Goal: Task Accomplishment & Management: Manage account settings

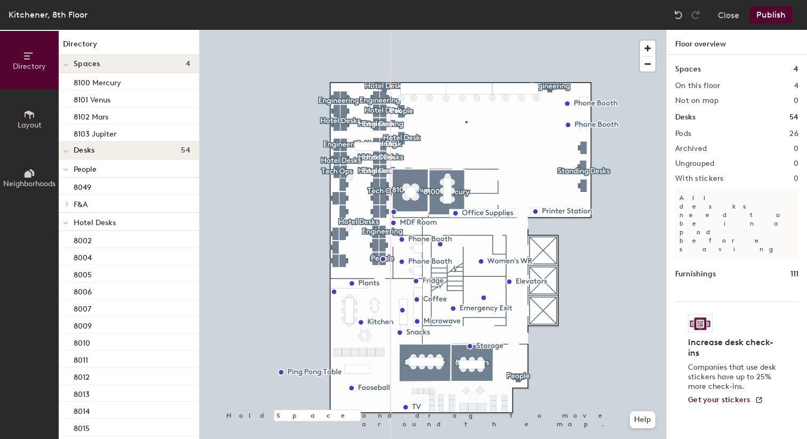
click at [465, 30] on div at bounding box center [433, 30] width 466 height 0
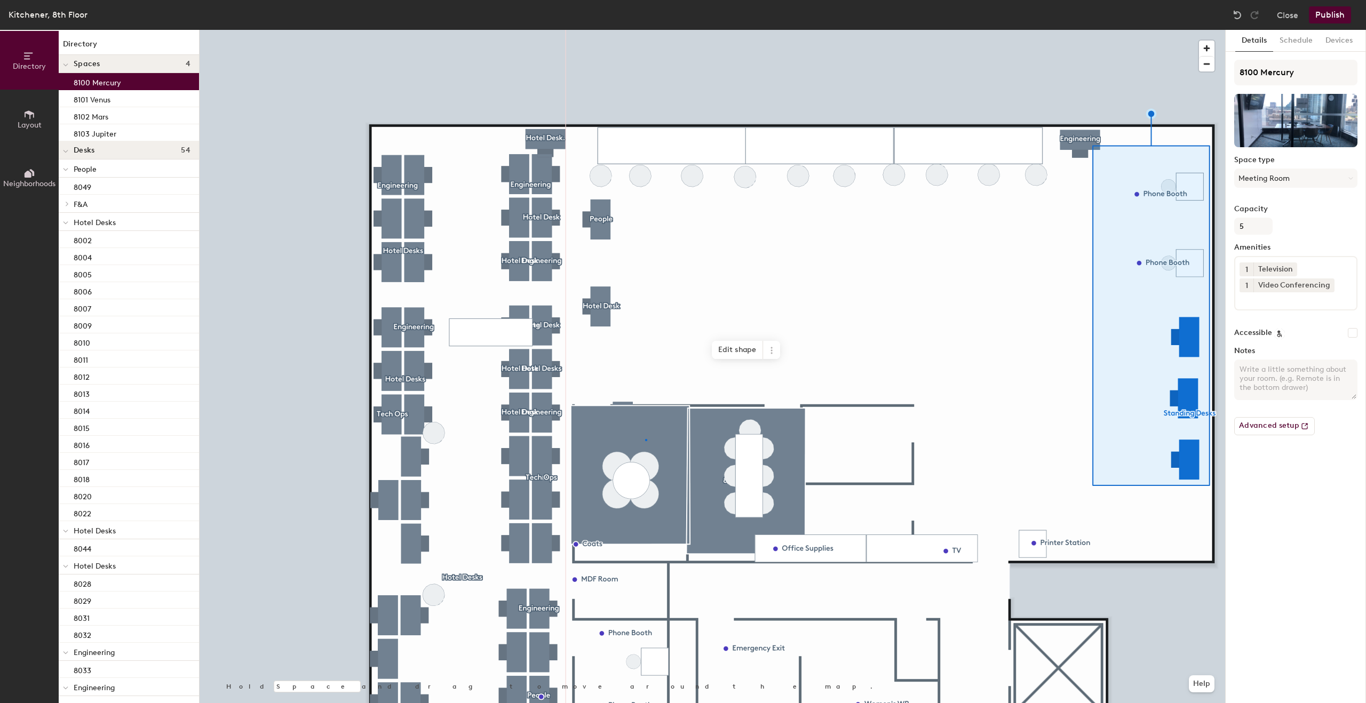
click at [645, 30] on div at bounding box center [712, 30] width 1025 height 0
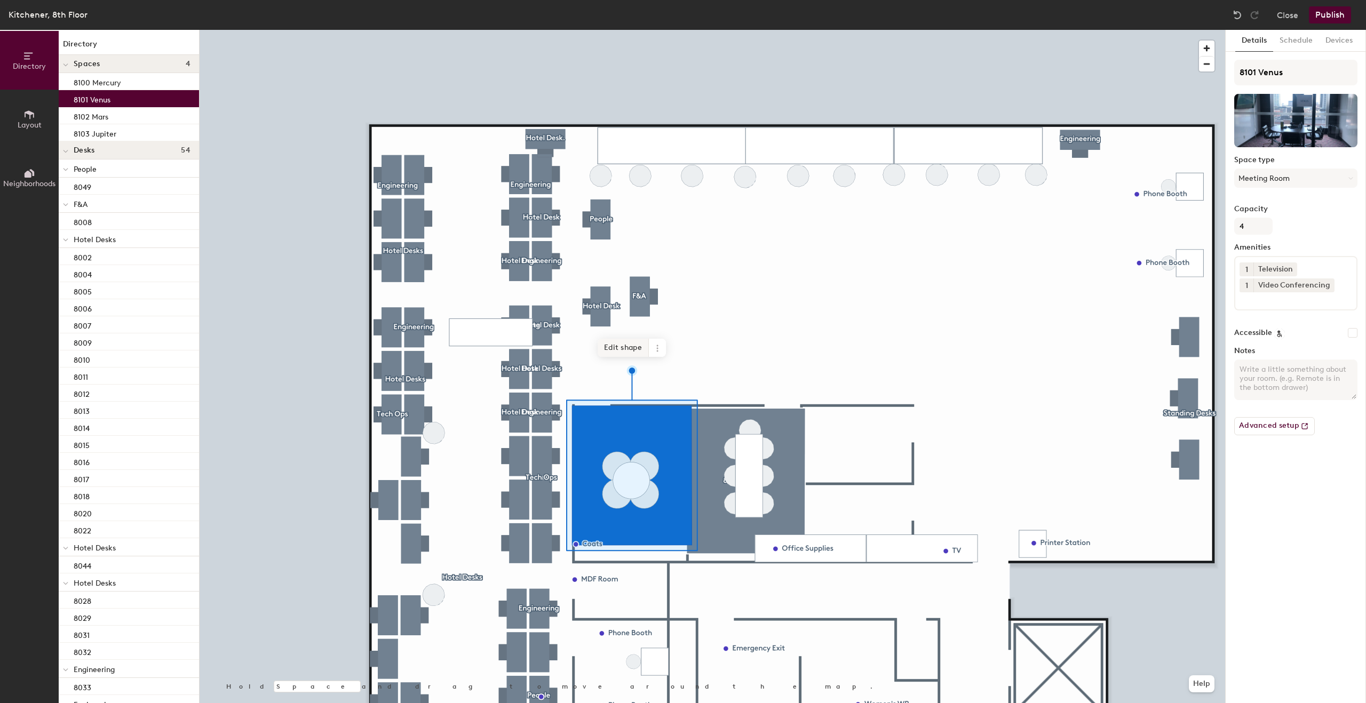
click at [629, 347] on span "Edit shape" at bounding box center [622, 348] width 51 height 18
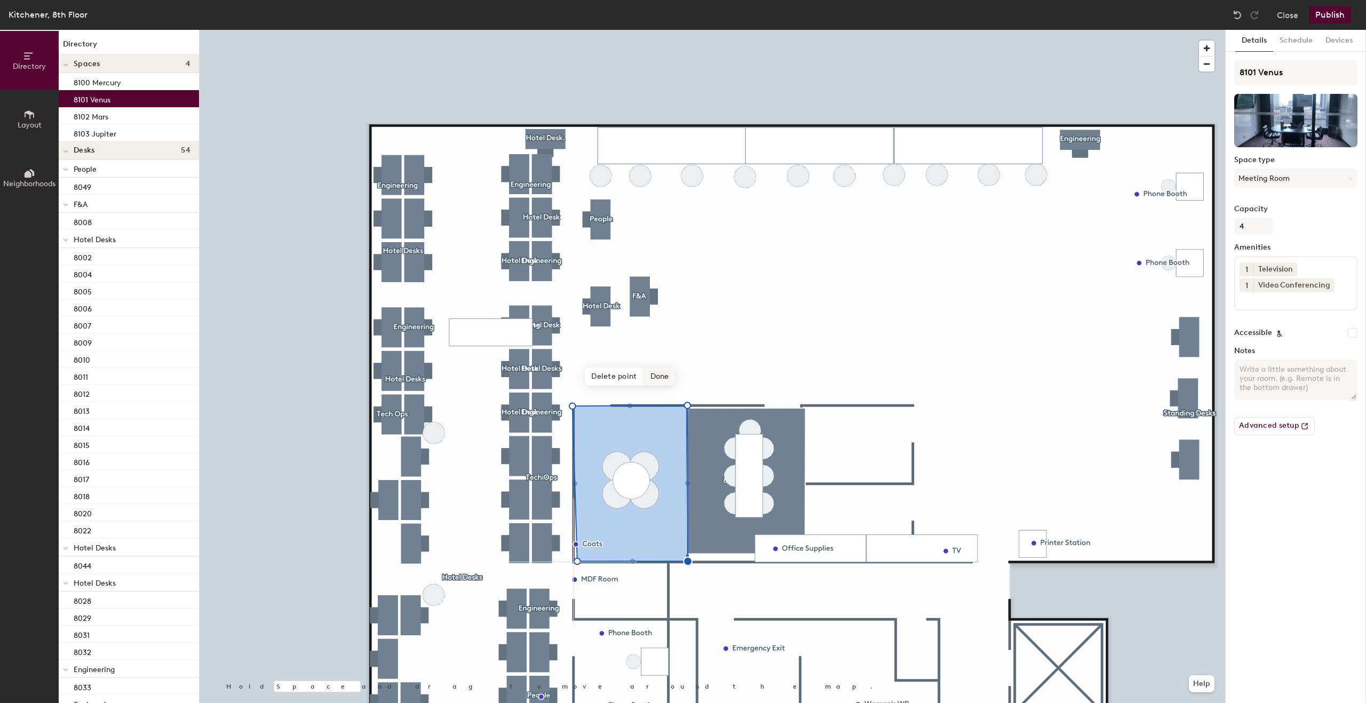
click at [664, 378] on span "Done" at bounding box center [659, 377] width 31 height 18
click at [708, 30] on div at bounding box center [712, 30] width 1025 height 0
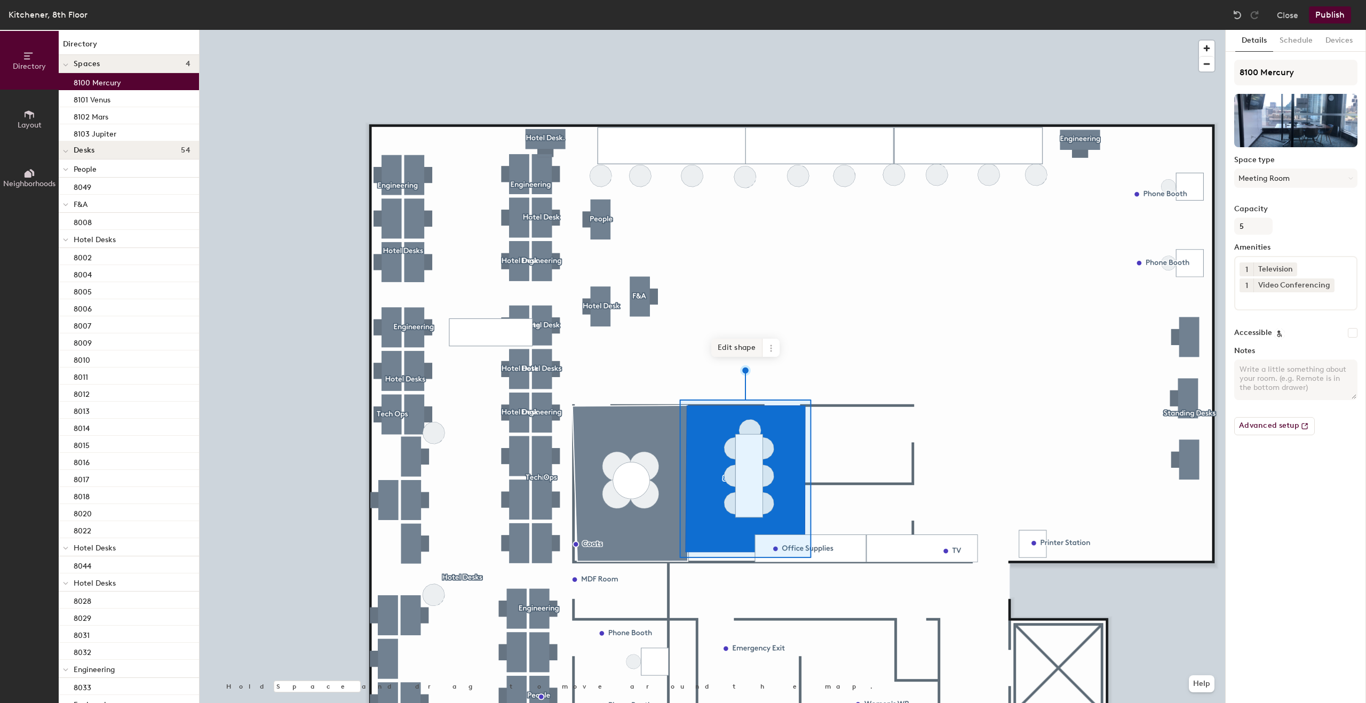
click at [743, 353] on span "Edit shape" at bounding box center [736, 348] width 51 height 18
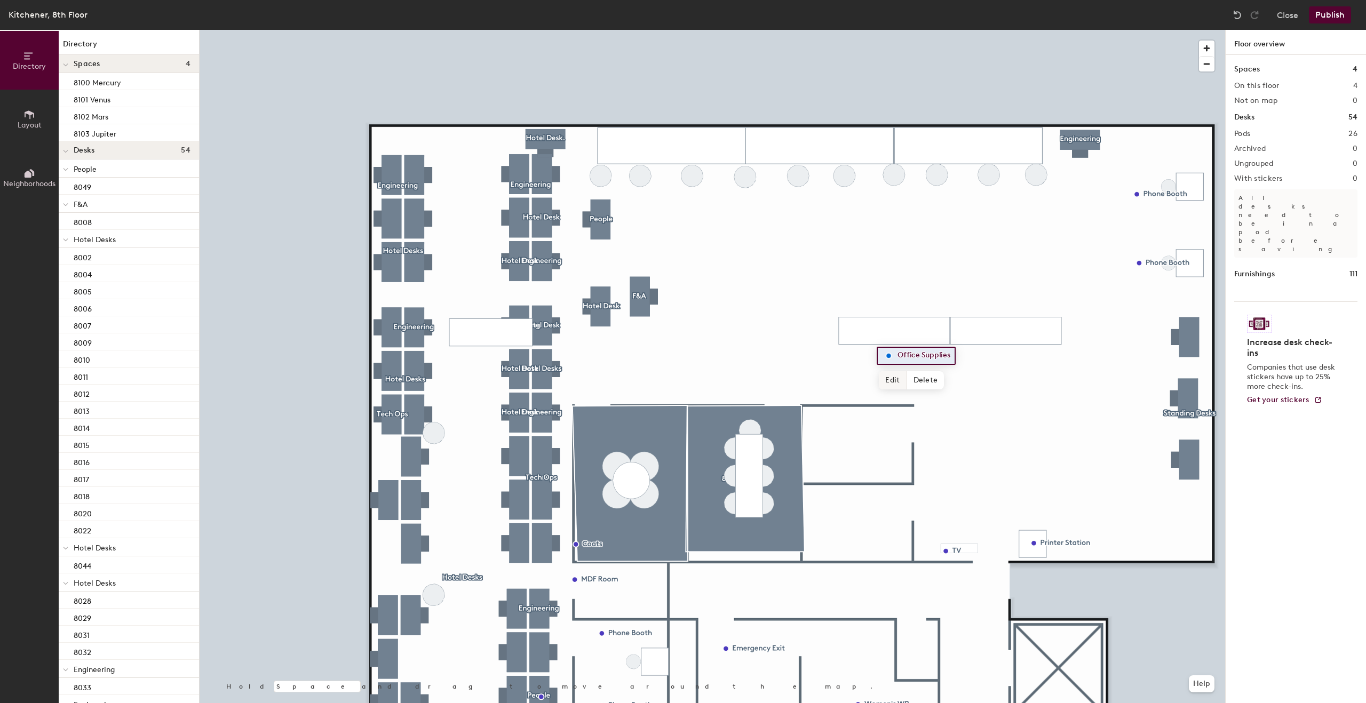
click at [791, 30] on div at bounding box center [712, 30] width 1025 height 0
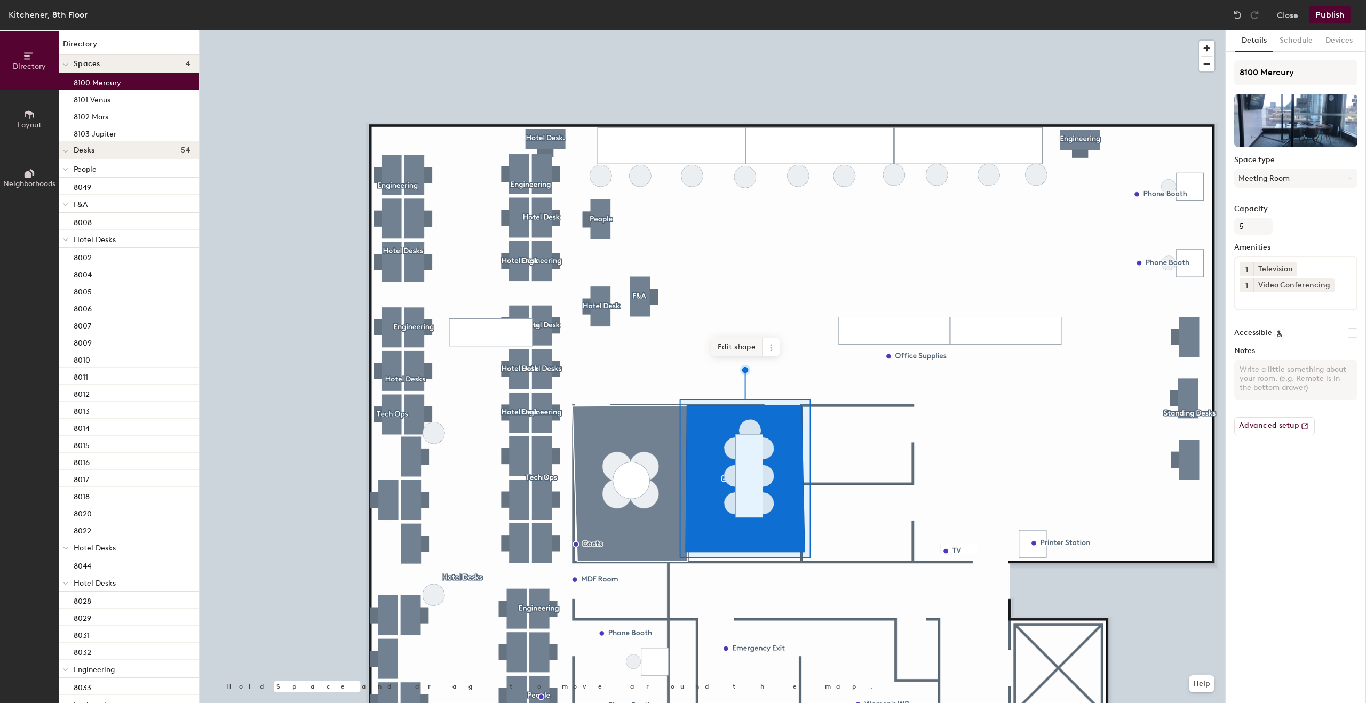
click at [746, 355] on span "Edit shape" at bounding box center [736, 347] width 51 height 18
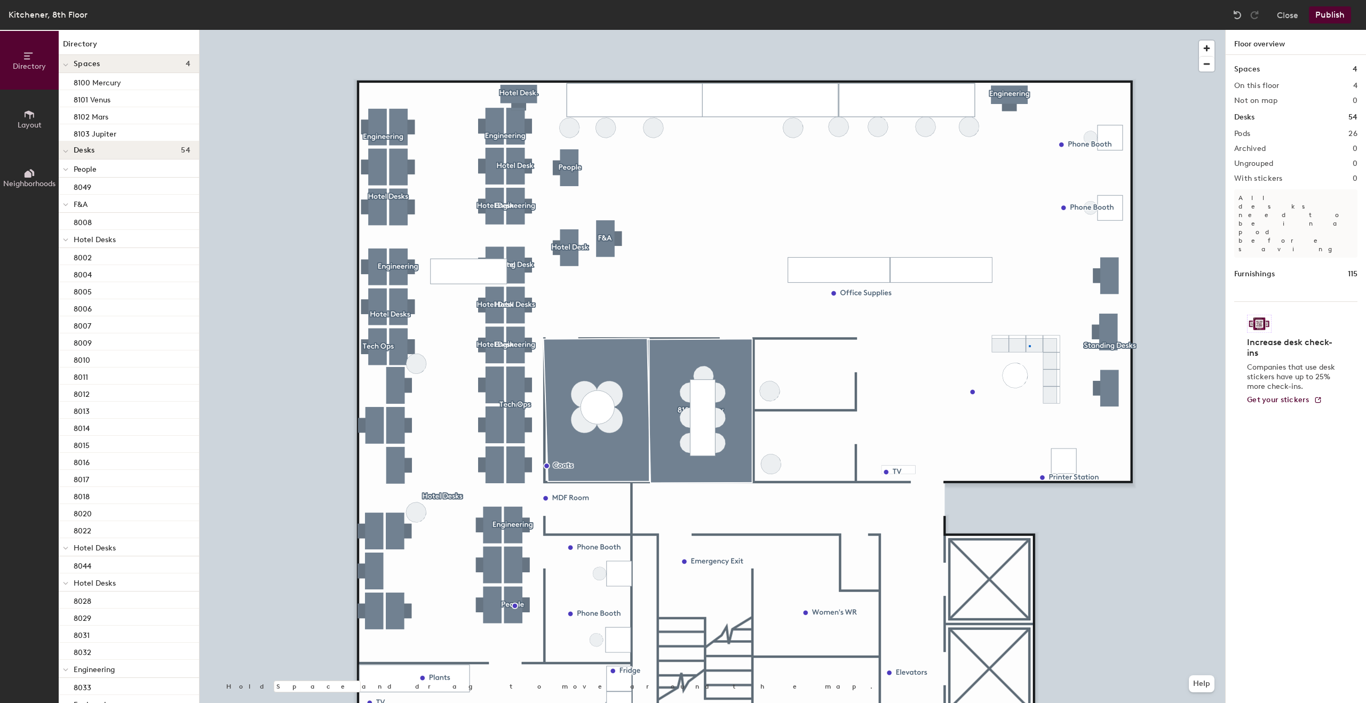
click at [1028, 30] on div at bounding box center [712, 30] width 1025 height 0
click at [982, 30] on div at bounding box center [712, 30] width 1025 height 0
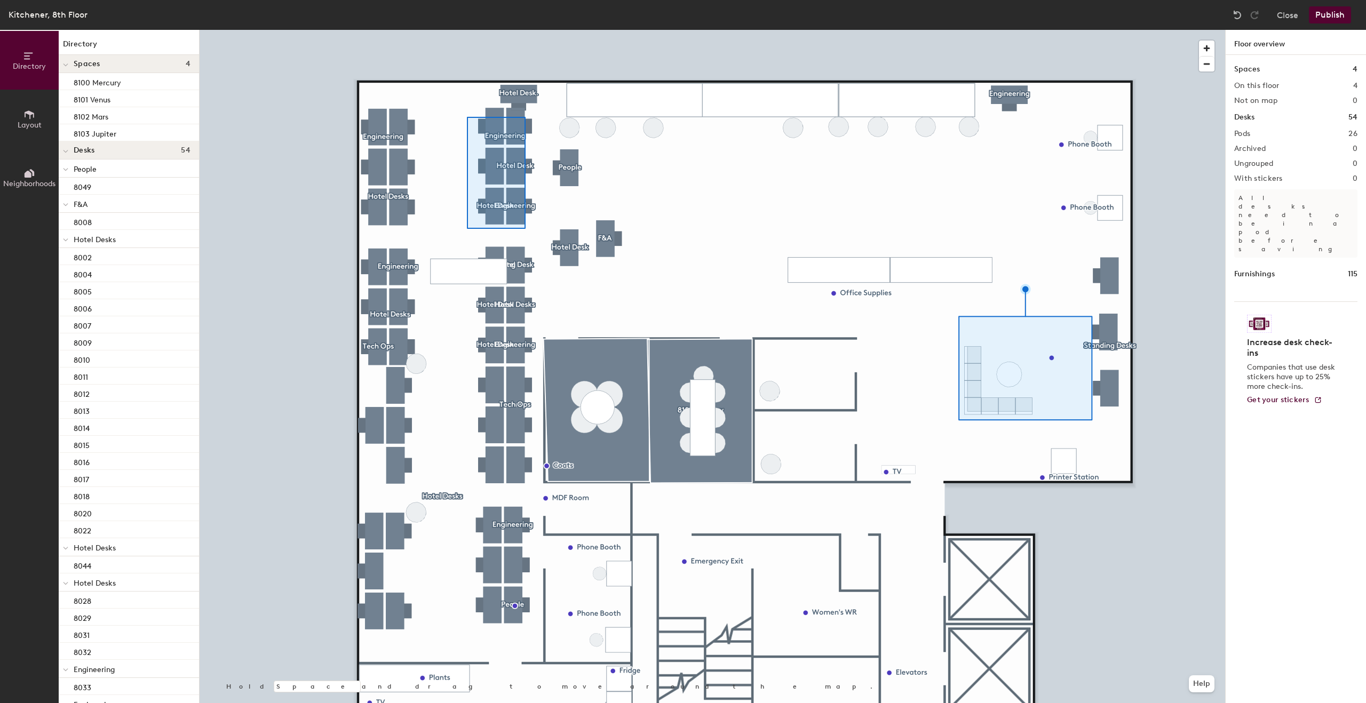
click at [525, 30] on div at bounding box center [712, 30] width 1025 height 0
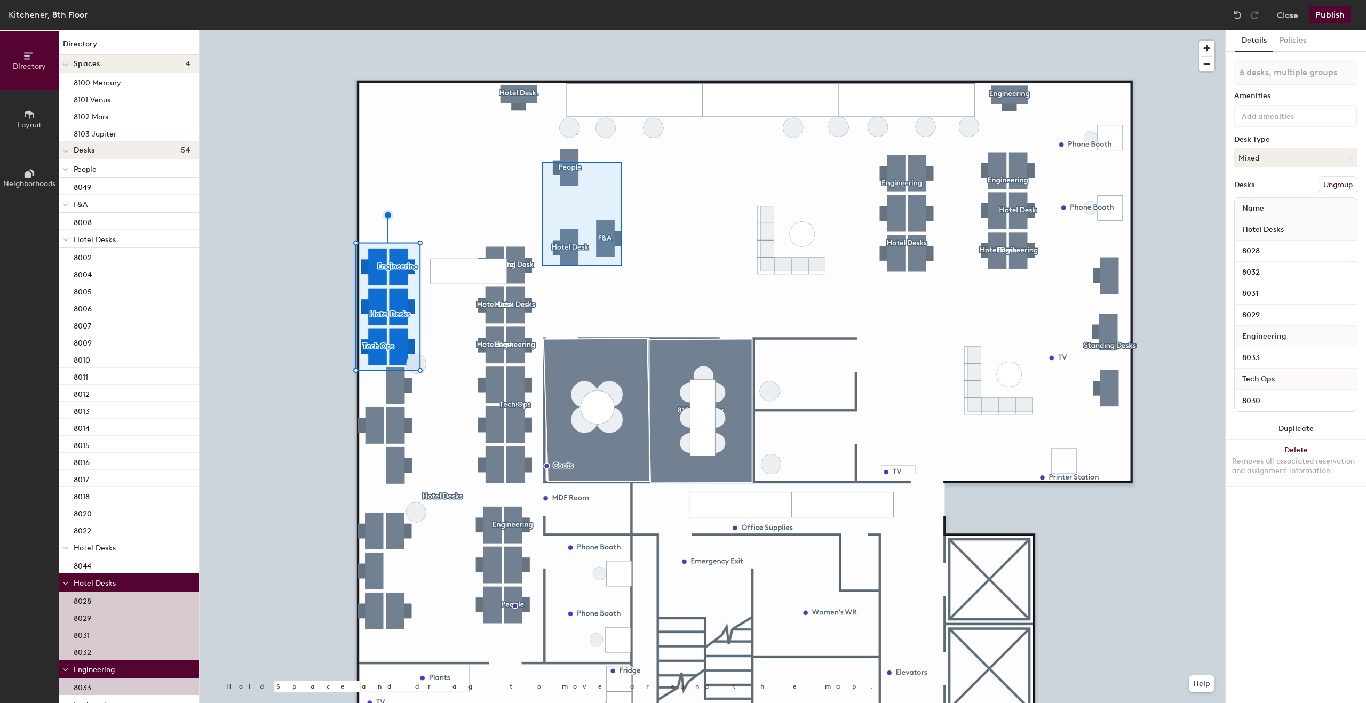
type input "3 desks, multiple groups"
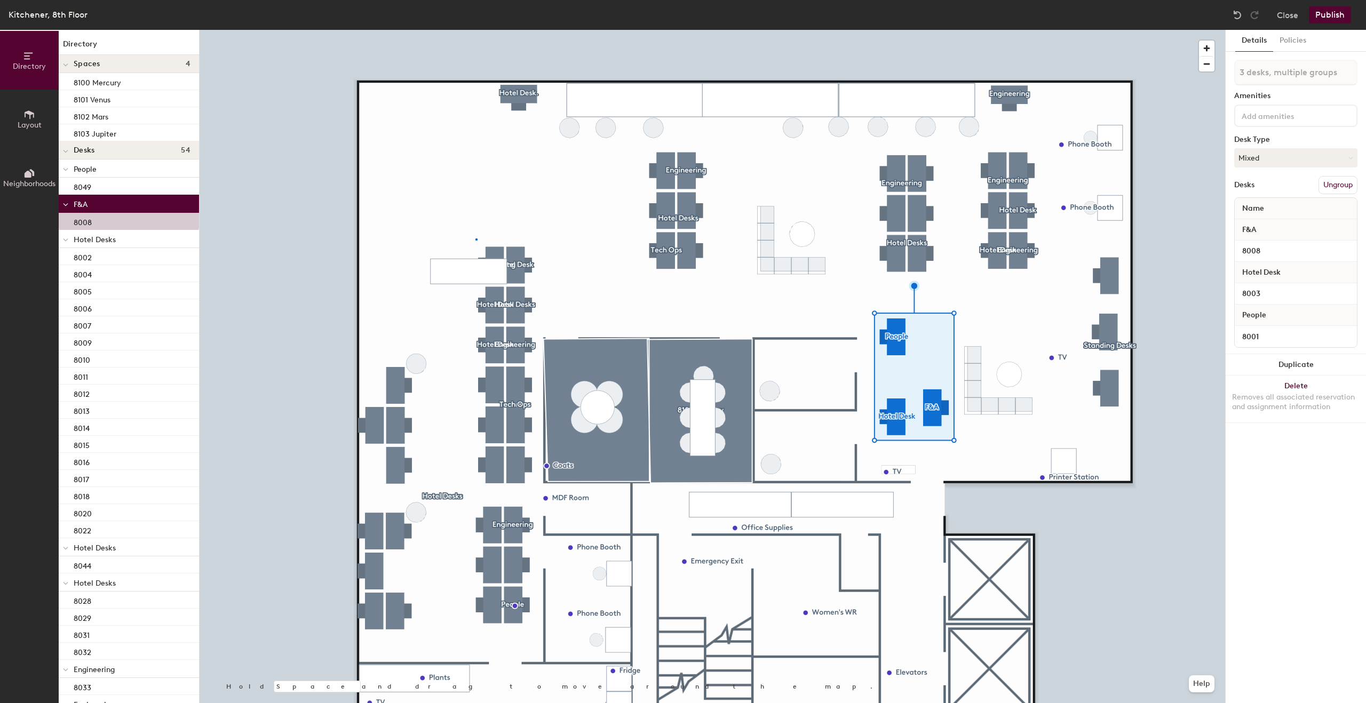
click at [475, 30] on div at bounding box center [712, 30] width 1025 height 0
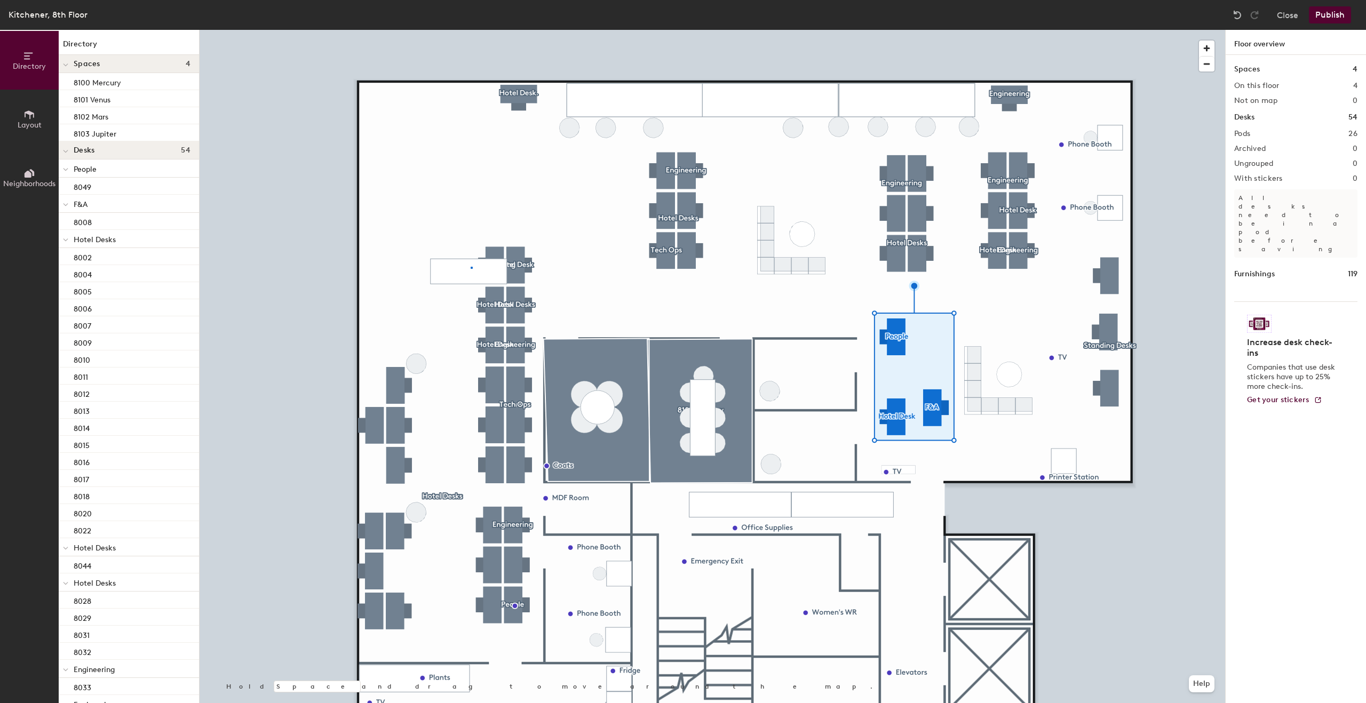
click at [470, 30] on div at bounding box center [712, 30] width 1025 height 0
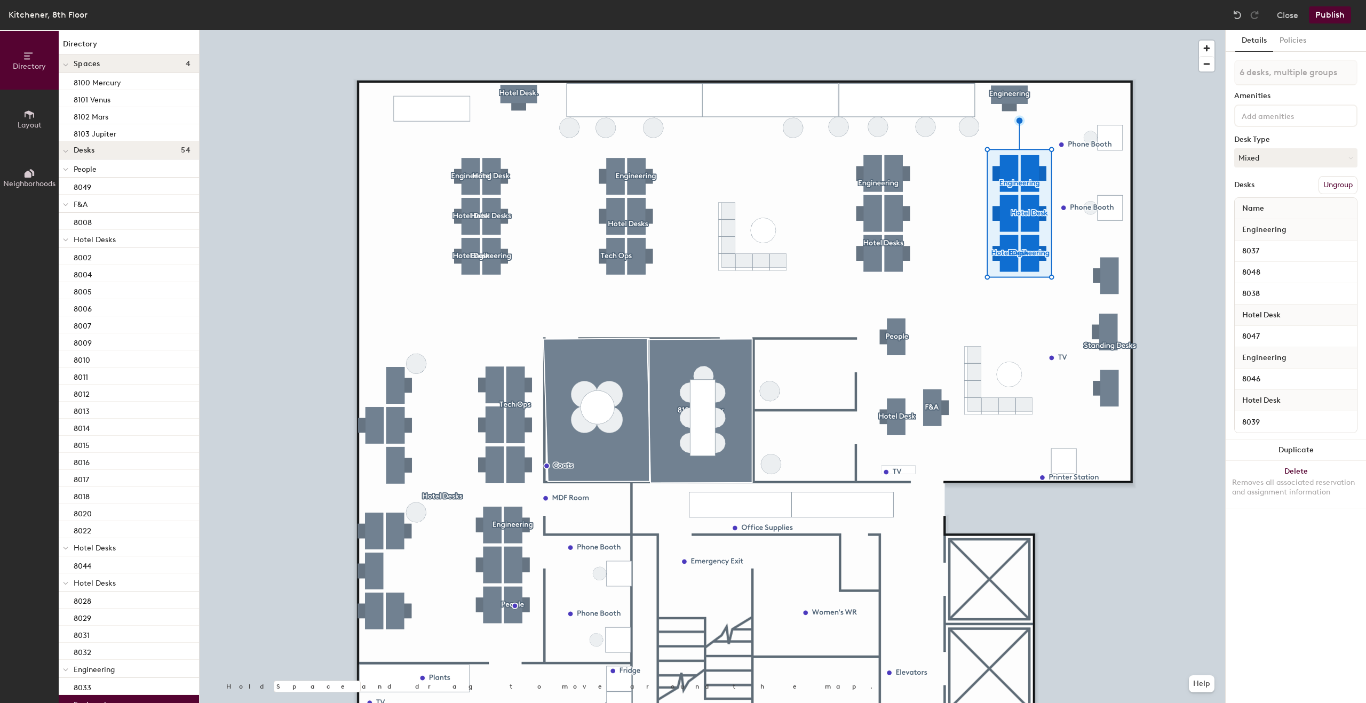
click at [416, 30] on div at bounding box center [712, 30] width 1025 height 0
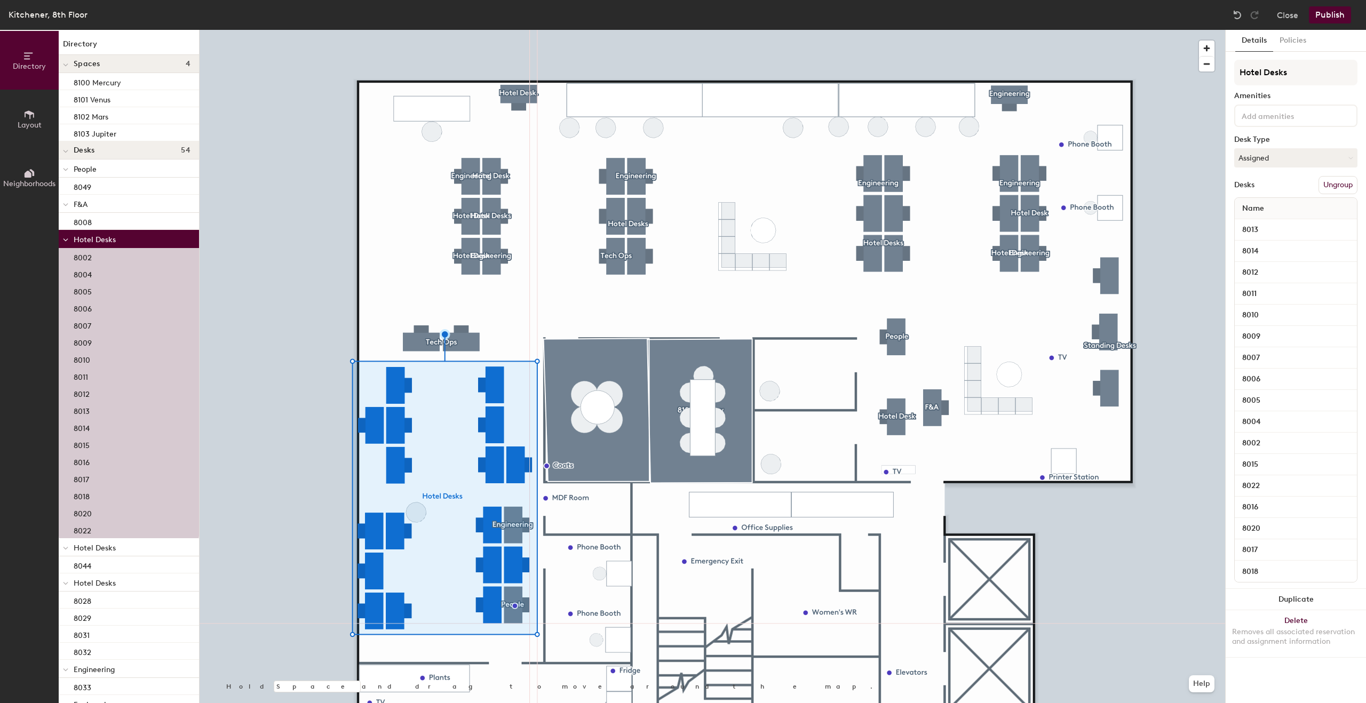
click at [1329, 185] on button "Ungroup" at bounding box center [1337, 185] width 39 height 18
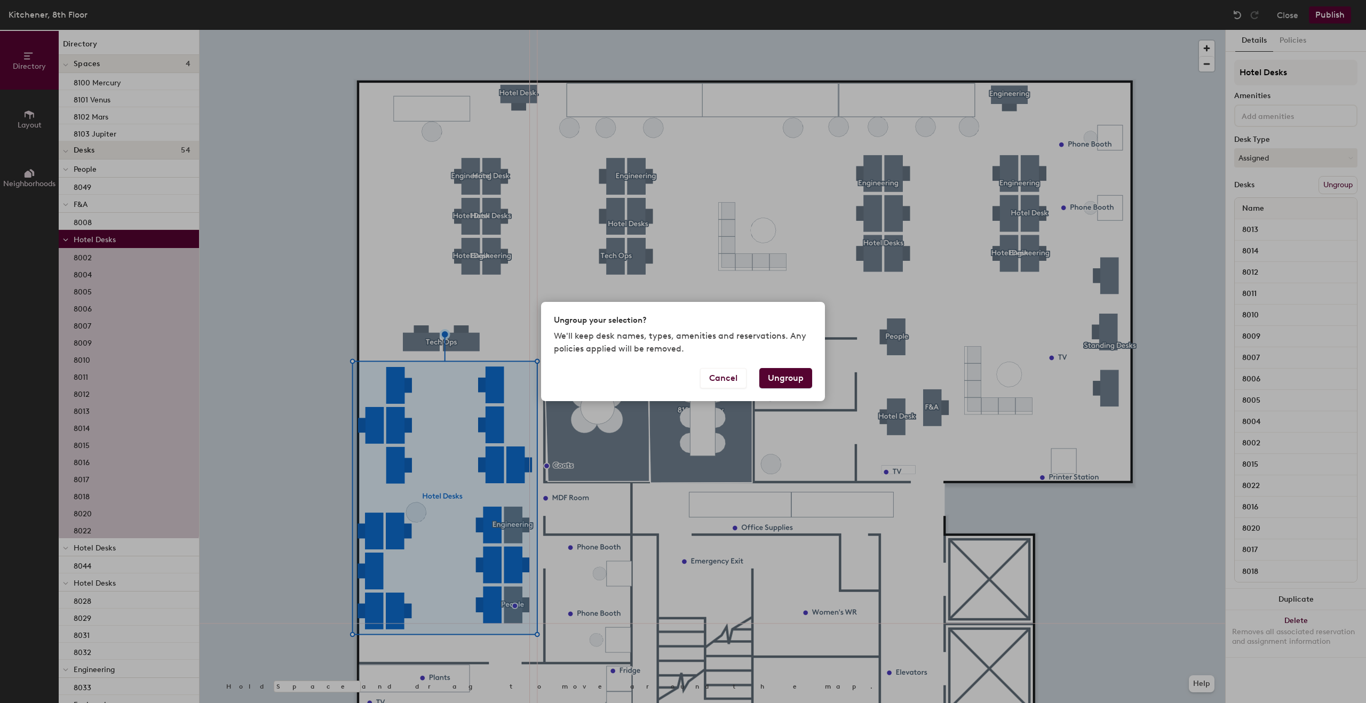
click at [810, 385] on button "Ungroup" at bounding box center [785, 378] width 53 height 20
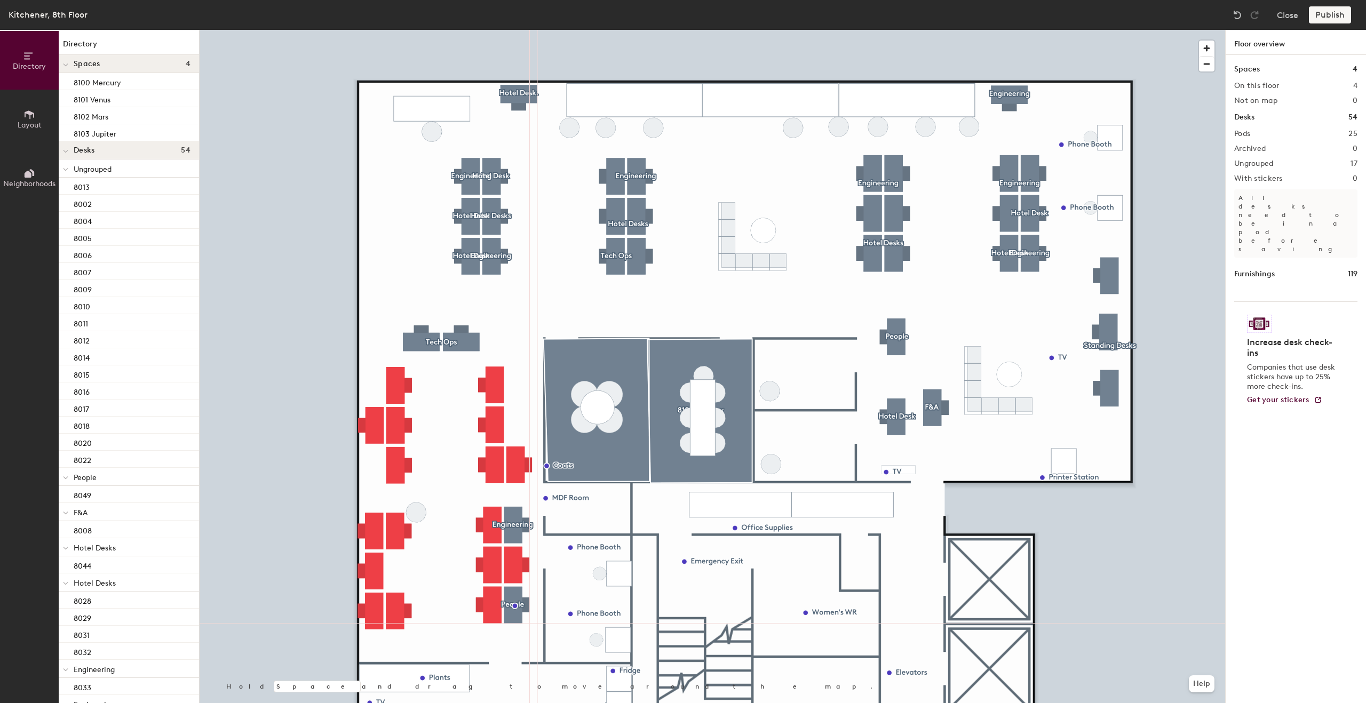
click at [396, 30] on div at bounding box center [712, 30] width 1025 height 0
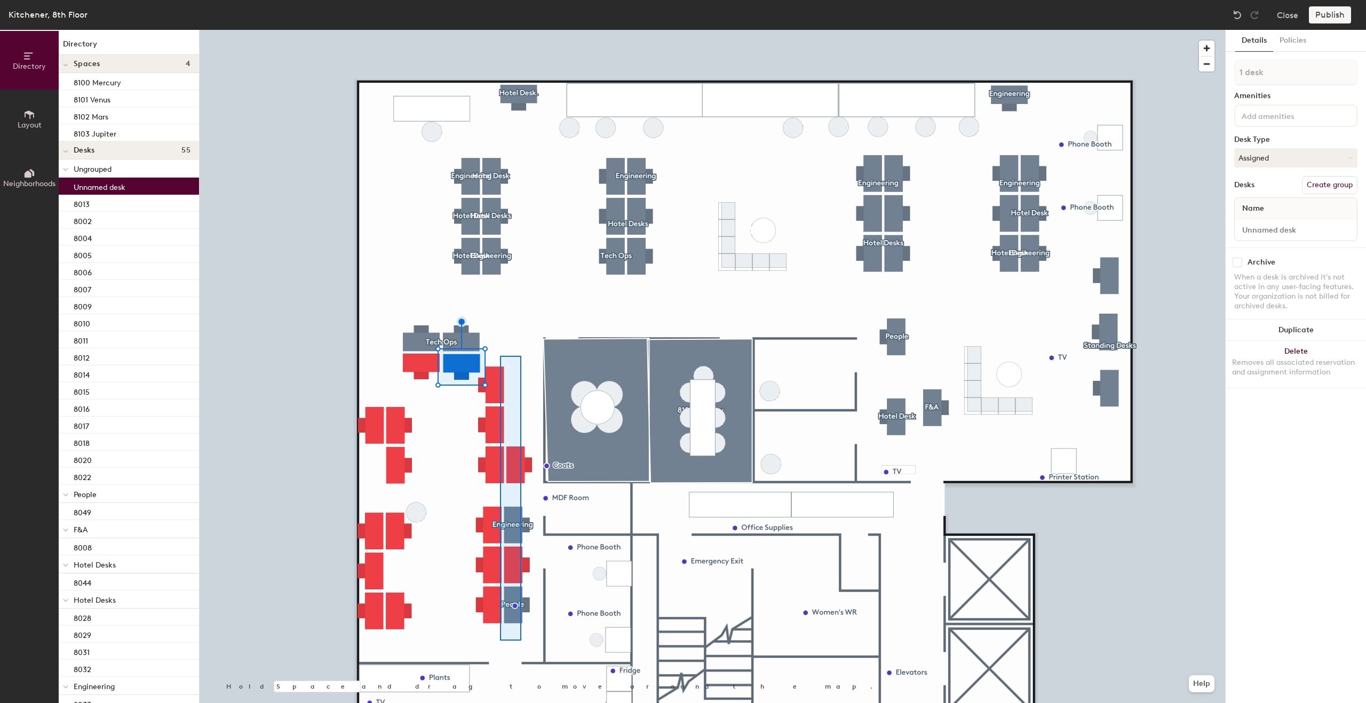
type input "10 desks, multiple groups"
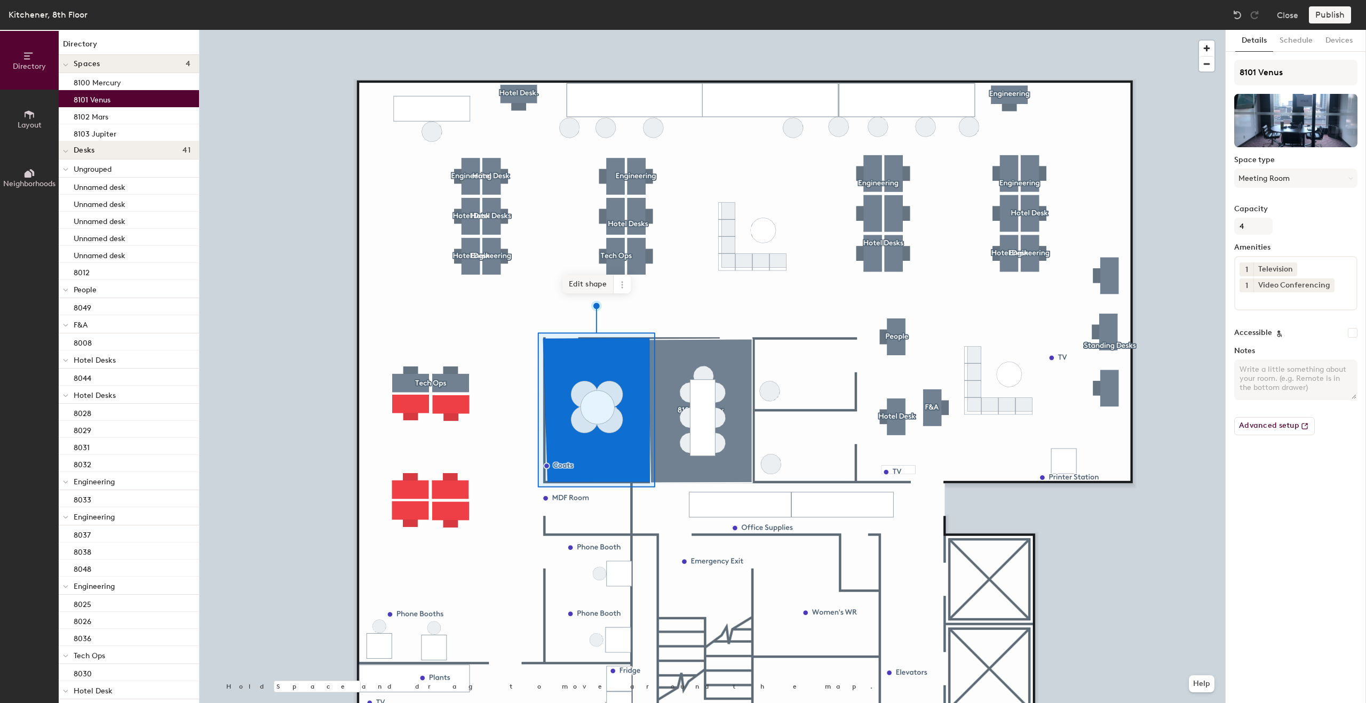
click at [588, 285] on span "Edit shape" at bounding box center [587, 284] width 51 height 18
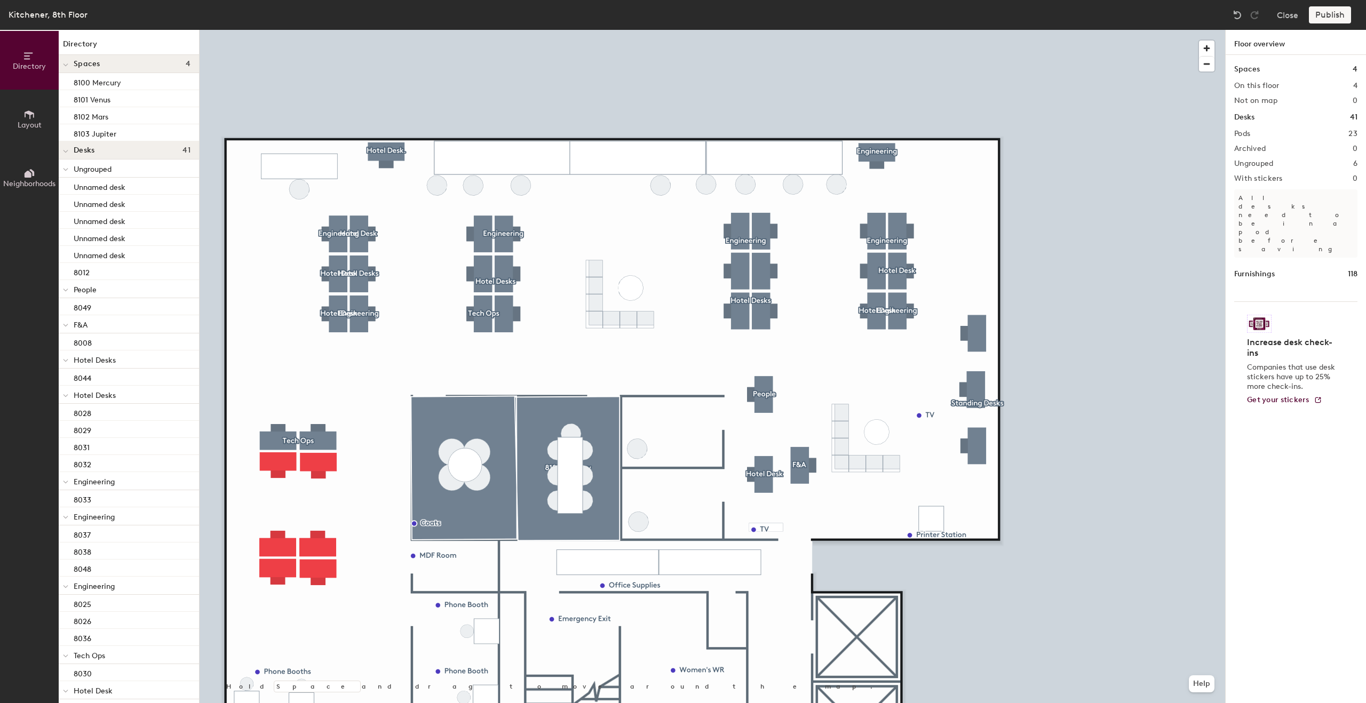
click at [313, 30] on div at bounding box center [712, 30] width 1025 height 0
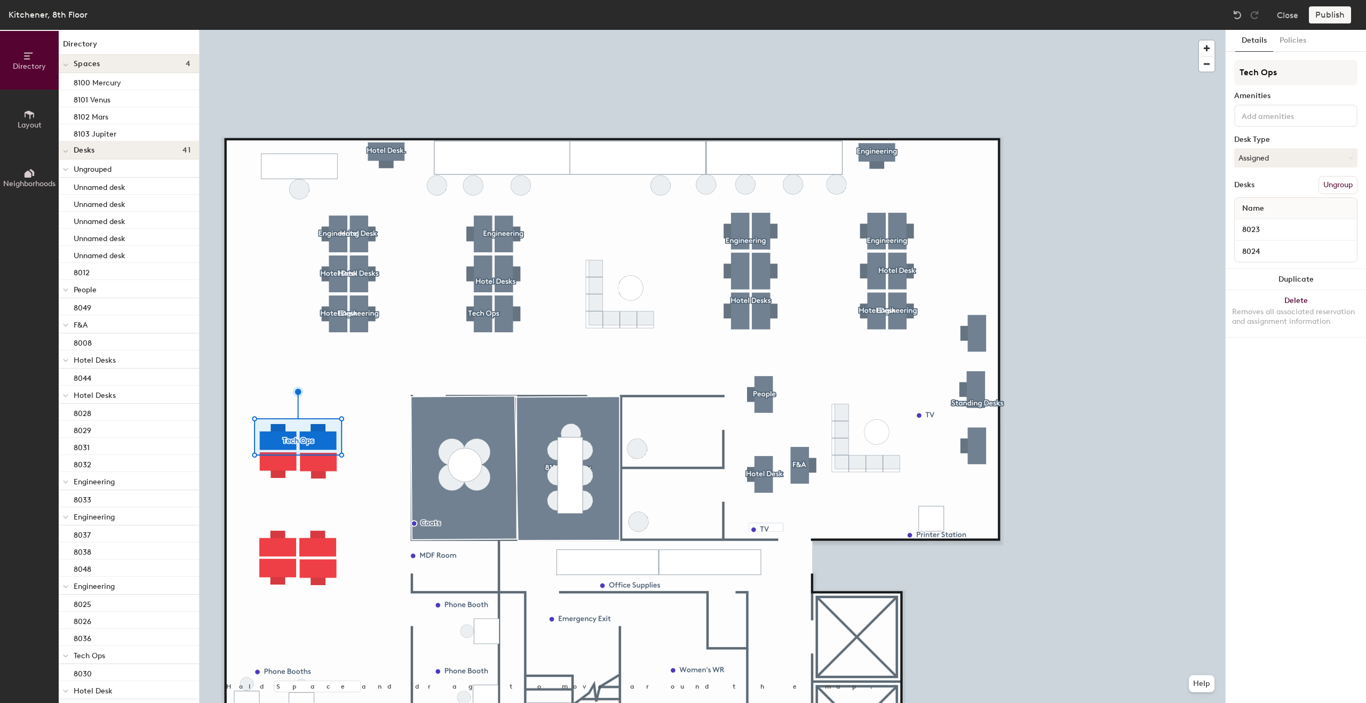
click at [1340, 186] on button "Ungroup" at bounding box center [1337, 185] width 39 height 18
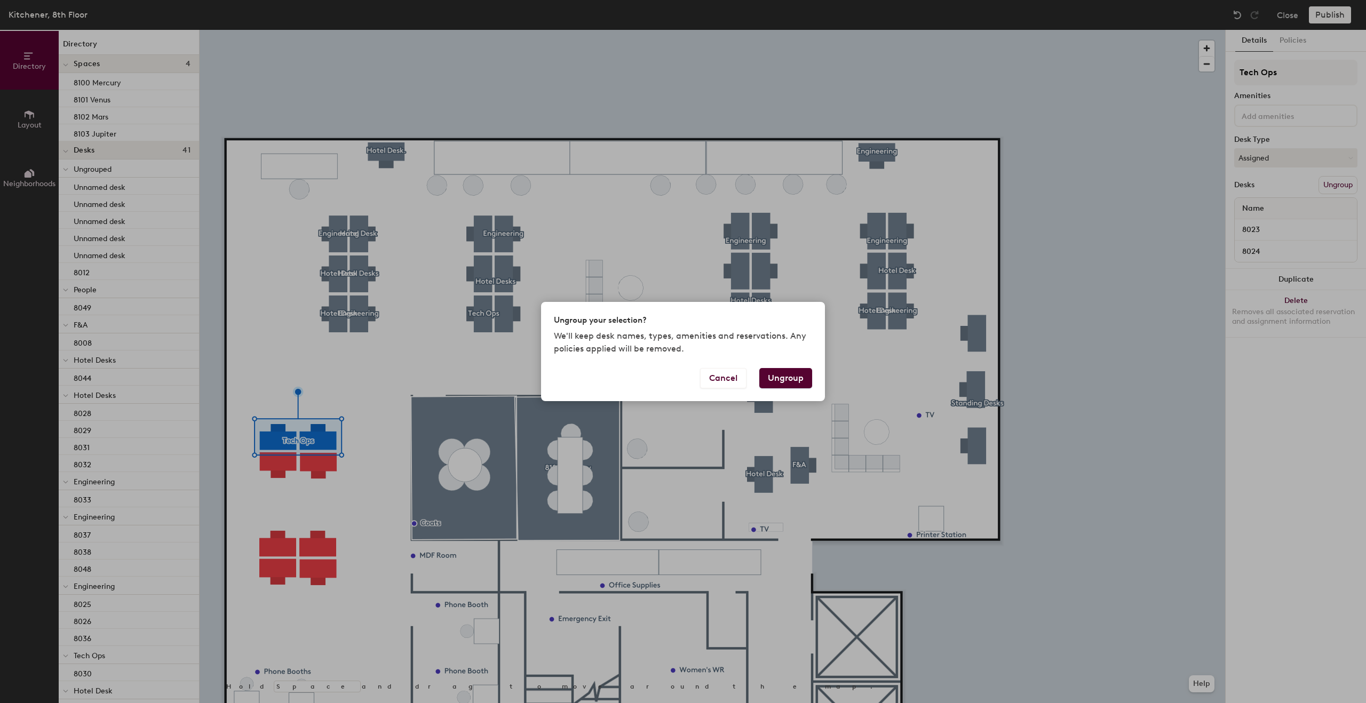
click at [783, 394] on div "Cancel Ungroup" at bounding box center [683, 384] width 284 height 33
click at [797, 386] on button "Ungroup" at bounding box center [785, 378] width 53 height 20
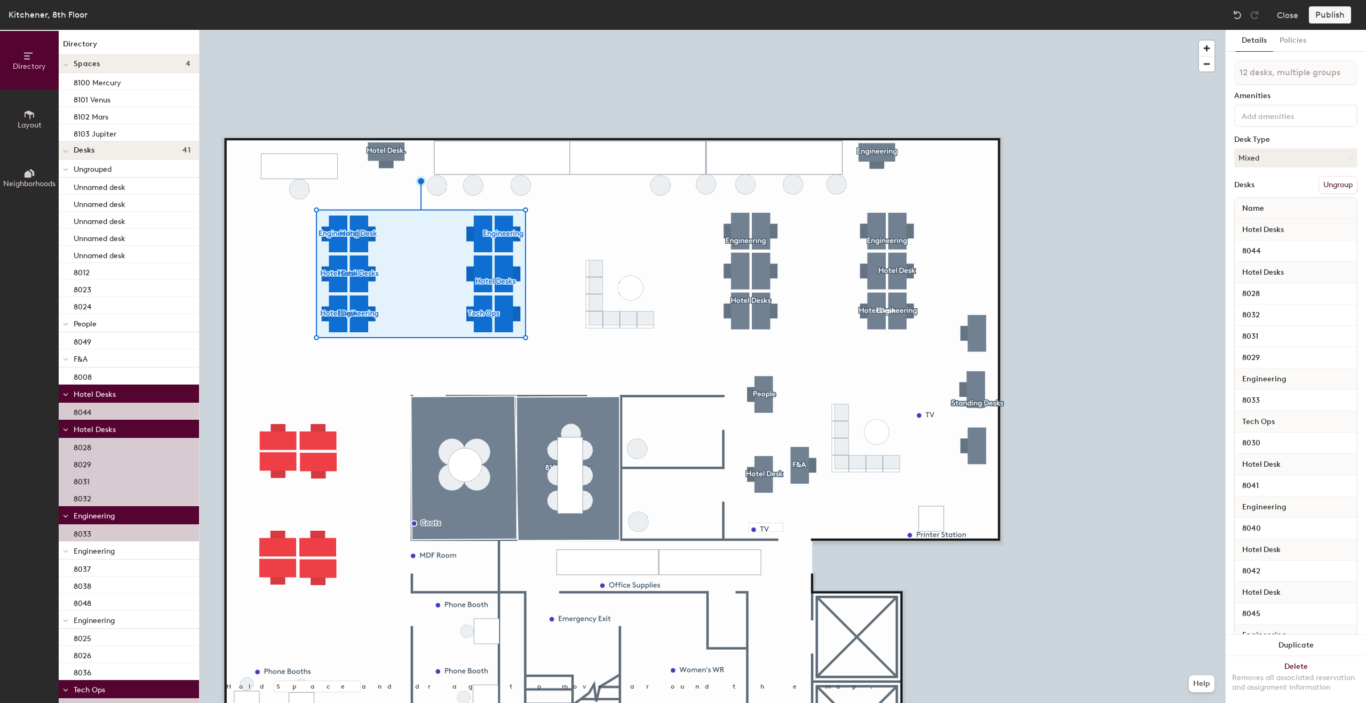
click at [1342, 173] on div "12 desks, multiple groups Amenities Desk Type Mixed Desks Ungroup Name Hotel De…" at bounding box center [1295, 367] width 123 height 615
click at [1342, 185] on button "Ungroup" at bounding box center [1337, 185] width 39 height 18
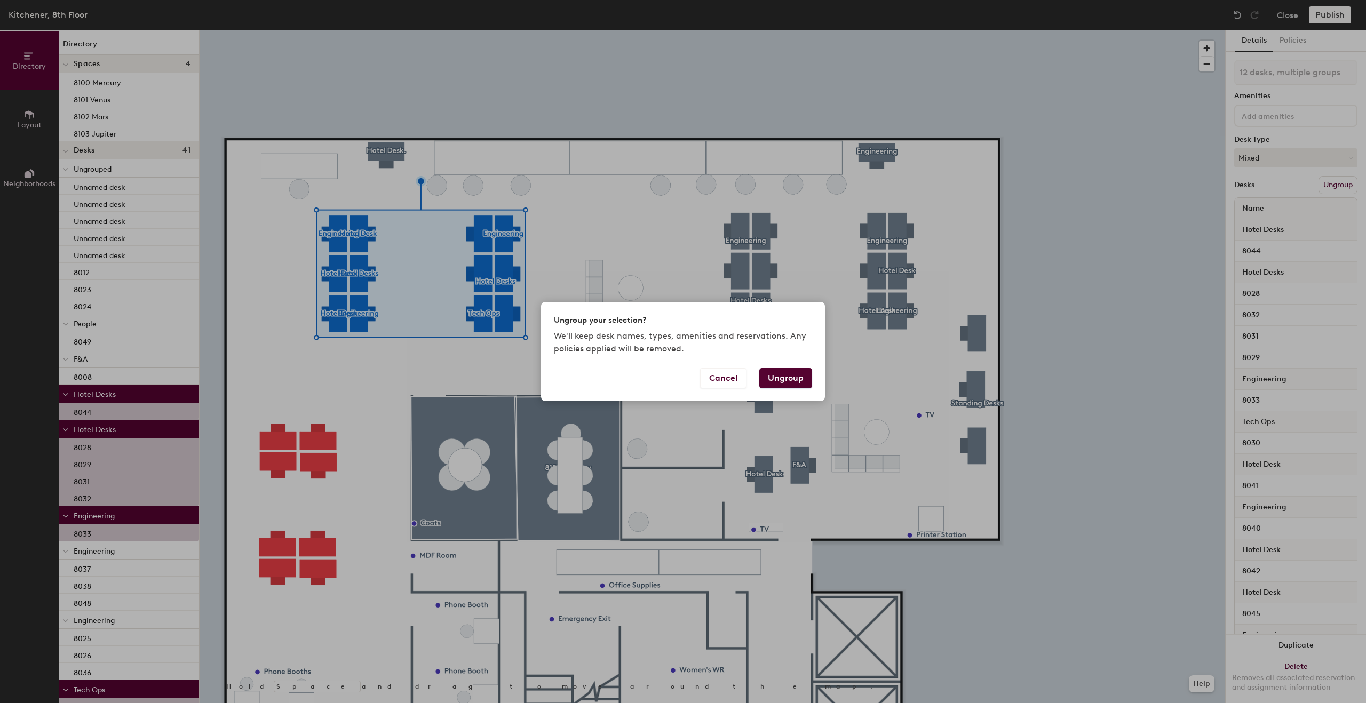
click at [792, 374] on button "Ungroup" at bounding box center [785, 378] width 53 height 20
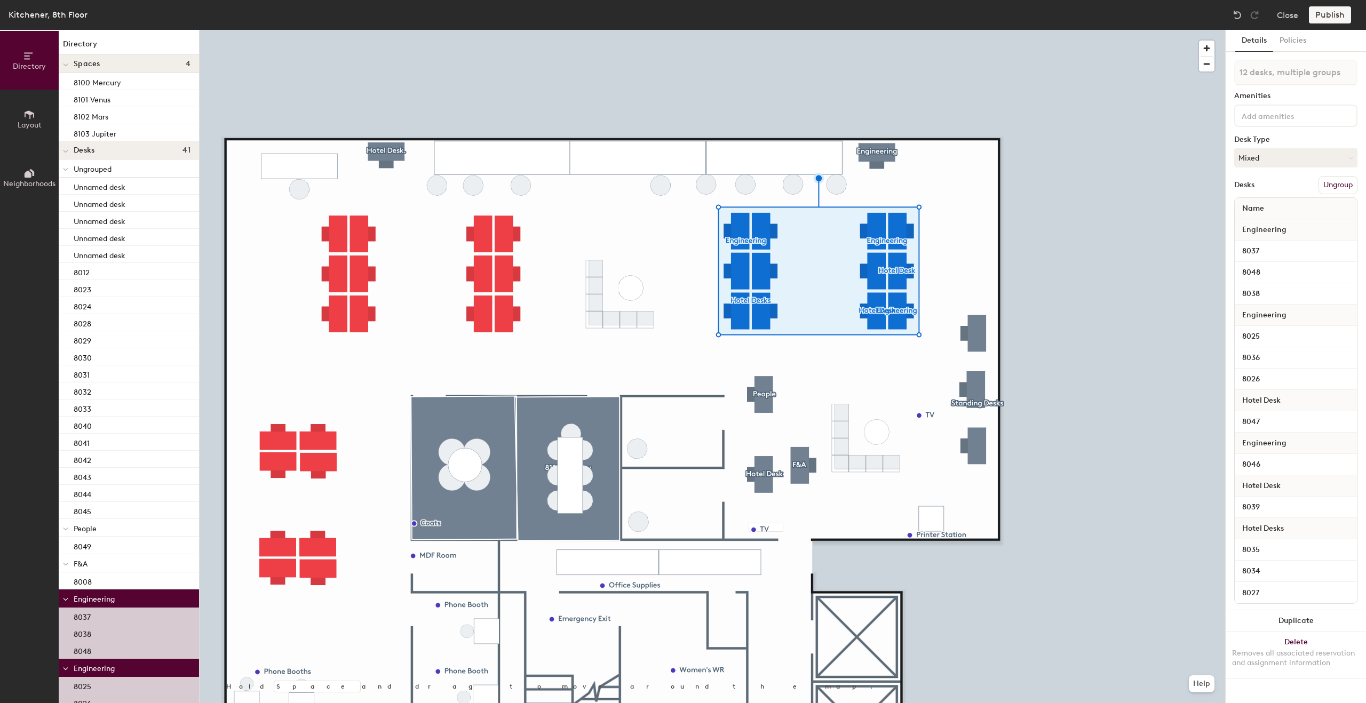
click at [1340, 183] on button "Ungroup" at bounding box center [1337, 185] width 39 height 18
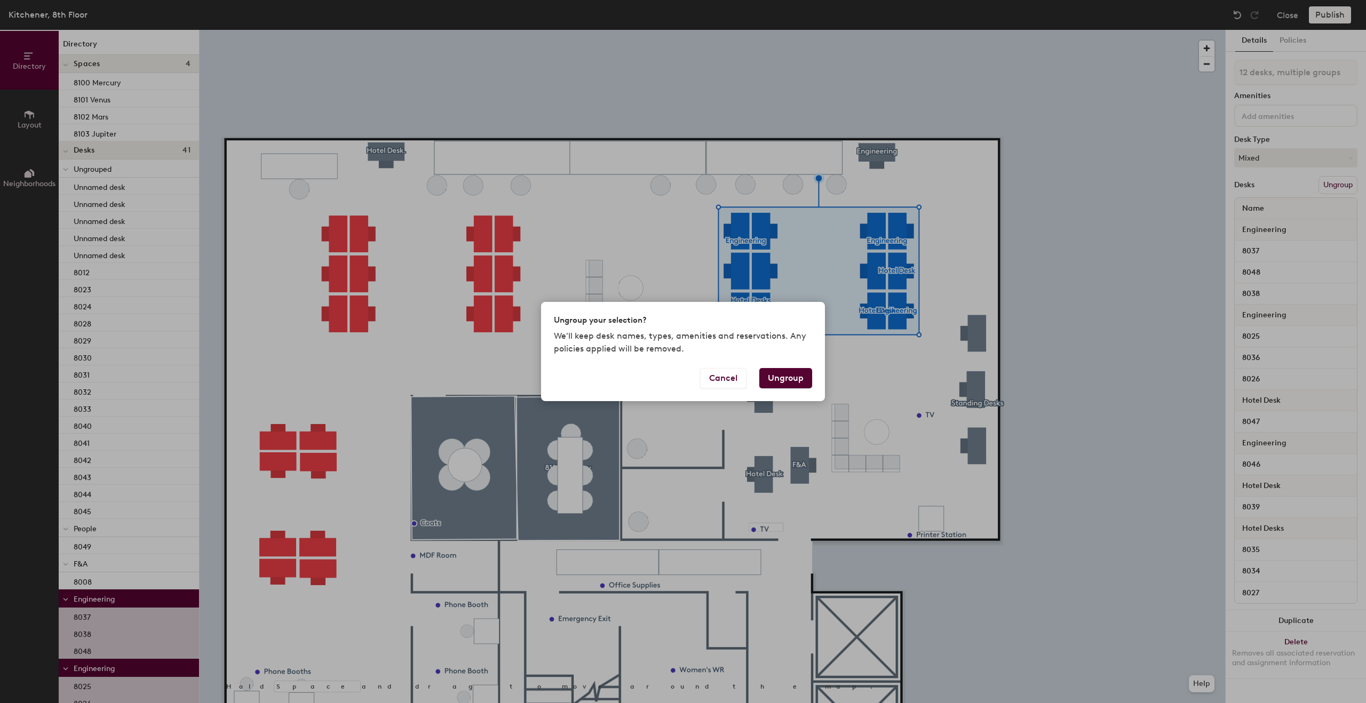
click at [798, 387] on button "Ungroup" at bounding box center [785, 378] width 53 height 20
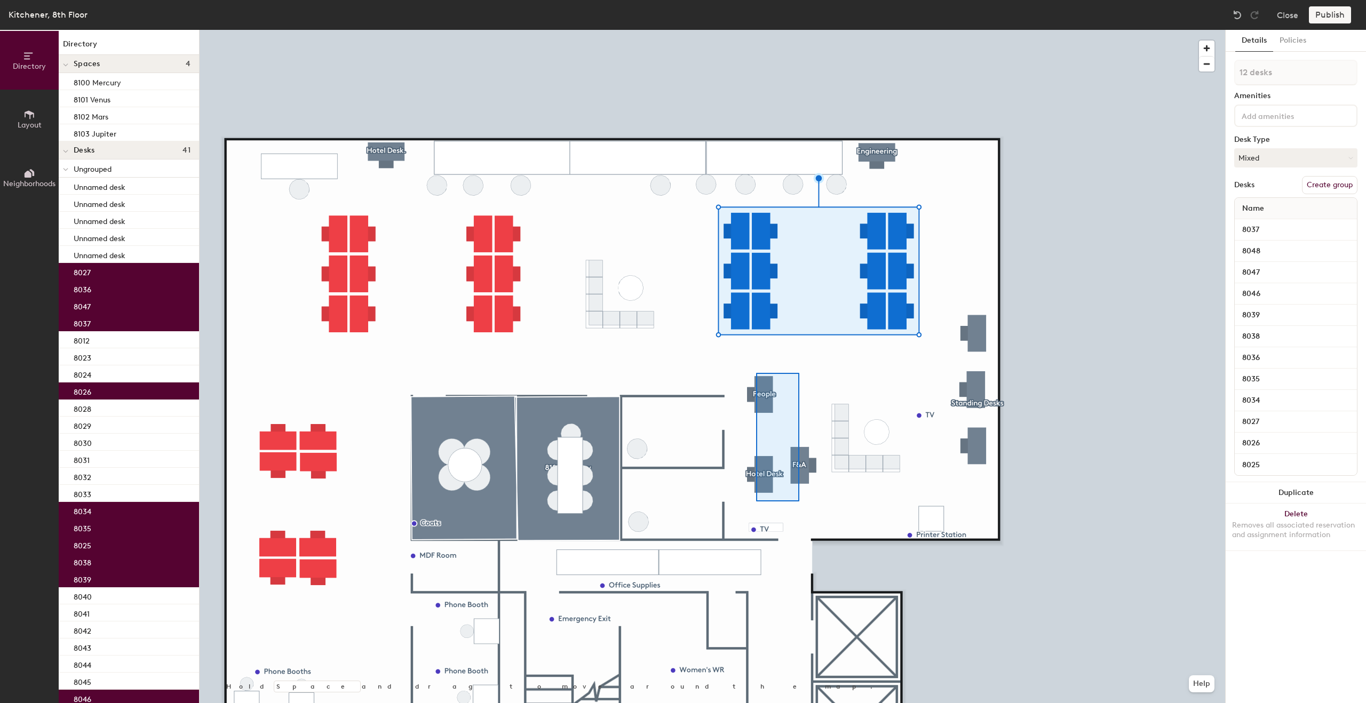
type input "3 desks, multiple groups"
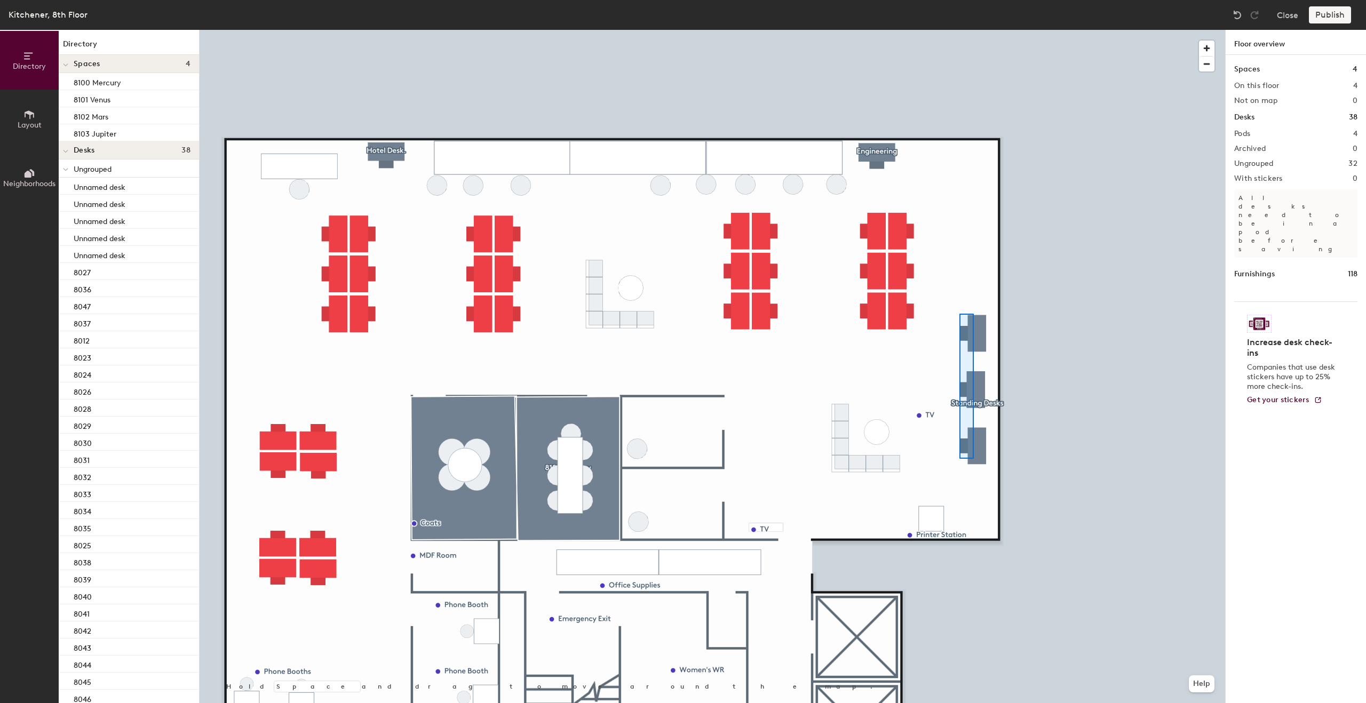
click at [972, 30] on div at bounding box center [712, 30] width 1025 height 0
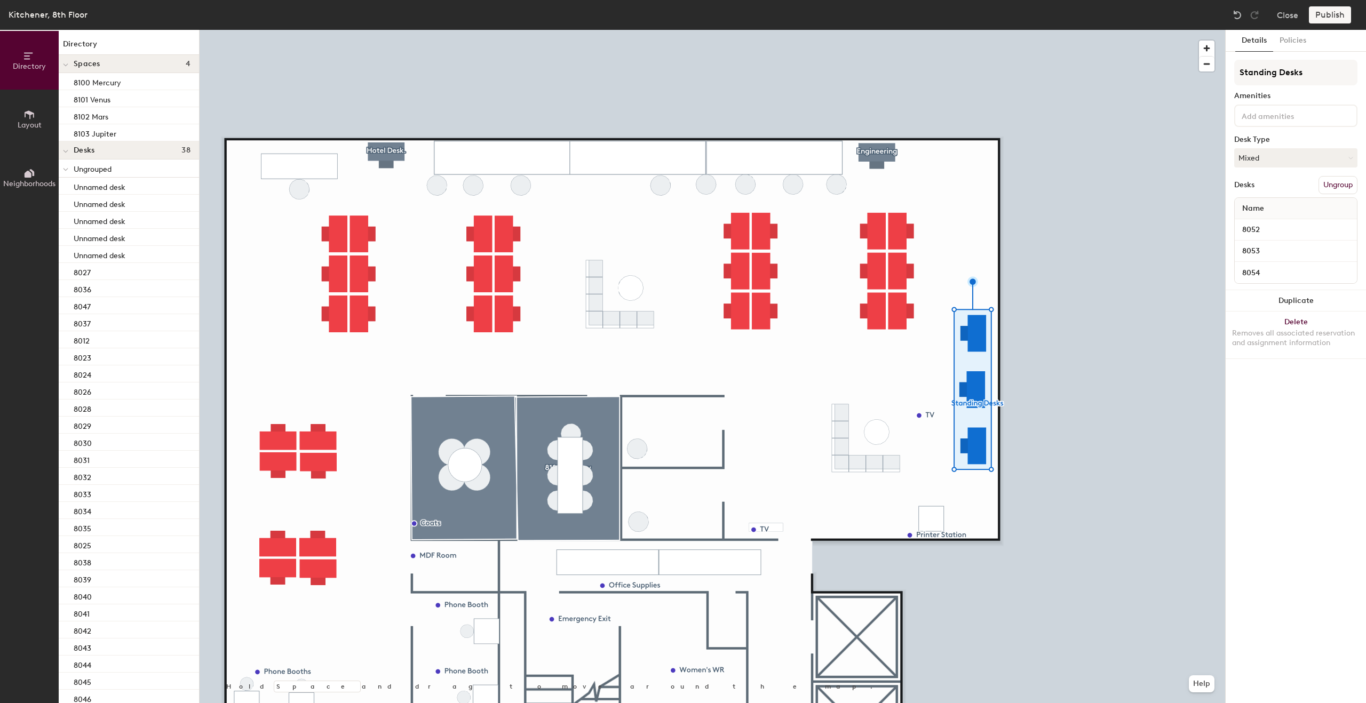
click at [1337, 180] on button "Ungroup" at bounding box center [1337, 185] width 39 height 18
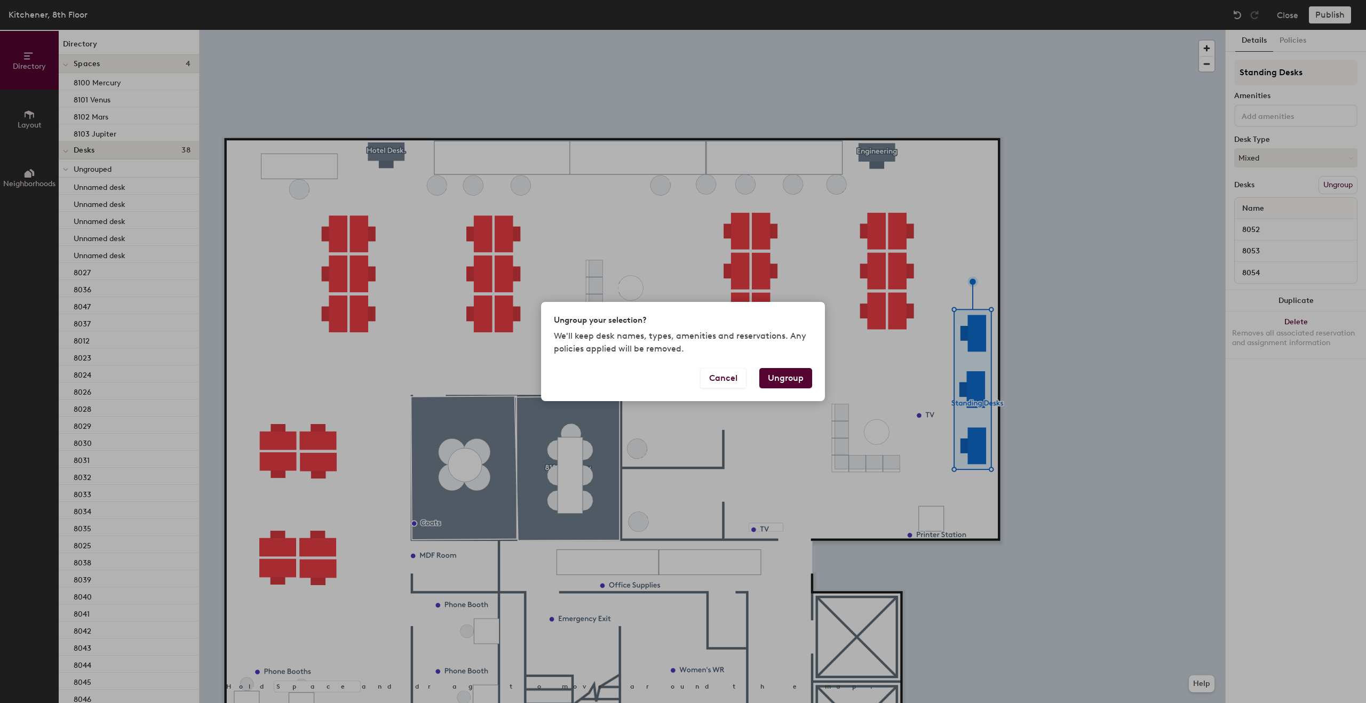
click at [790, 372] on button "Ungroup" at bounding box center [785, 378] width 53 height 20
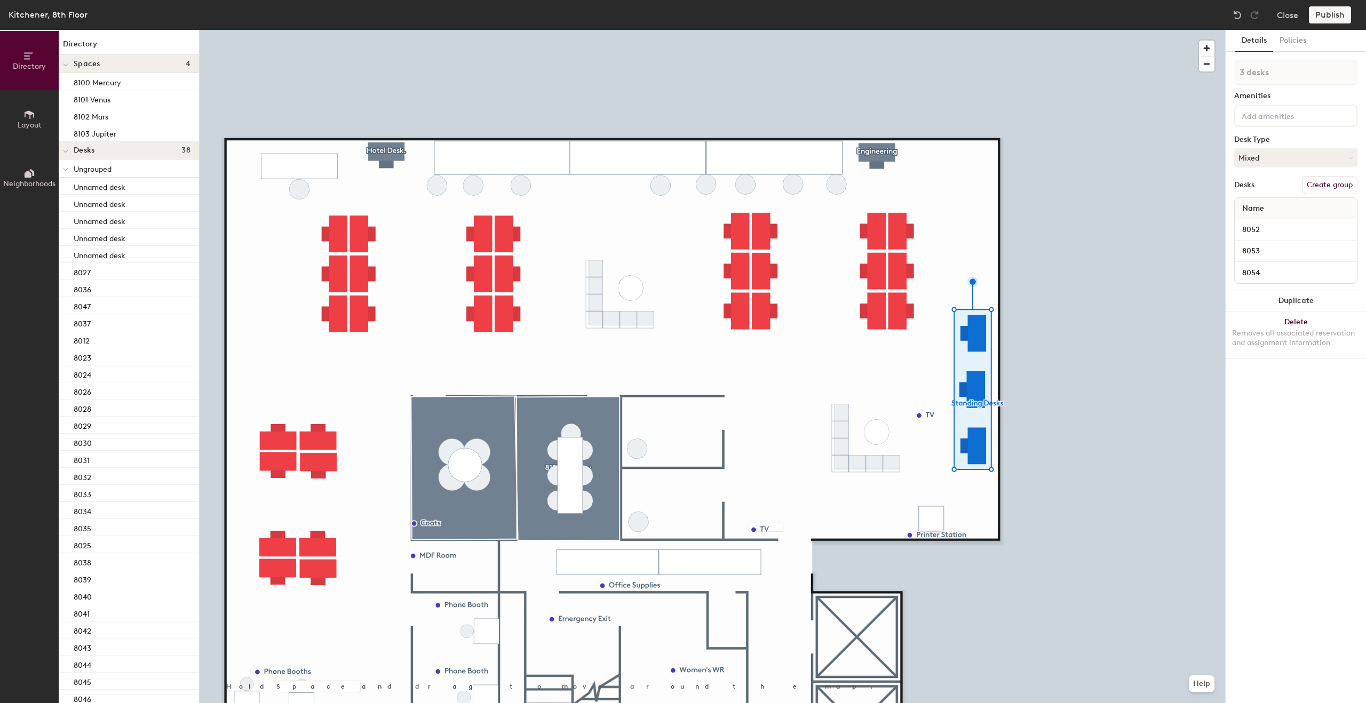
click at [873, 30] on div at bounding box center [712, 30] width 1025 height 0
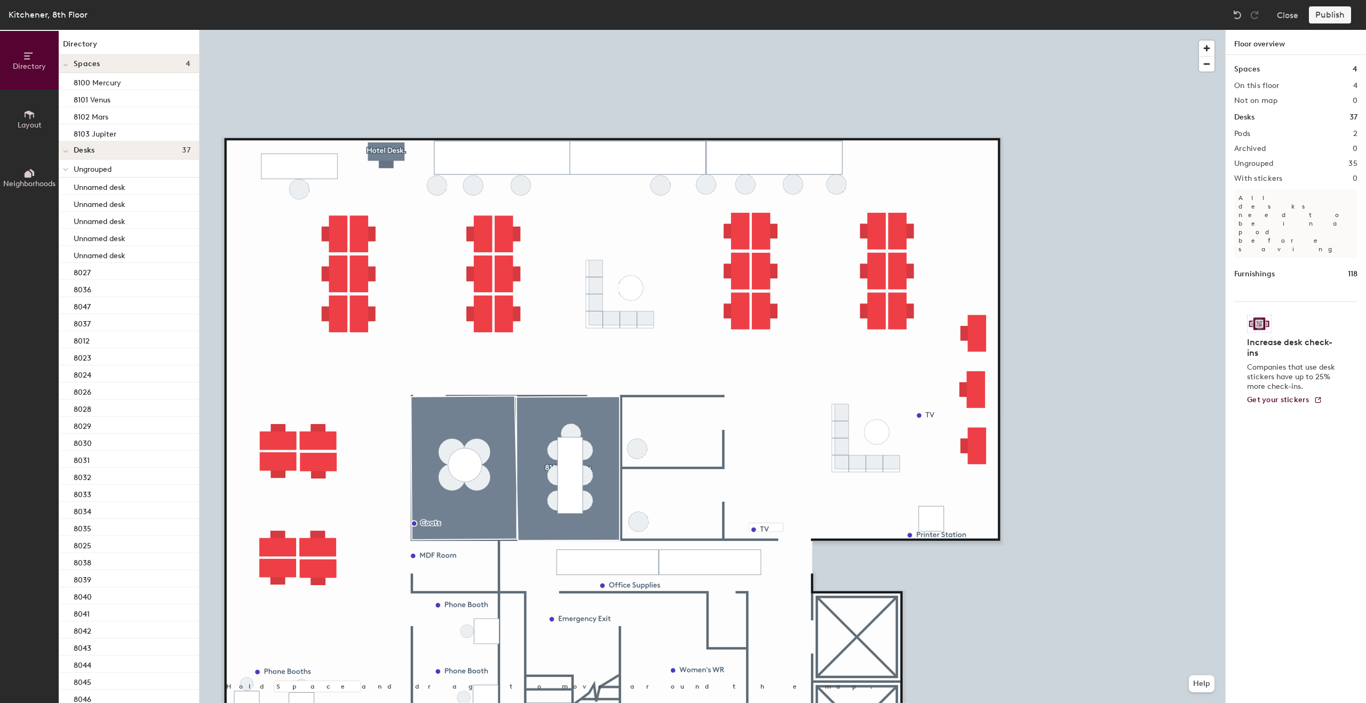
click at [395, 30] on div at bounding box center [712, 30] width 1025 height 0
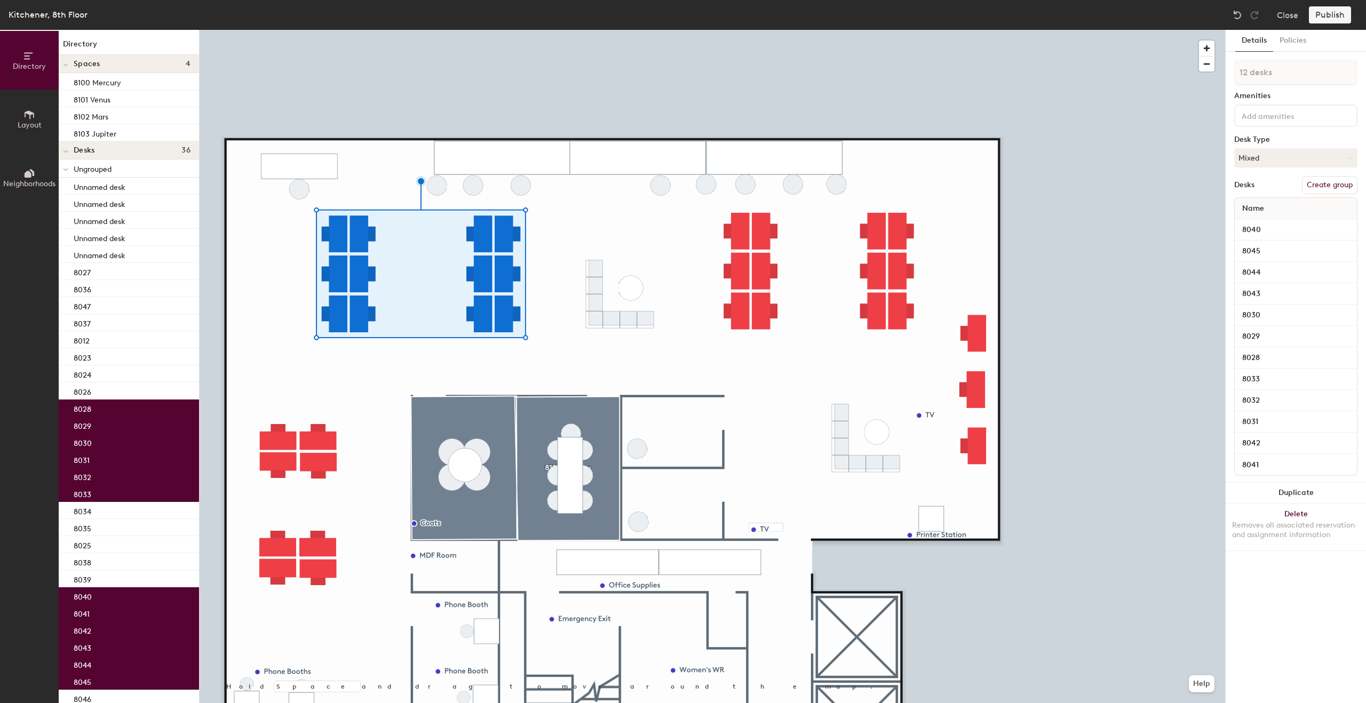
click at [1331, 194] on button "Create group" at bounding box center [1329, 185] width 55 height 18
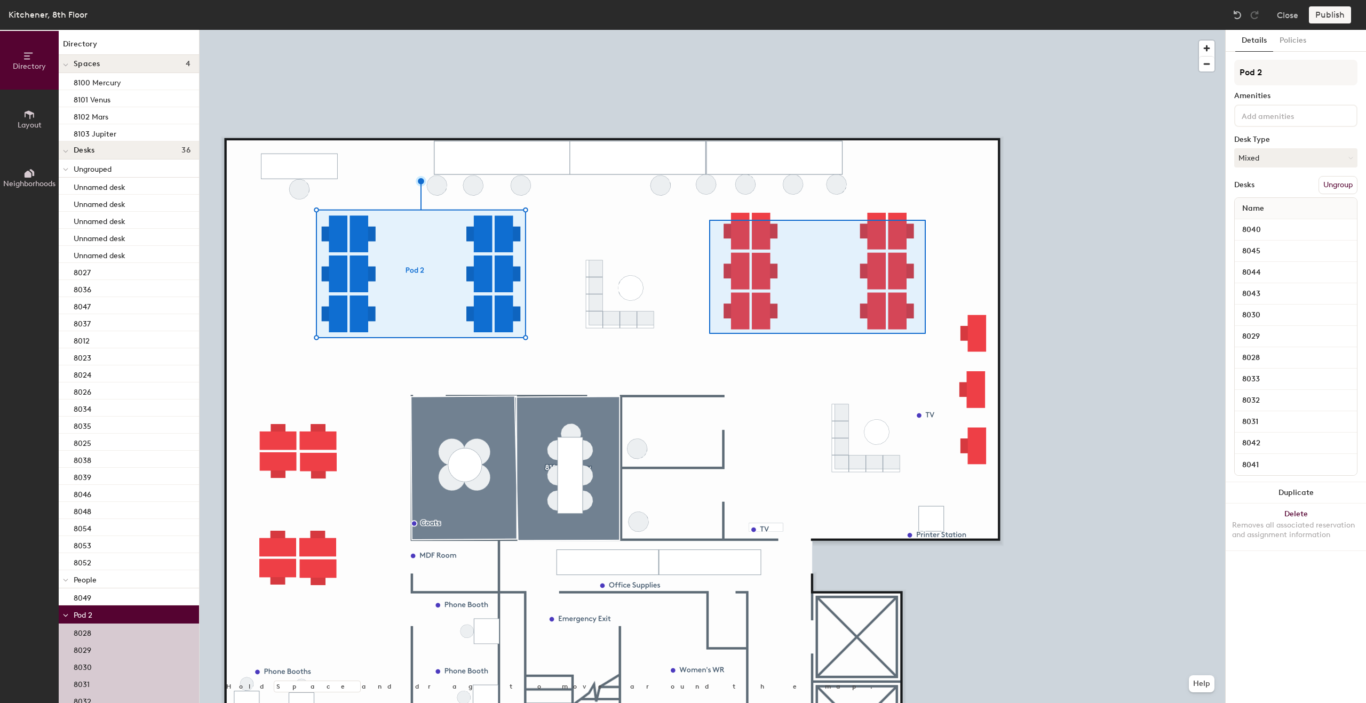
click at [924, 30] on div at bounding box center [712, 30] width 1025 height 0
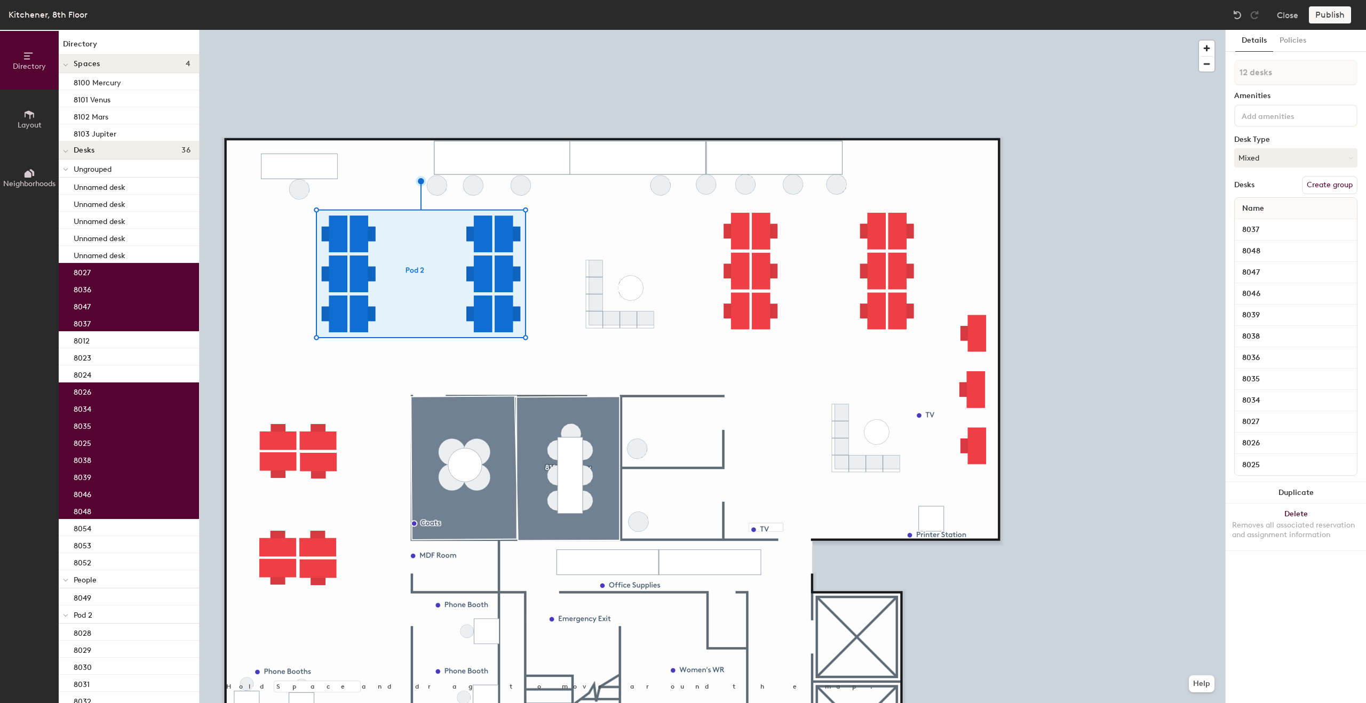
click at [1330, 190] on button "Create group" at bounding box center [1329, 185] width 55 height 18
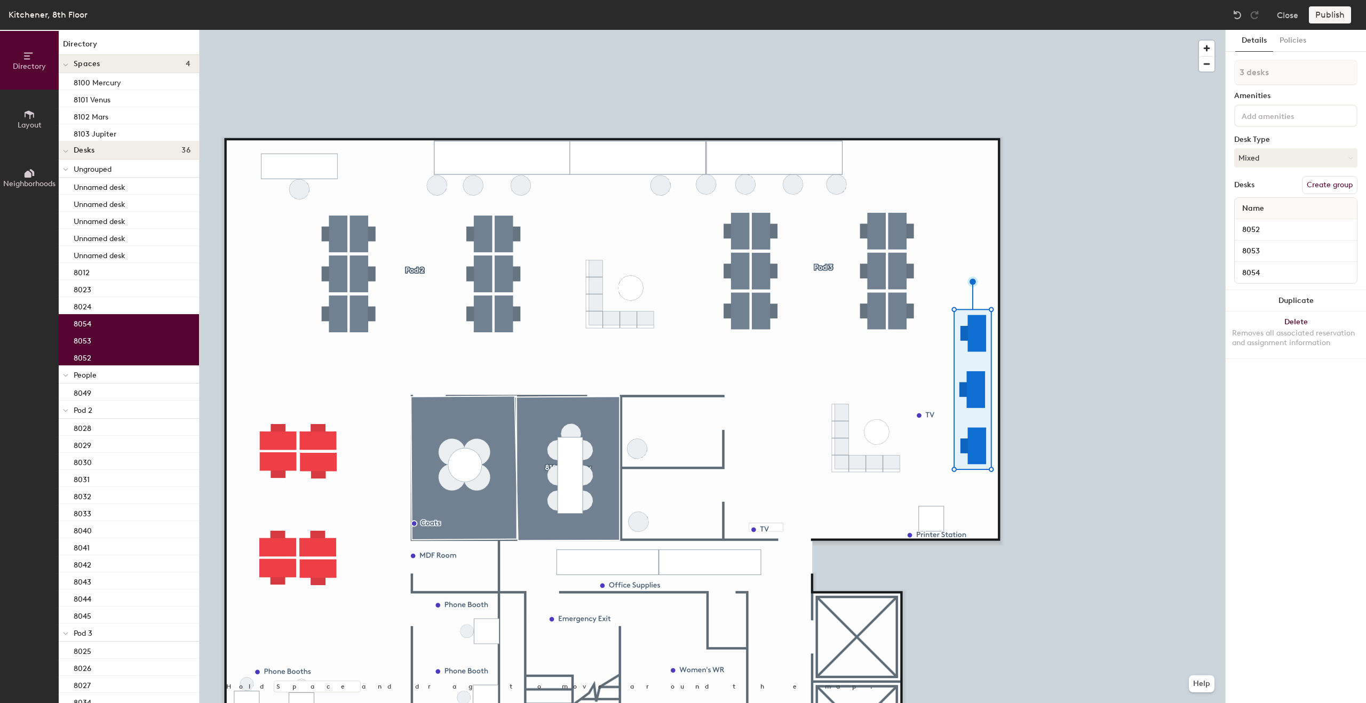
click at [1326, 189] on button "Create group" at bounding box center [1329, 185] width 55 height 18
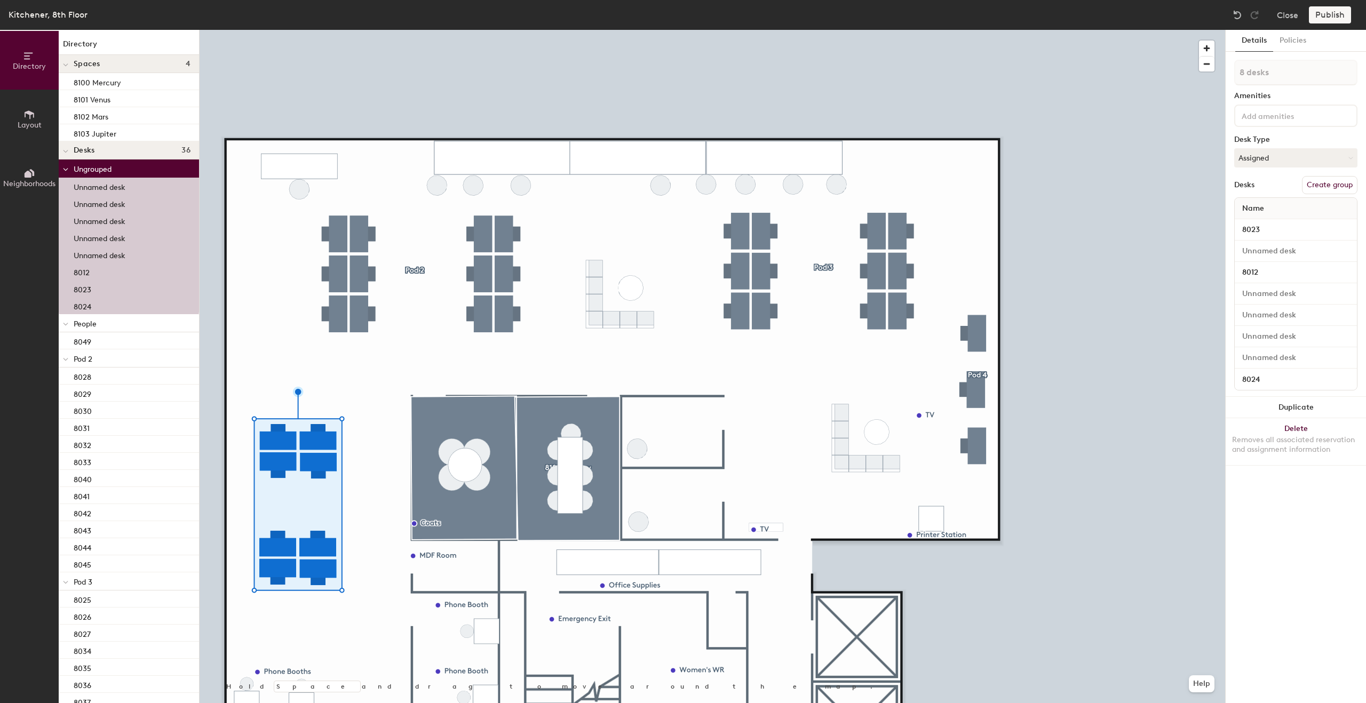
click at [1318, 183] on button "Create group" at bounding box center [1329, 185] width 55 height 18
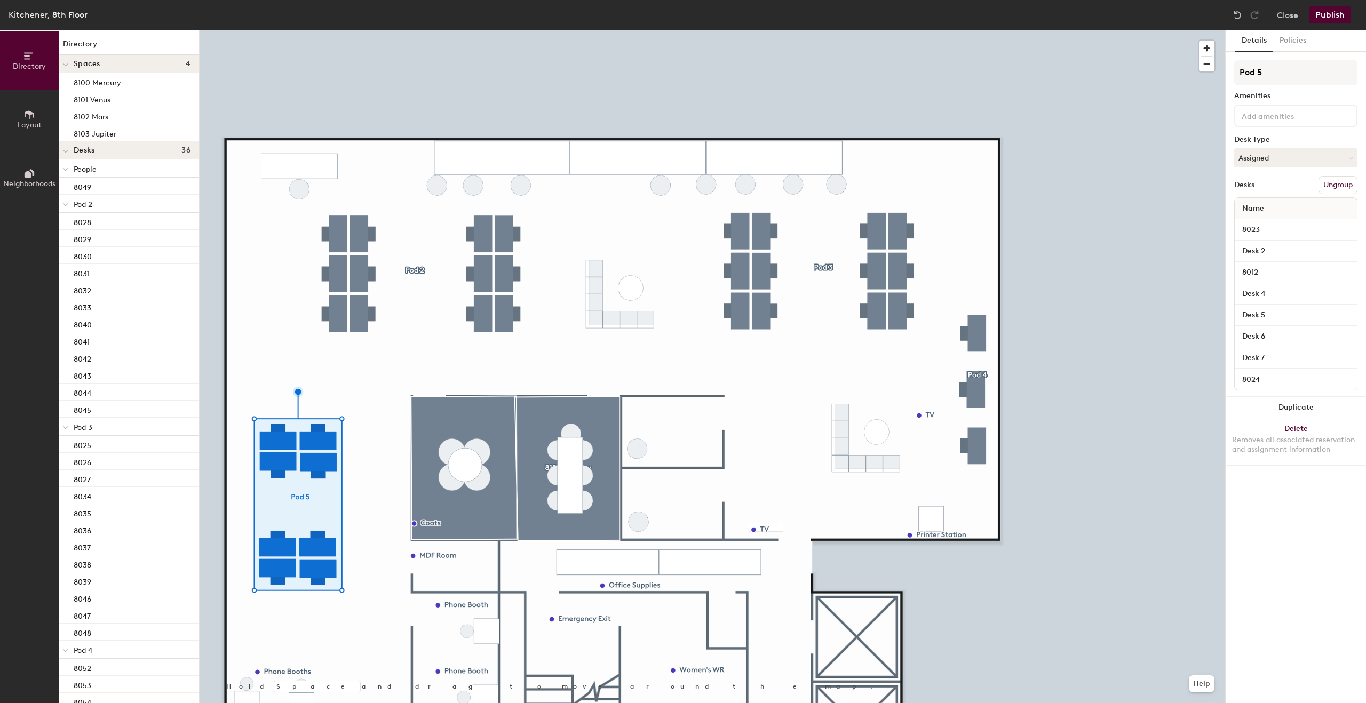
click at [1330, 18] on button "Publish" at bounding box center [1329, 14] width 42 height 17
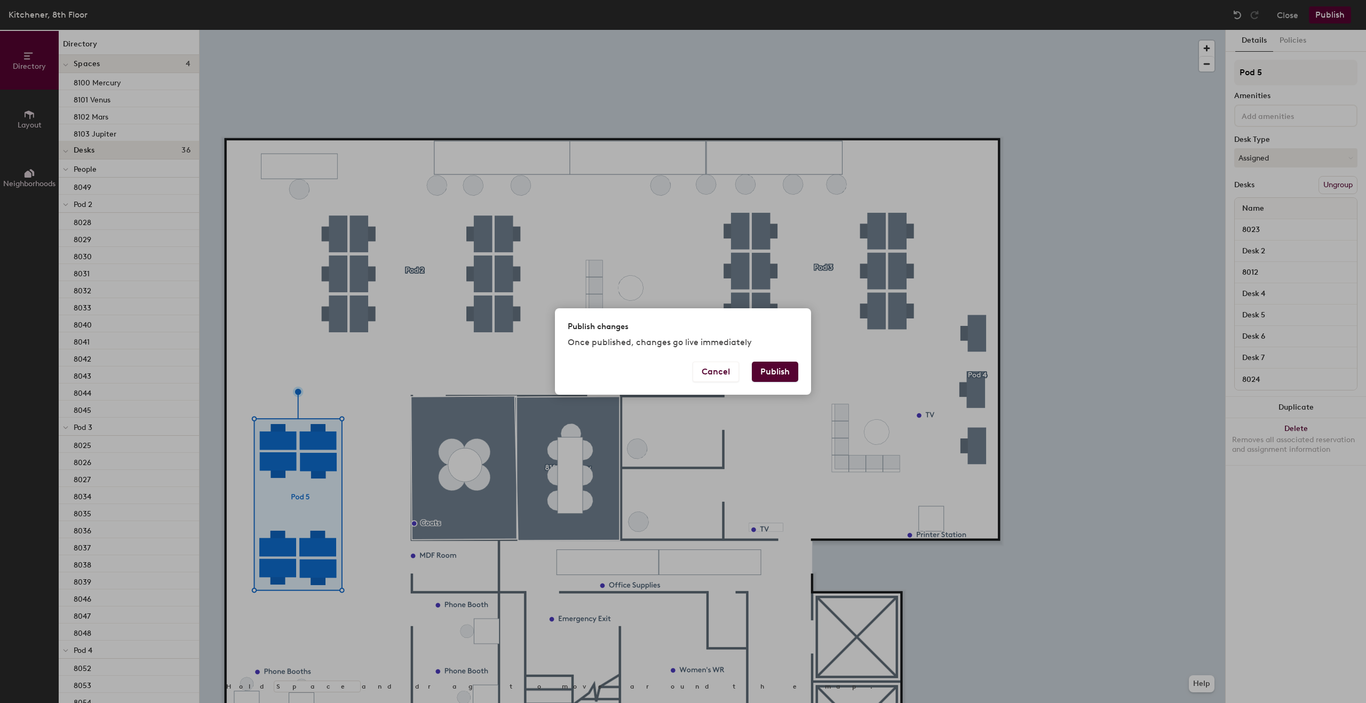
click at [779, 375] on button "Publish" at bounding box center [775, 372] width 46 height 20
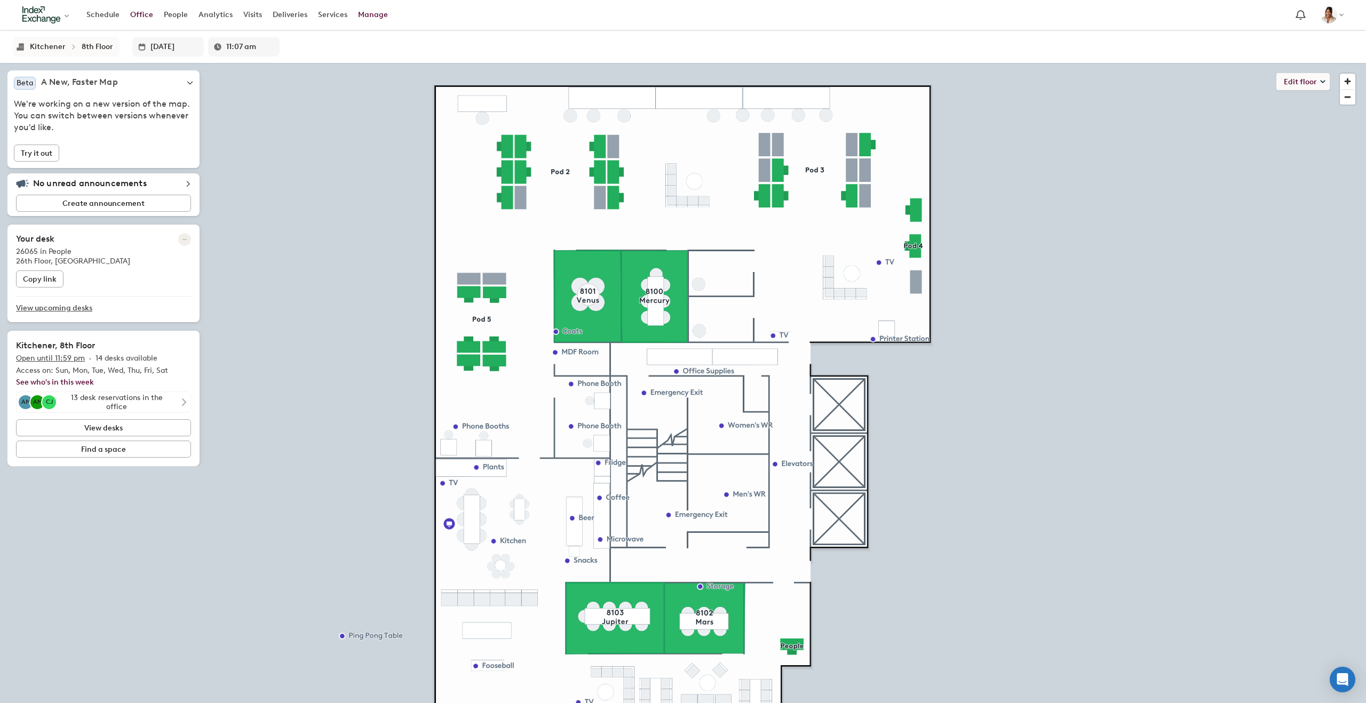
click at [376, 13] on link "Manage" at bounding box center [373, 14] width 41 height 19
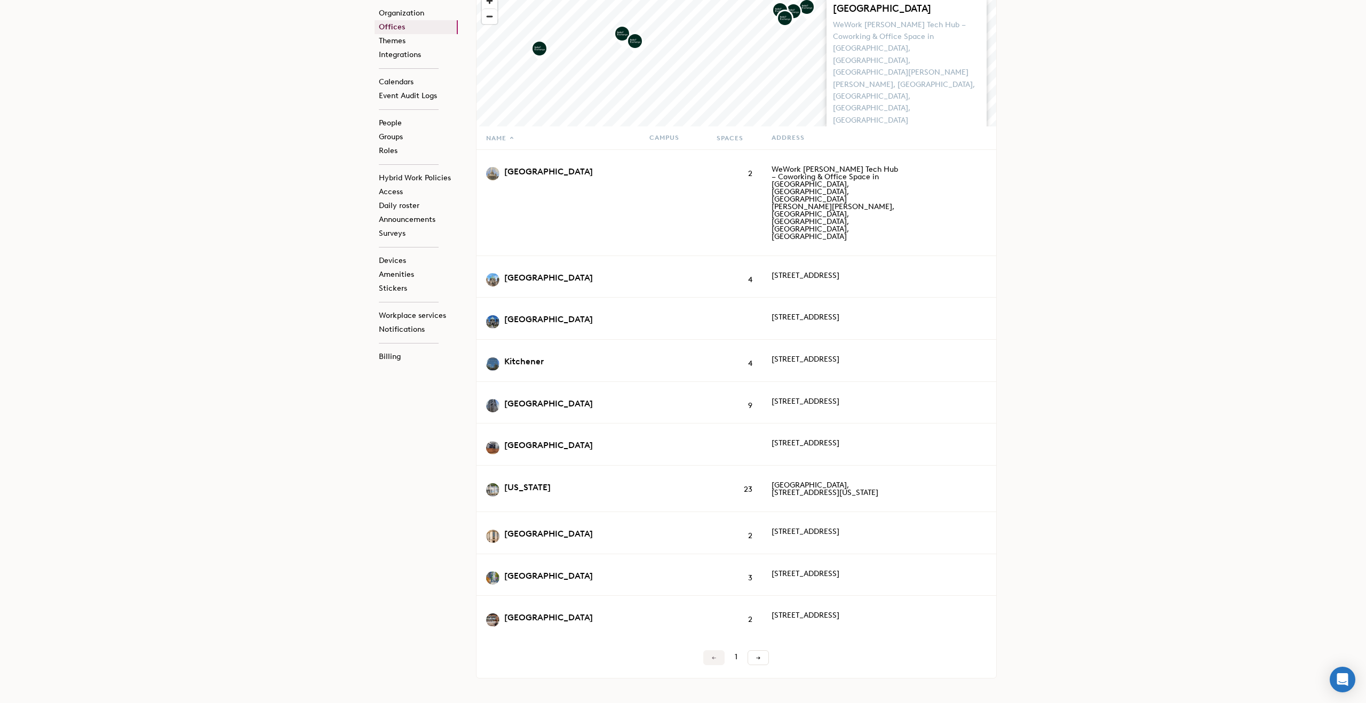
scroll to position [429, 0]
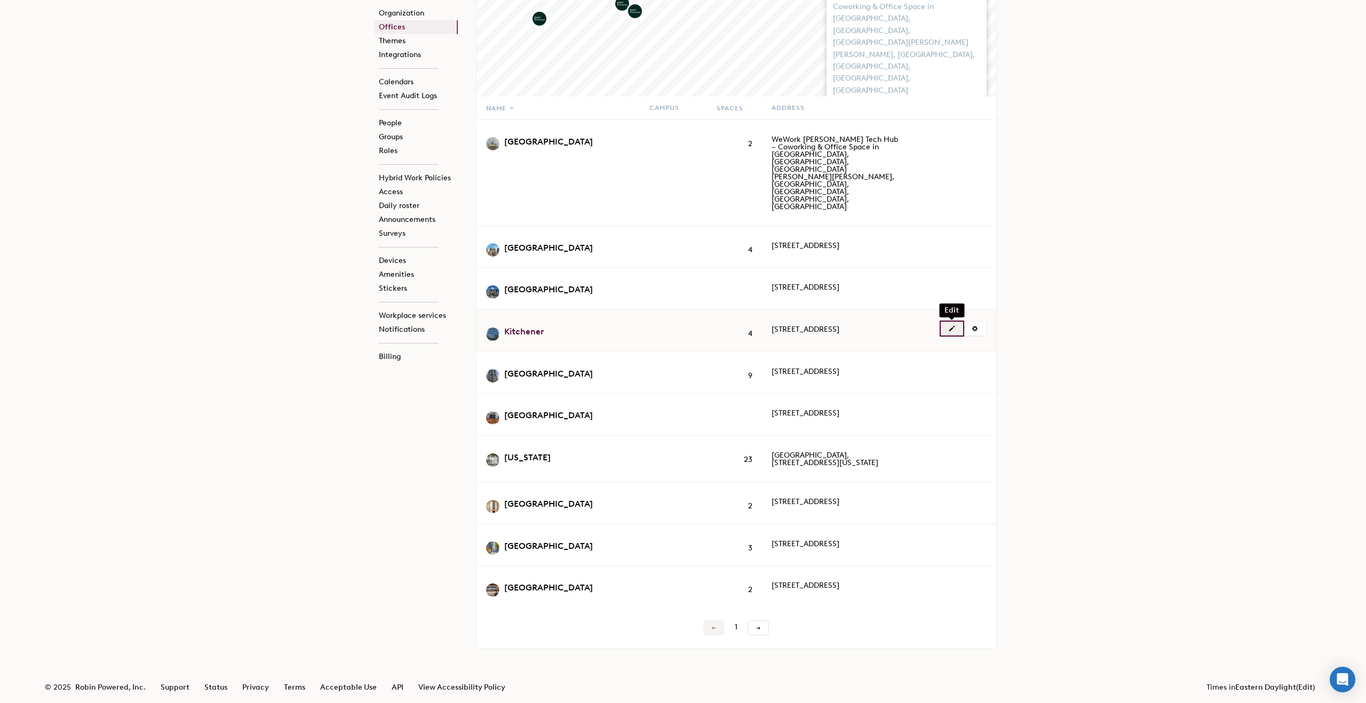
click at [944, 322] on button "button" at bounding box center [951, 329] width 22 height 14
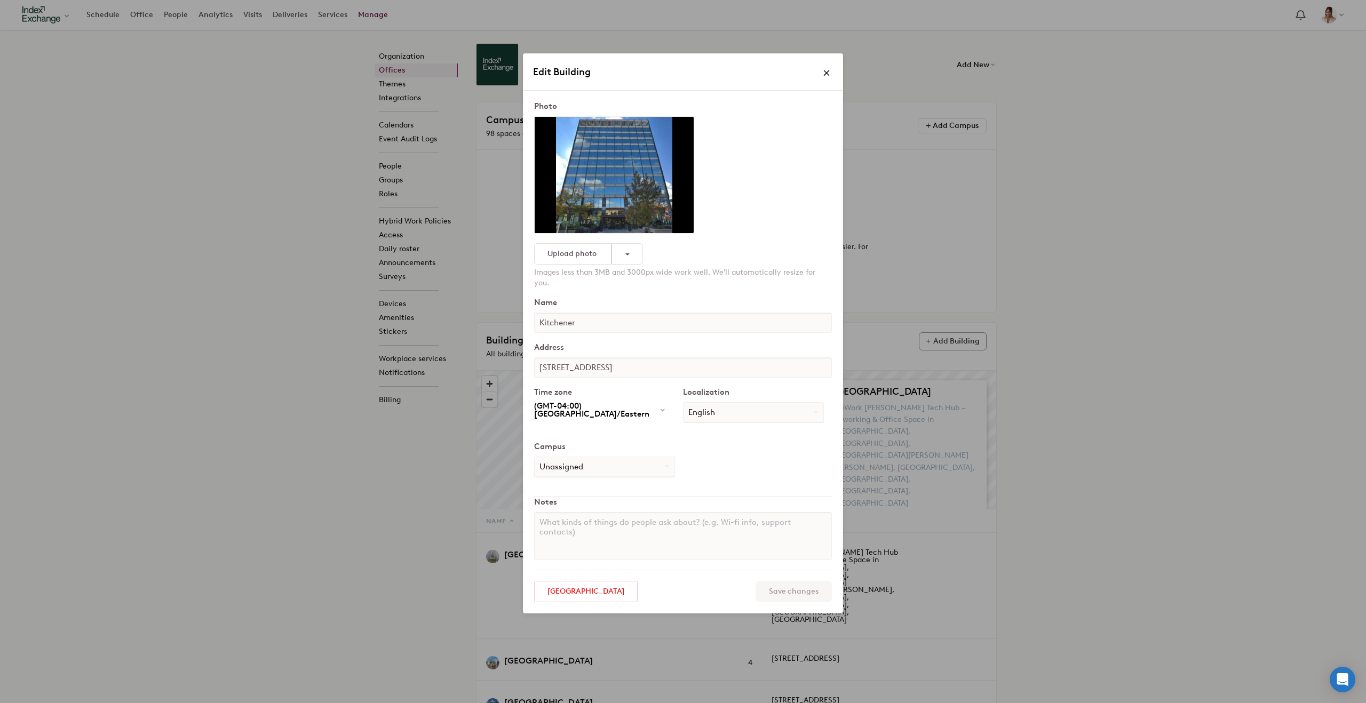
scroll to position [0, 0]
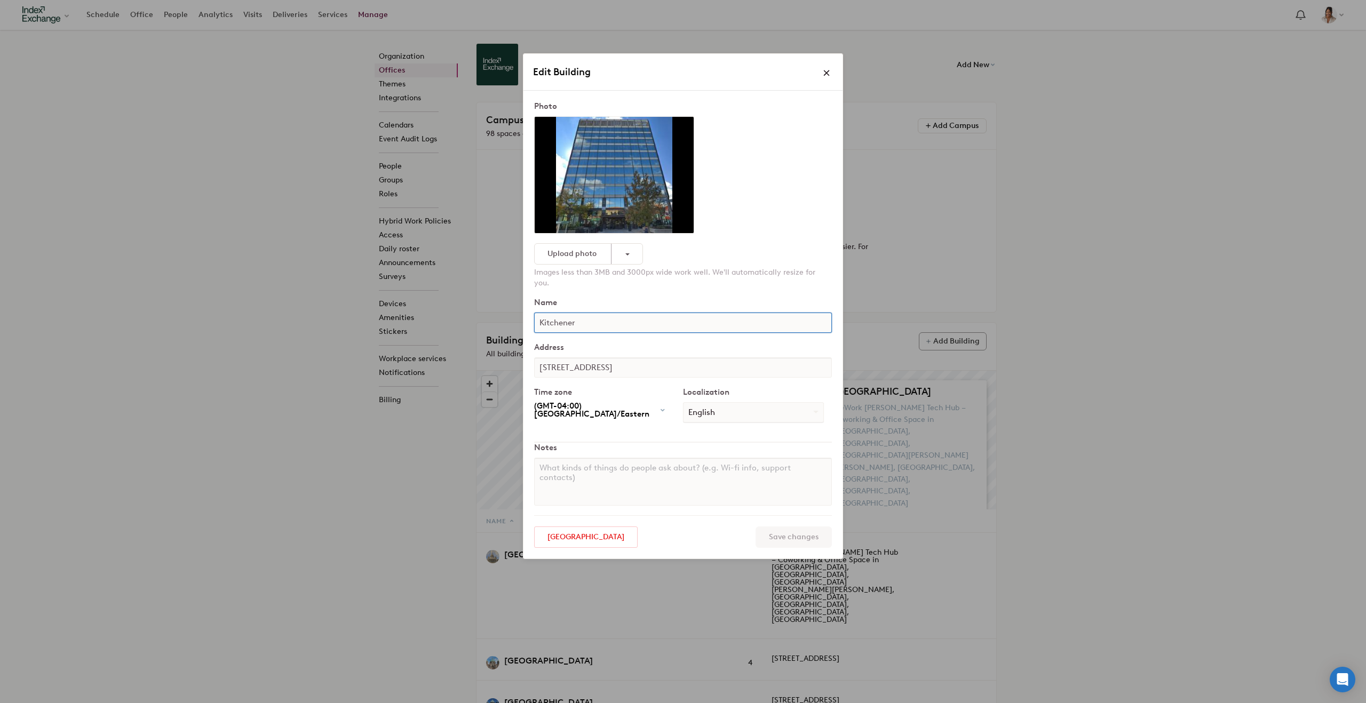
click at [536, 313] on input "Kitchener" at bounding box center [683, 323] width 298 height 20
type input "z-Kitchener"
click at [797, 526] on input "Save changes" at bounding box center [793, 536] width 76 height 21
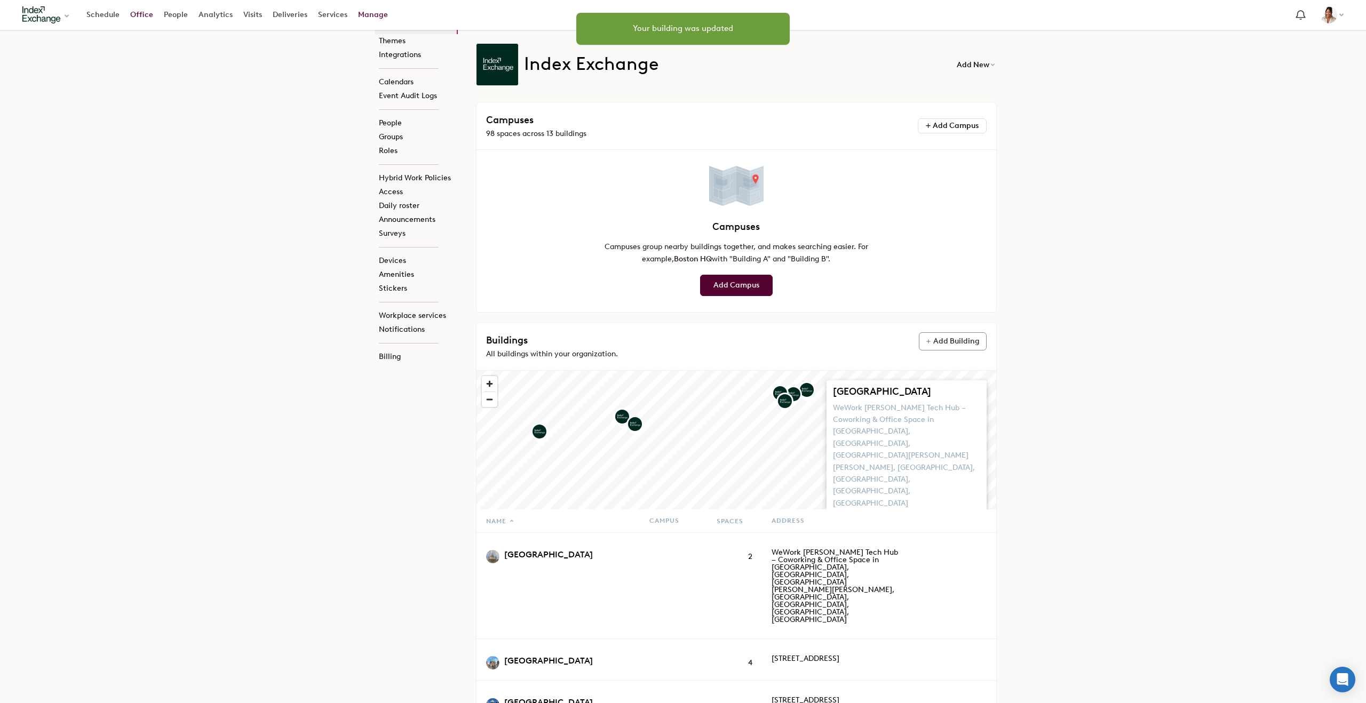
click at [145, 16] on link "Office" at bounding box center [142, 14] width 34 height 19
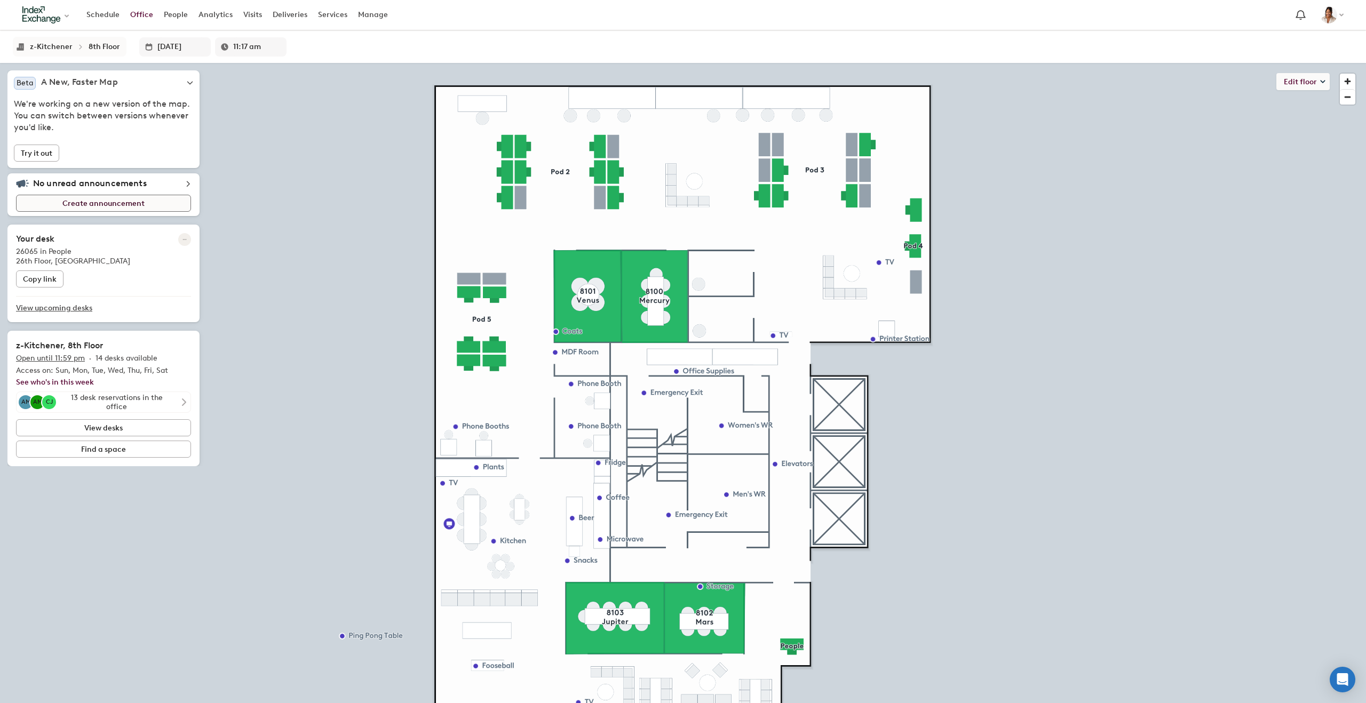
type input "11:22 am"
click at [61, 47] on div "z-Kitchener" at bounding box center [51, 46] width 43 height 9
click at [51, 210] on div "Toronto" at bounding box center [73, 211] width 75 height 11
click at [123, 67] on li "26th Floor" at bounding box center [162, 62] width 103 height 15
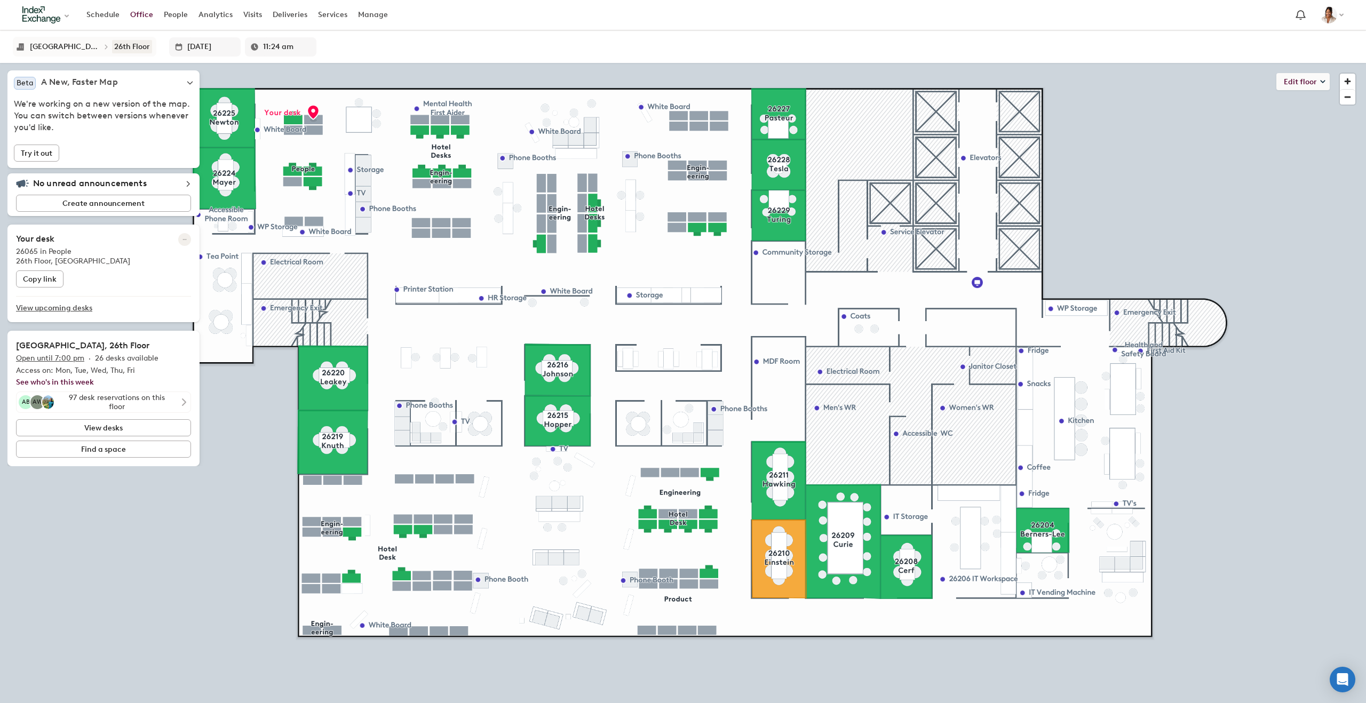
click at [114, 46] on div "26th Floor" at bounding box center [132, 46] width 36 height 9
click at [120, 81] on div "27th Floor" at bounding box center [137, 77] width 35 height 11
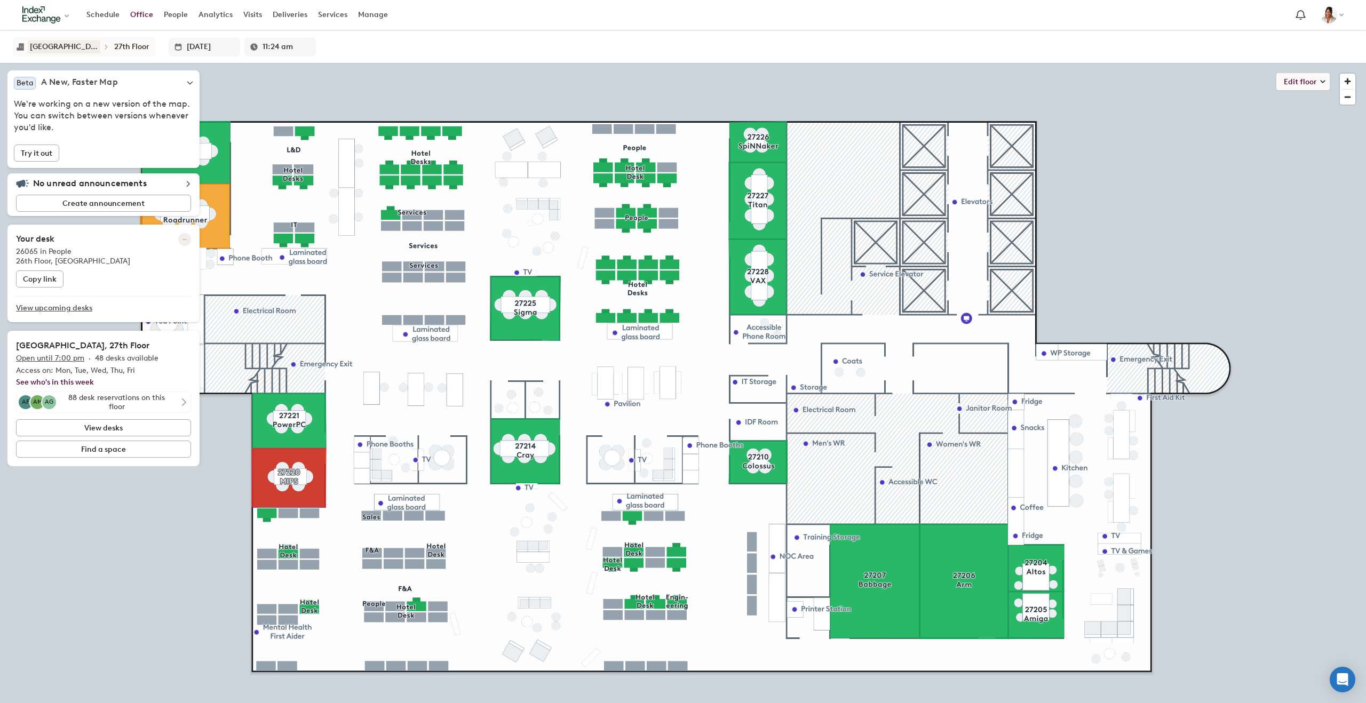
click at [31, 45] on div "Toronto" at bounding box center [64, 46] width 68 height 9
click at [58, 207] on div "z-Kitchener" at bounding box center [56, 207] width 41 height 11
click at [139, 67] on li "8th Floor" at bounding box center [137, 62] width 103 height 15
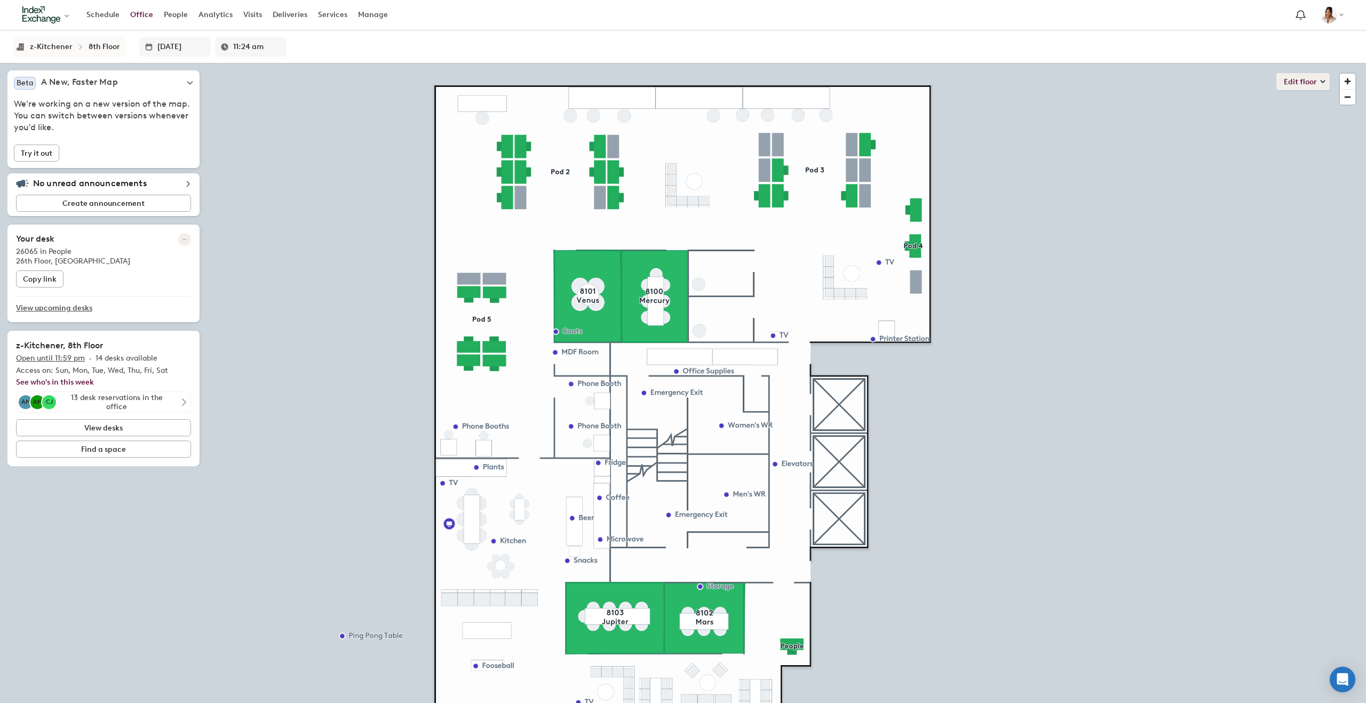
click at [1302, 78] on button "Edit floor" at bounding box center [1302, 81] width 53 height 17
type input "11:27 am"
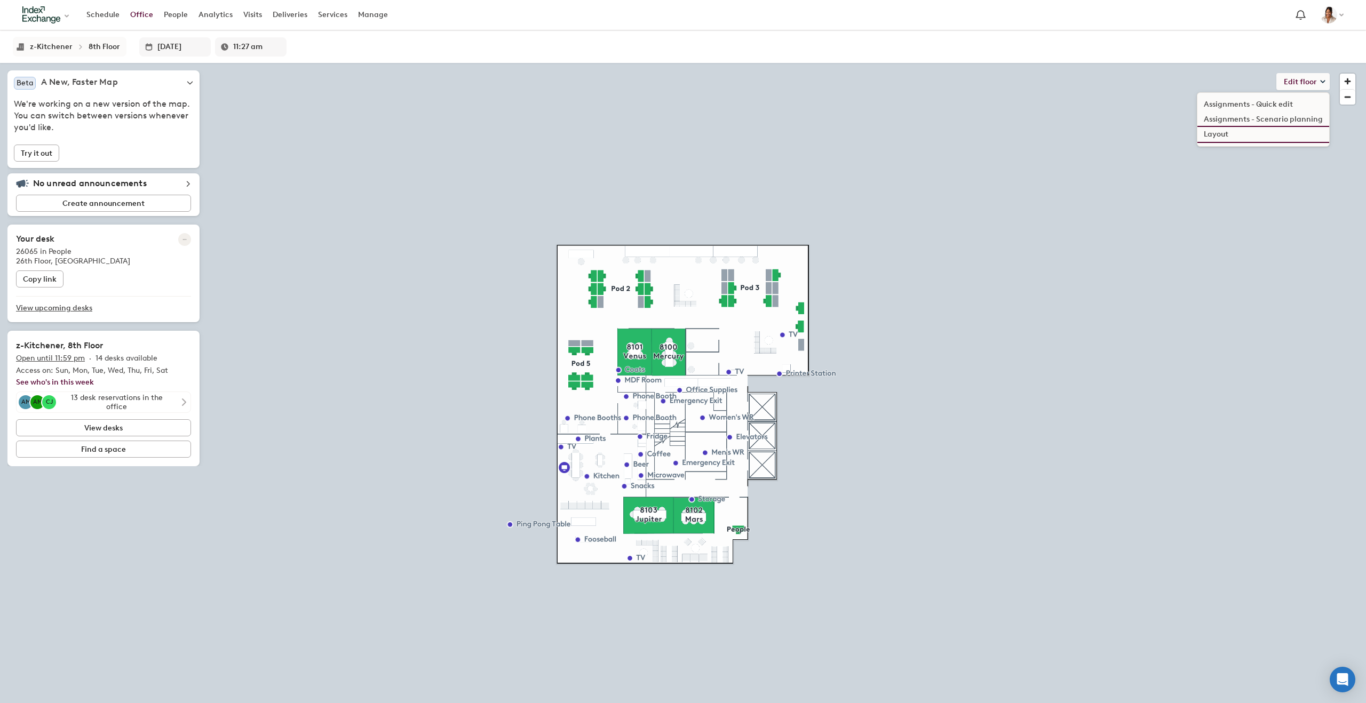
click at [1220, 136] on li "Layout" at bounding box center [1263, 134] width 132 height 15
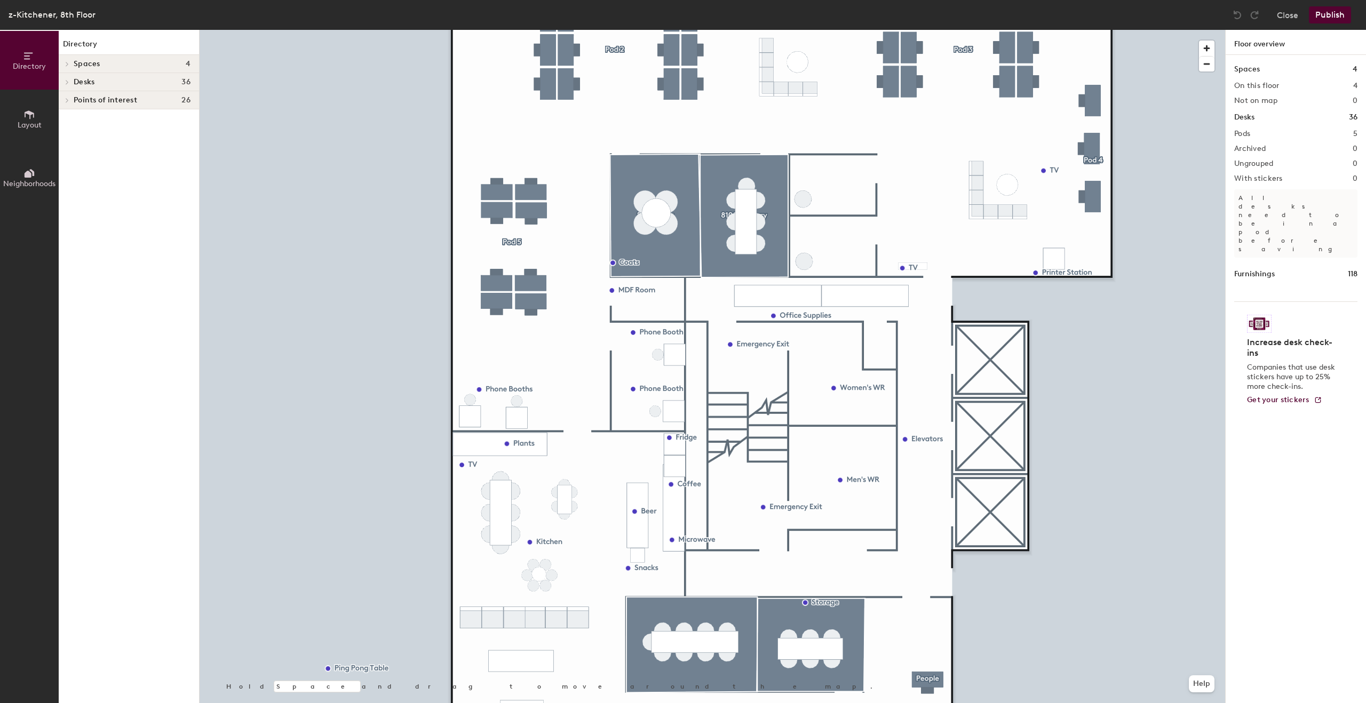
click at [533, 30] on div at bounding box center [712, 30] width 1025 height 0
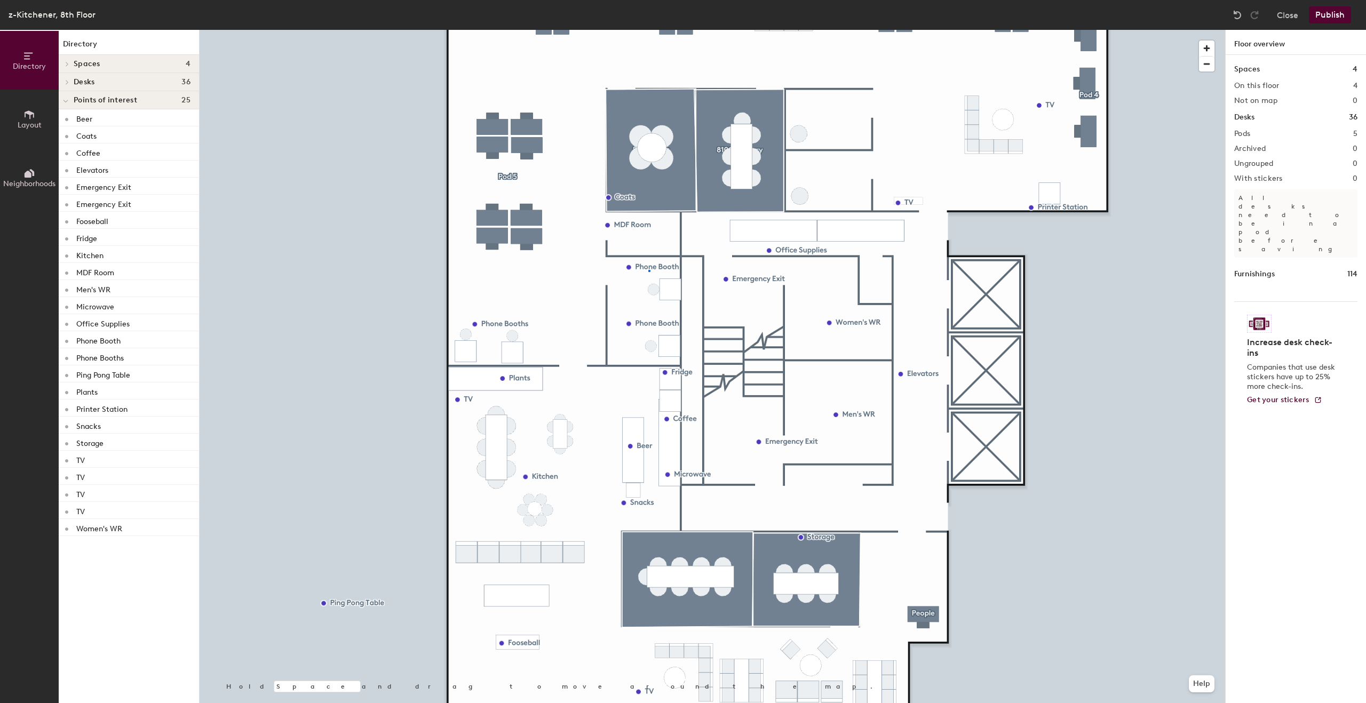
click at [648, 30] on div at bounding box center [712, 30] width 1025 height 0
click at [629, 340] on span "Edit" at bounding box center [628, 341] width 28 height 18
type input "Pantry"
click at [652, 30] on div at bounding box center [712, 30] width 1025 height 0
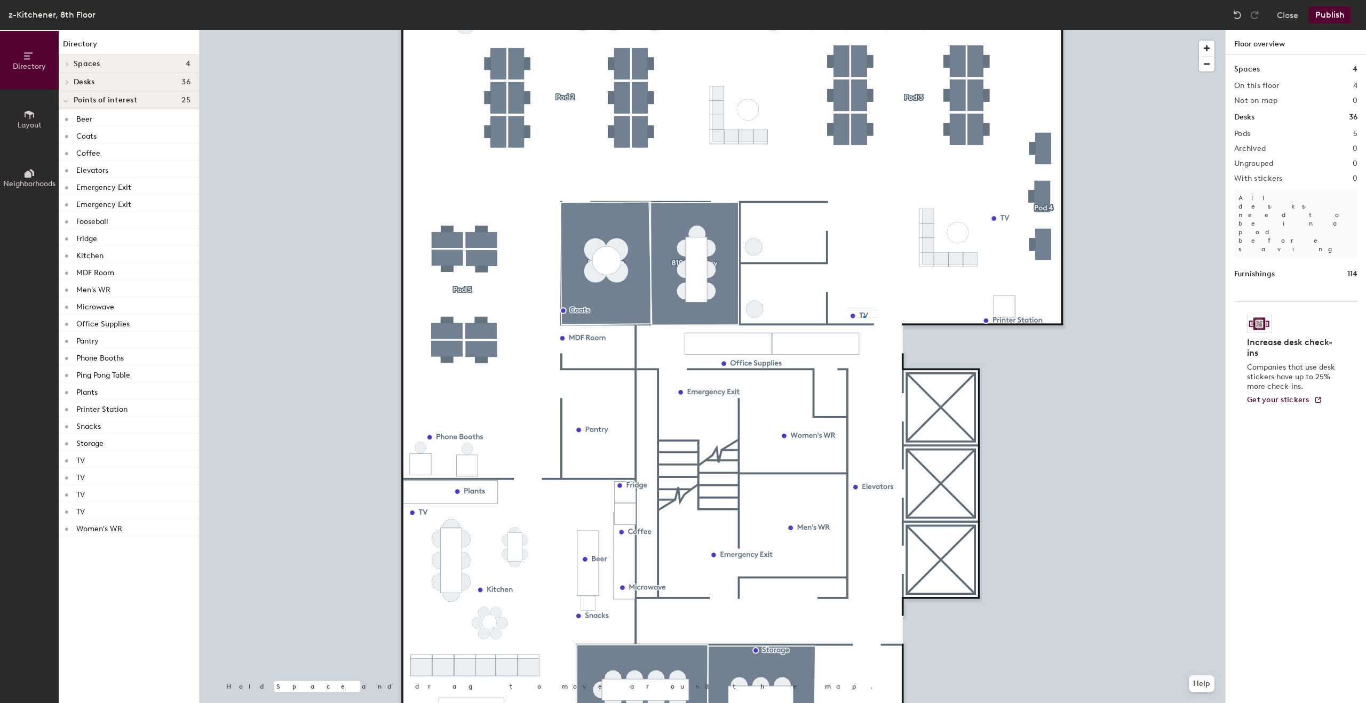
click at [863, 30] on div at bounding box center [712, 30] width 1025 height 0
click at [783, 257] on span "Edit" at bounding box center [780, 258] width 28 height 18
type input "O"
type input "Phone"
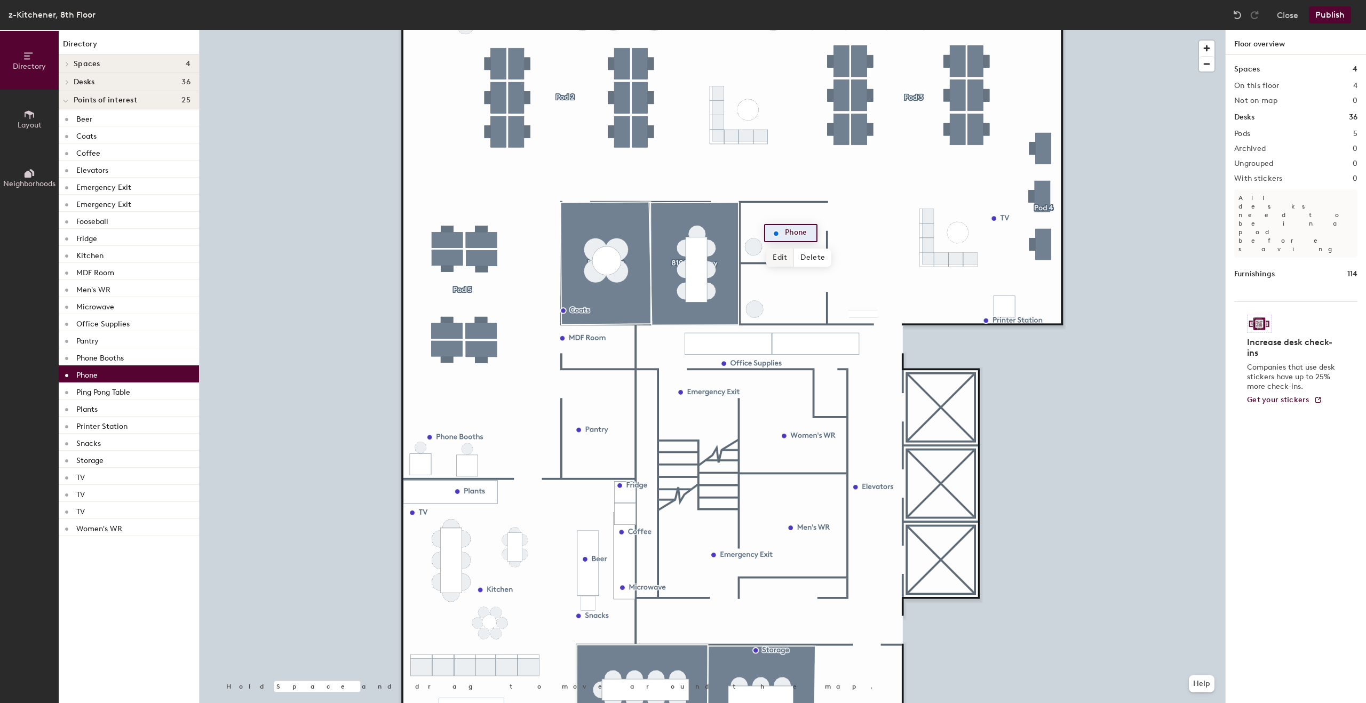
click at [781, 254] on span "Edit" at bounding box center [780, 258] width 28 height 18
click at [815, 231] on input "Phone" at bounding box center [799, 233] width 34 height 15
type input "Phone Room"
click at [804, 260] on span "Done" at bounding box center [800, 258] width 31 height 18
click at [807, 321] on span "Done" at bounding box center [805, 324] width 31 height 18
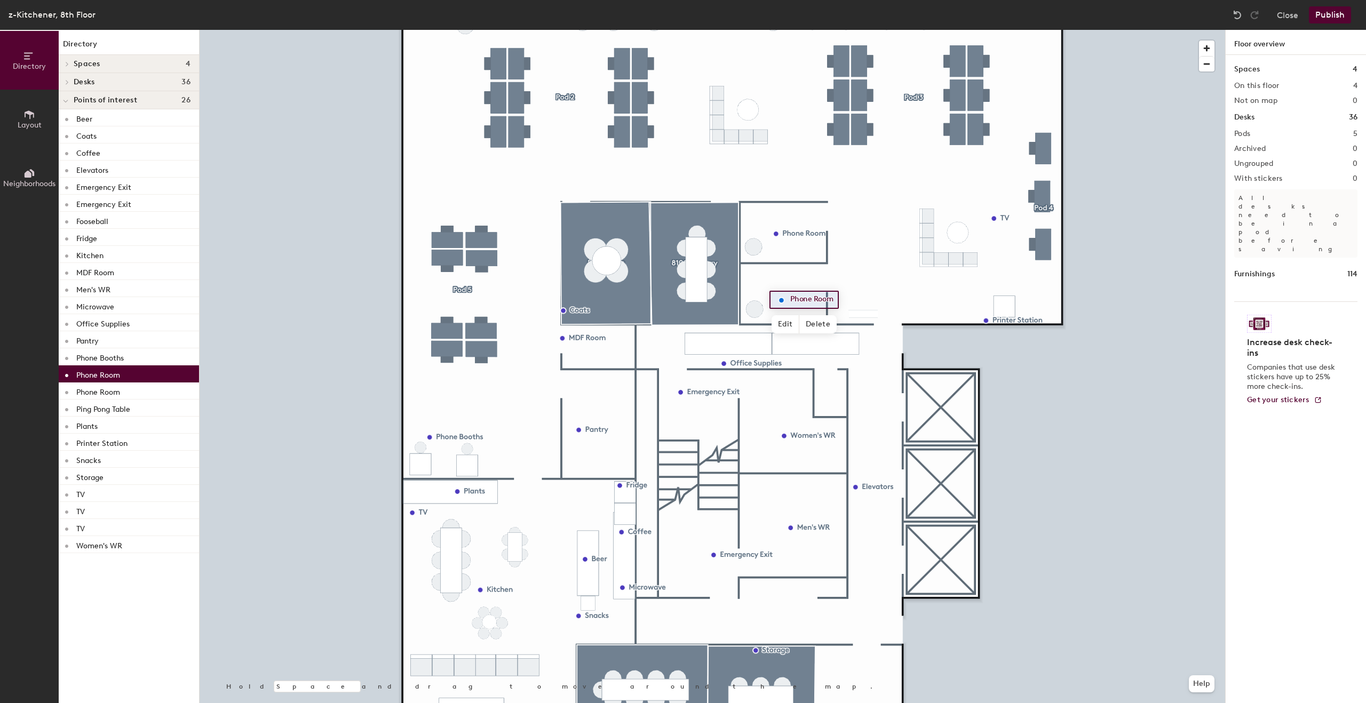
click at [826, 30] on div at bounding box center [712, 30] width 1025 height 0
click at [793, 30] on div at bounding box center [712, 30] width 1025 height 0
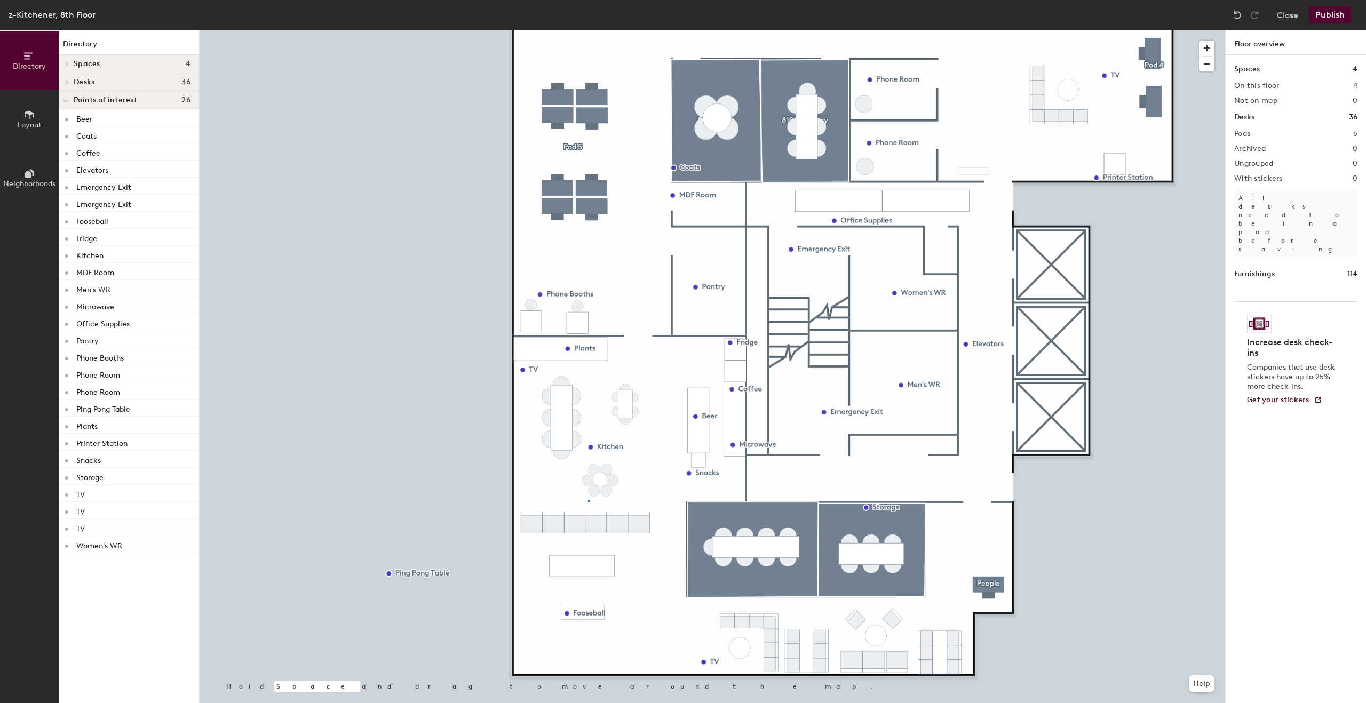
click at [588, 30] on div at bounding box center [712, 30] width 1025 height 0
click at [550, 30] on div at bounding box center [712, 30] width 1025 height 0
click at [899, 30] on div at bounding box center [712, 30] width 1025 height 0
click at [864, 30] on div at bounding box center [712, 30] width 1025 height 0
click at [940, 30] on div at bounding box center [712, 30] width 1025 height 0
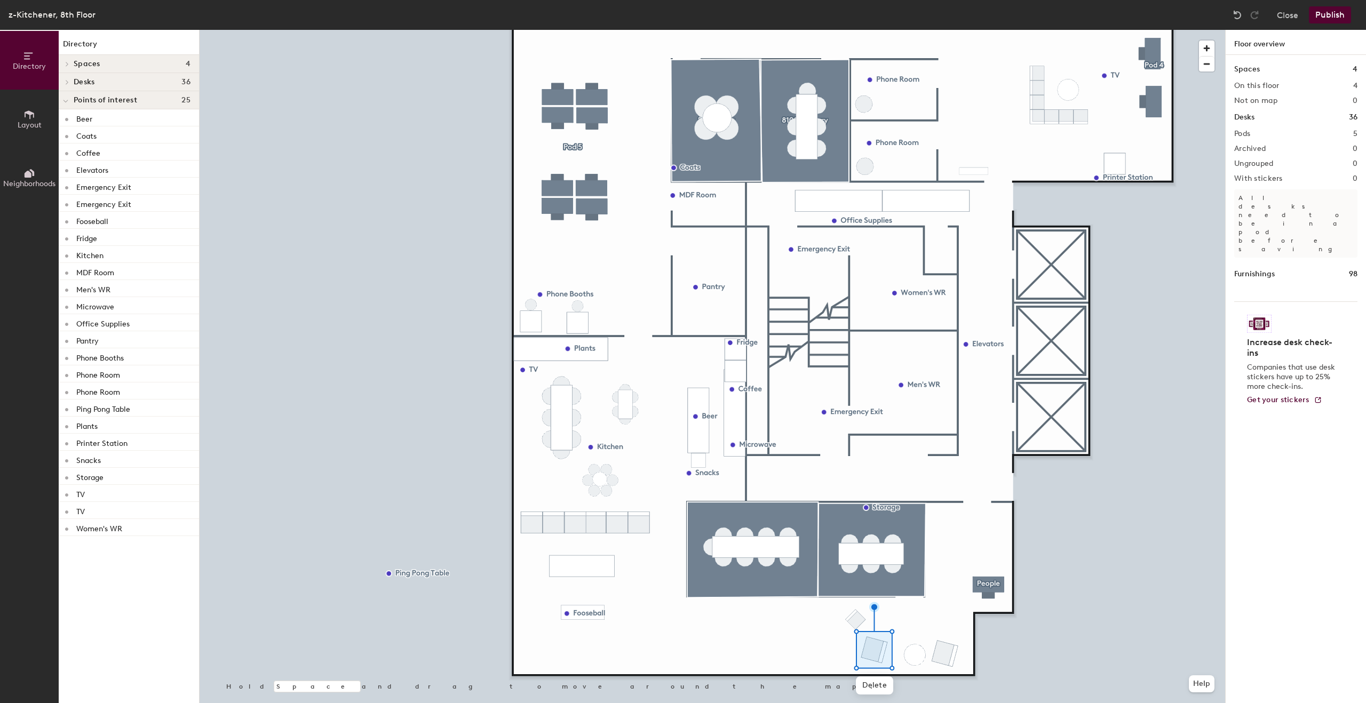
click at [859, 30] on div at bounding box center [712, 30] width 1025 height 0
click at [866, 30] on div at bounding box center [712, 30] width 1025 height 0
click at [588, 30] on div at bounding box center [712, 30] width 1025 height 0
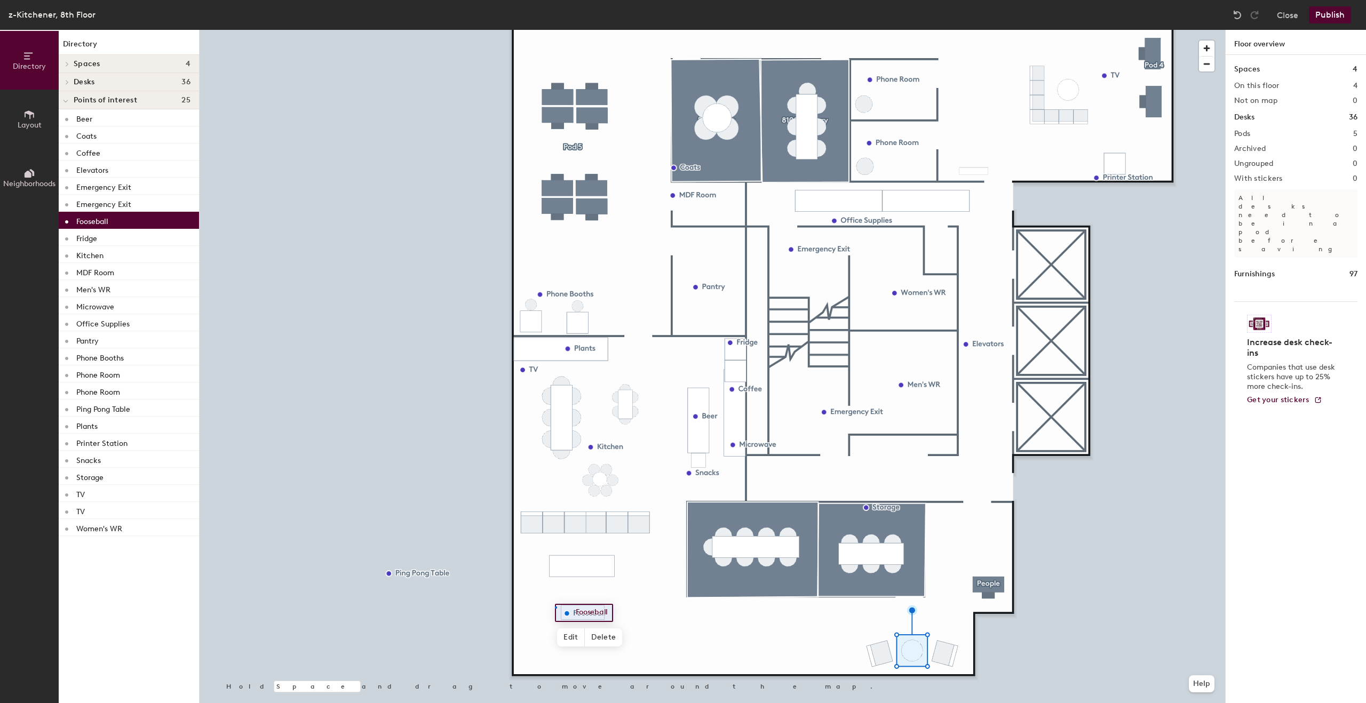
click at [555, 30] on div at bounding box center [712, 30] width 1025 height 0
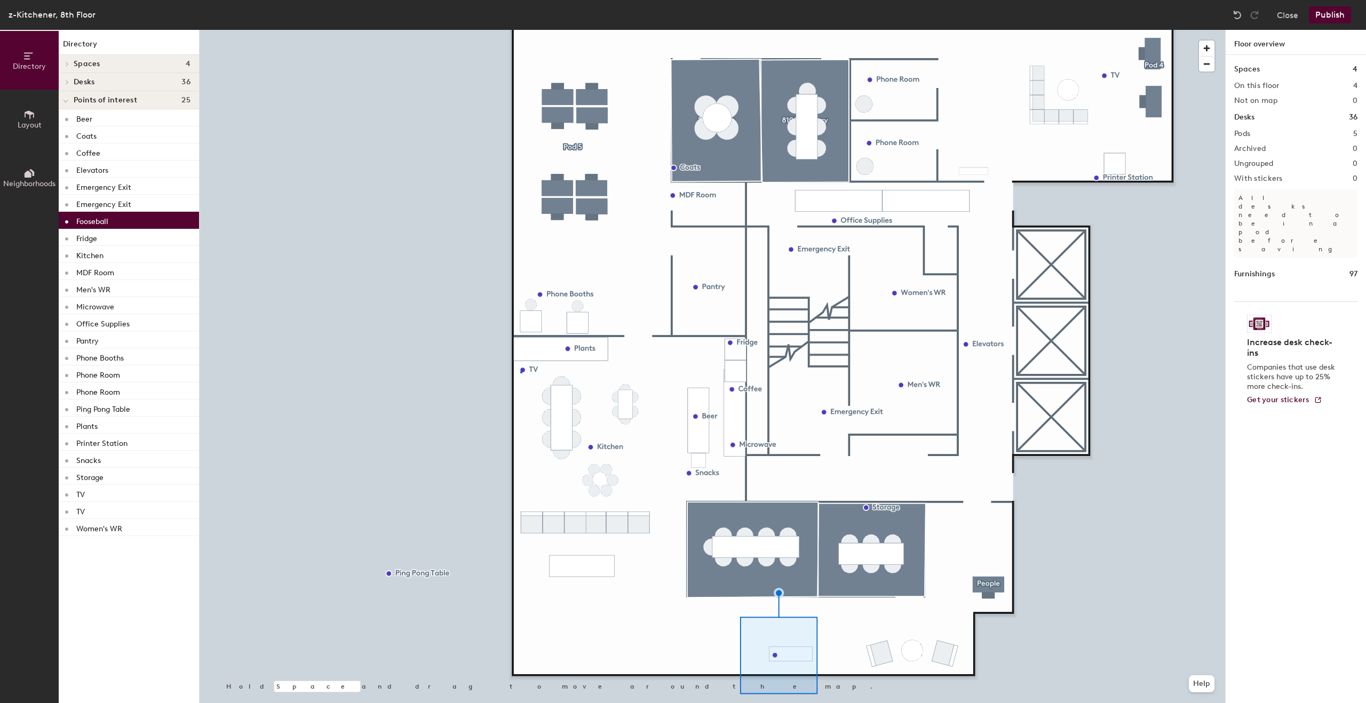
click at [521, 30] on div at bounding box center [712, 30] width 1025 height 0
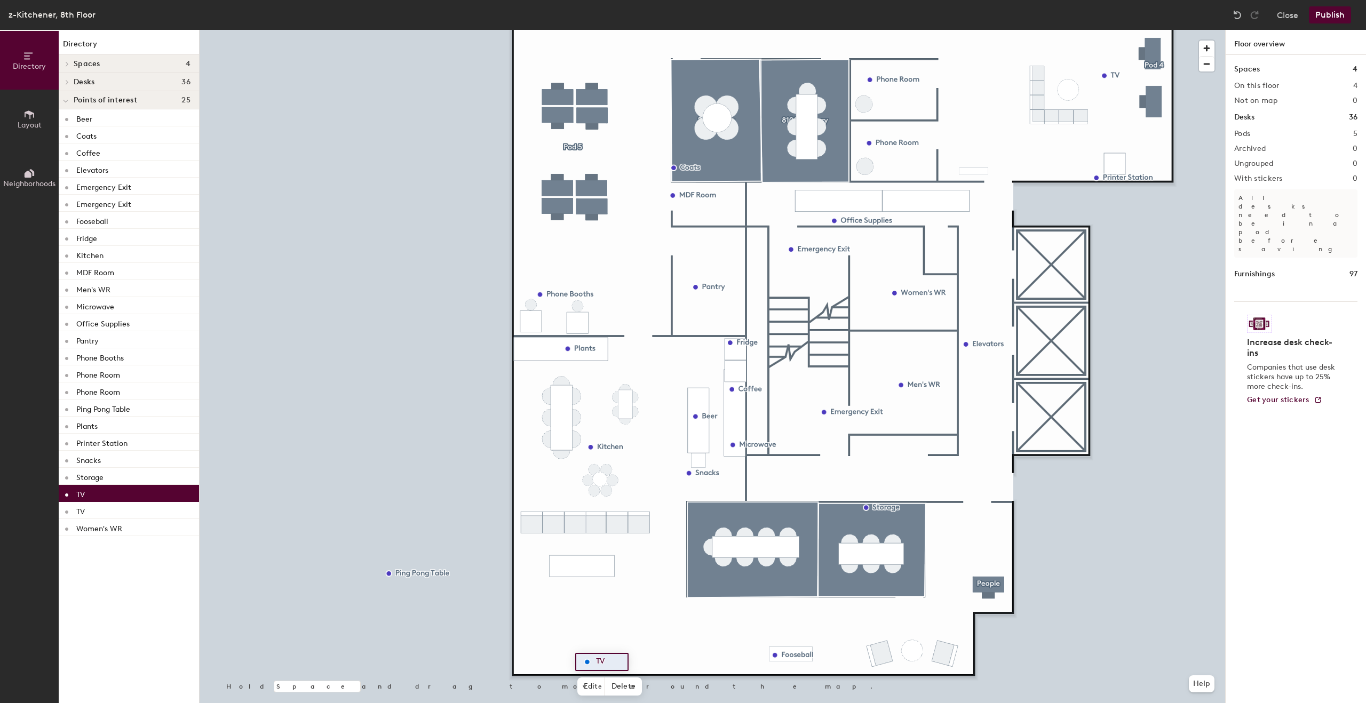
click at [979, 30] on div at bounding box center [712, 30] width 1025 height 0
click at [596, 30] on div at bounding box center [712, 30] width 1025 height 0
click at [604, 30] on div at bounding box center [712, 30] width 1025 height 0
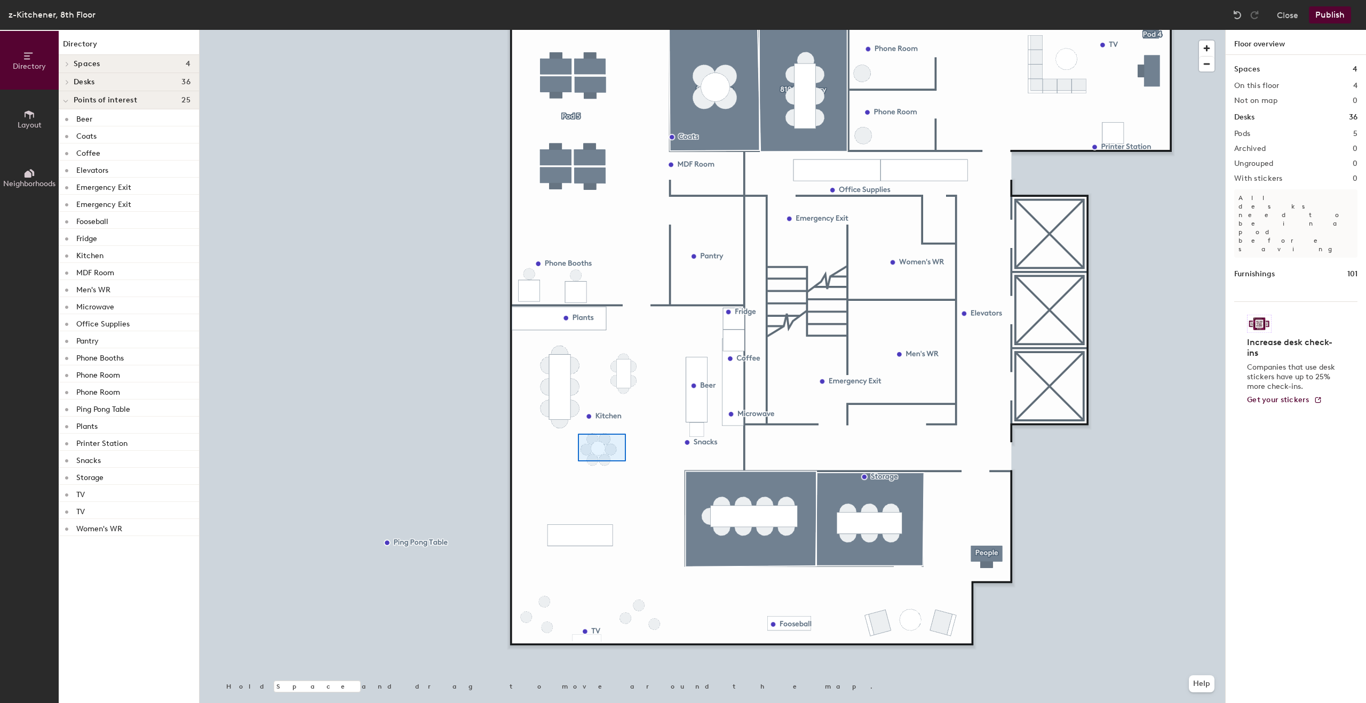
click at [625, 30] on div at bounding box center [712, 30] width 1025 height 0
click at [639, 30] on div at bounding box center [712, 30] width 1025 height 0
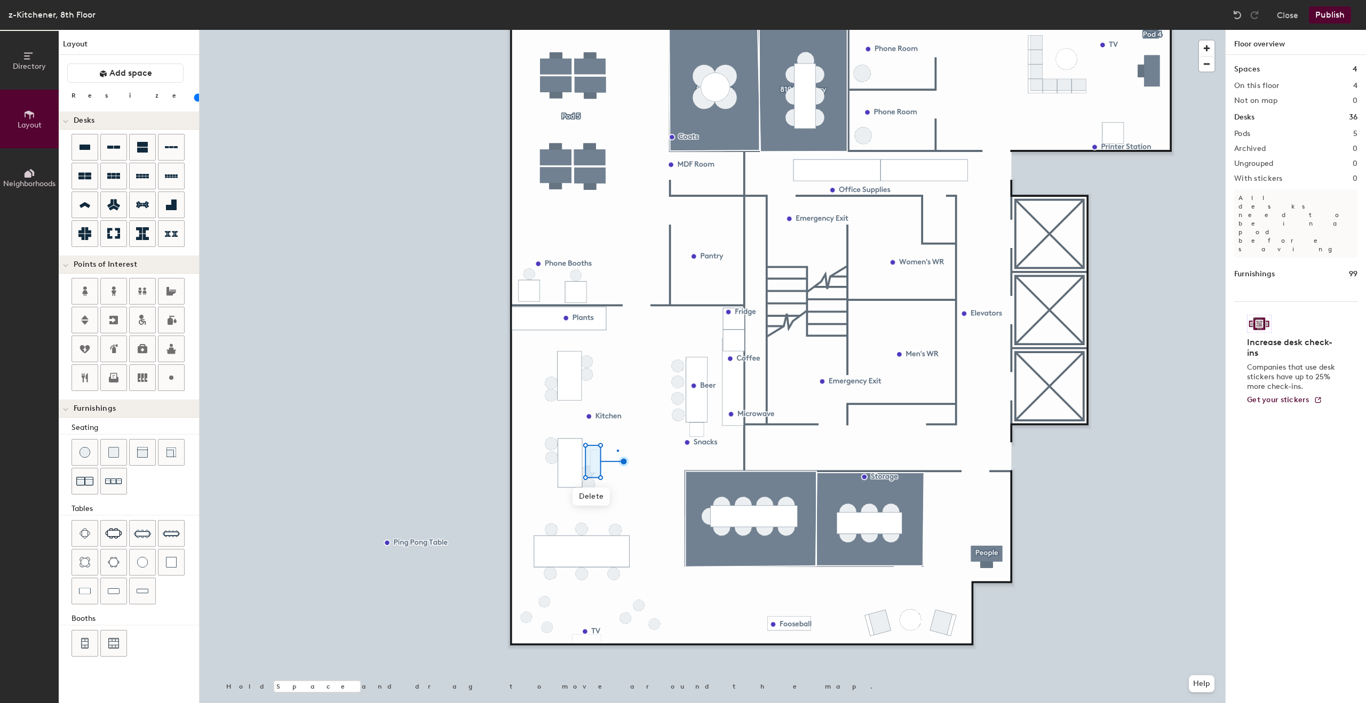
click at [617, 30] on div at bounding box center [712, 30] width 1025 height 0
click at [635, 30] on div at bounding box center [712, 30] width 1025 height 0
click at [590, 30] on div at bounding box center [712, 30] width 1025 height 0
click at [599, 30] on div at bounding box center [712, 30] width 1025 height 0
click at [594, 30] on div at bounding box center [712, 30] width 1025 height 0
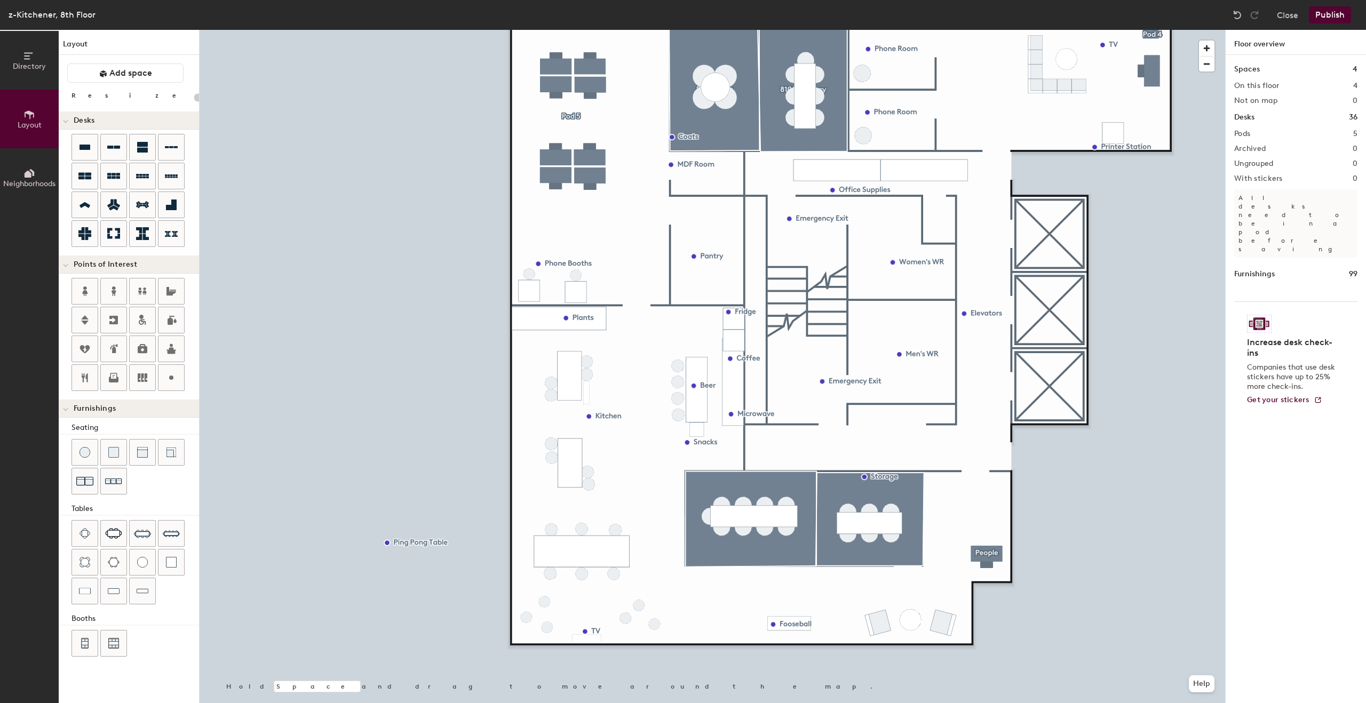
click at [589, 30] on div at bounding box center [712, 30] width 1025 height 0
click at [610, 30] on div at bounding box center [712, 30] width 1025 height 0
click at [589, 30] on div at bounding box center [712, 30] width 1025 height 0
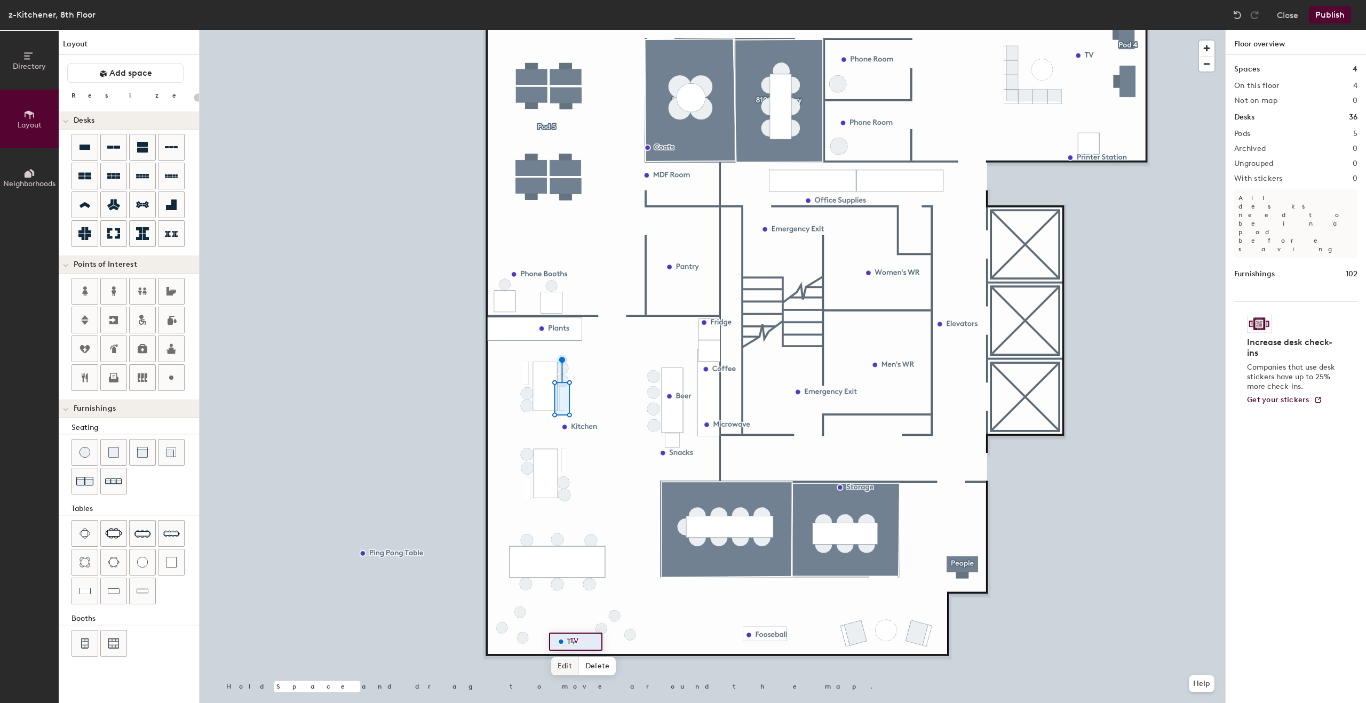
click at [568, 667] on span "Edit" at bounding box center [565, 666] width 28 height 18
type input "20"
type input "Gaming Area"
click at [580, 30] on div at bounding box center [712, 30] width 1025 height 0
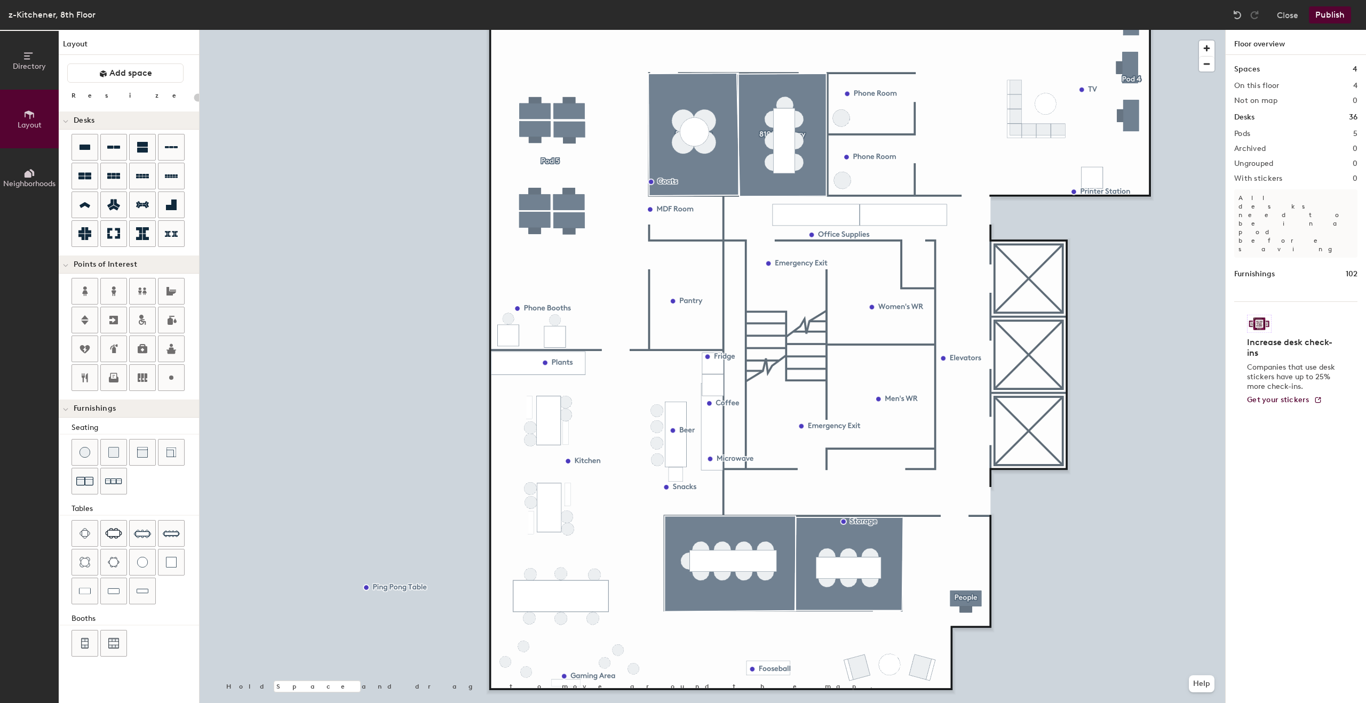
click at [1310, 42] on h1 "Floor overview" at bounding box center [1295, 42] width 140 height 25
click at [1293, 18] on button "Close" at bounding box center [1286, 14] width 21 height 17
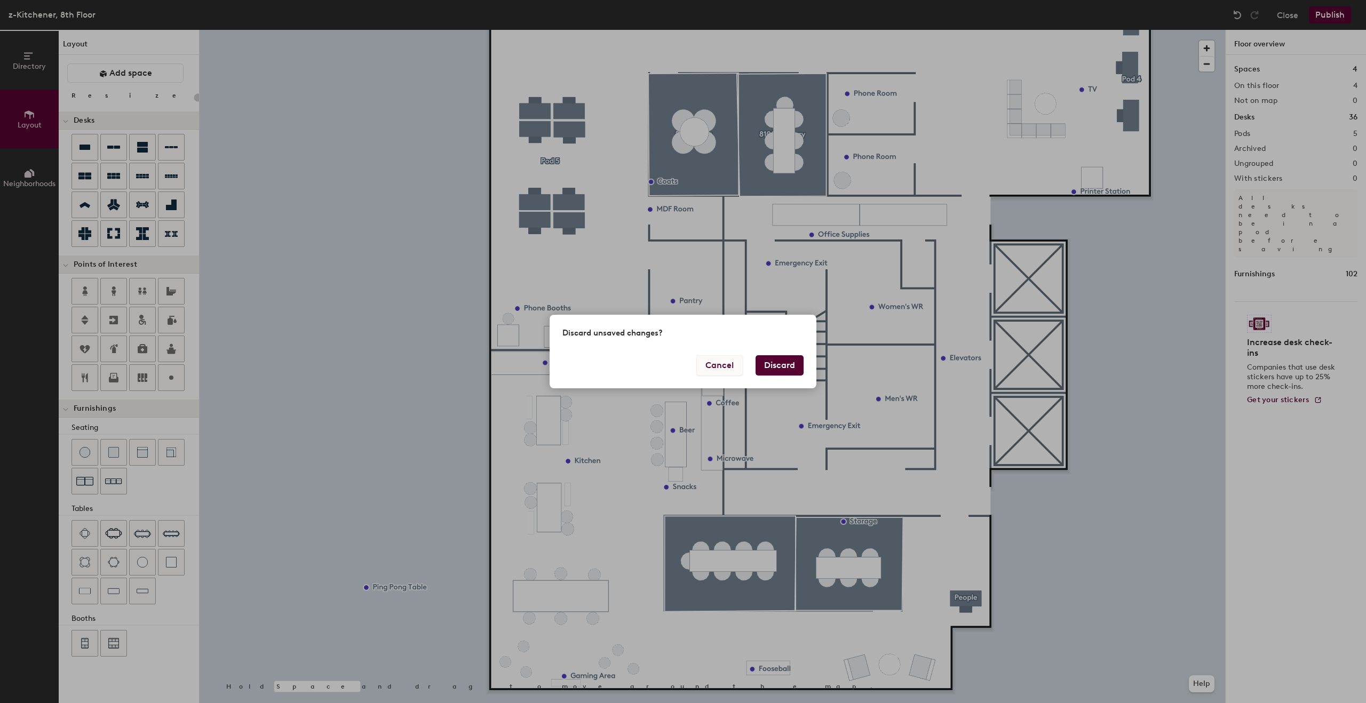
click at [720, 370] on button "Cancel" at bounding box center [719, 365] width 46 height 20
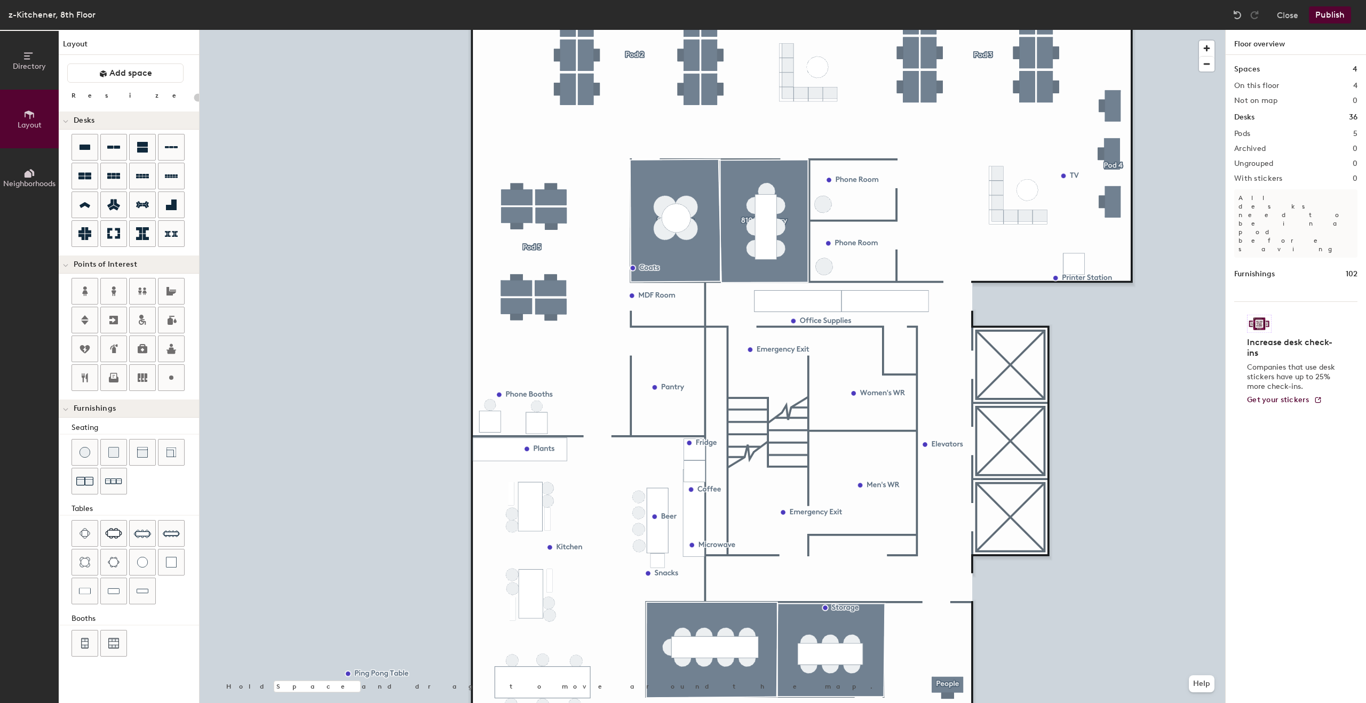
click at [648, 30] on div at bounding box center [712, 30] width 1025 height 0
click at [669, 290] on span "Delete" at bounding box center [669, 292] width 37 height 18
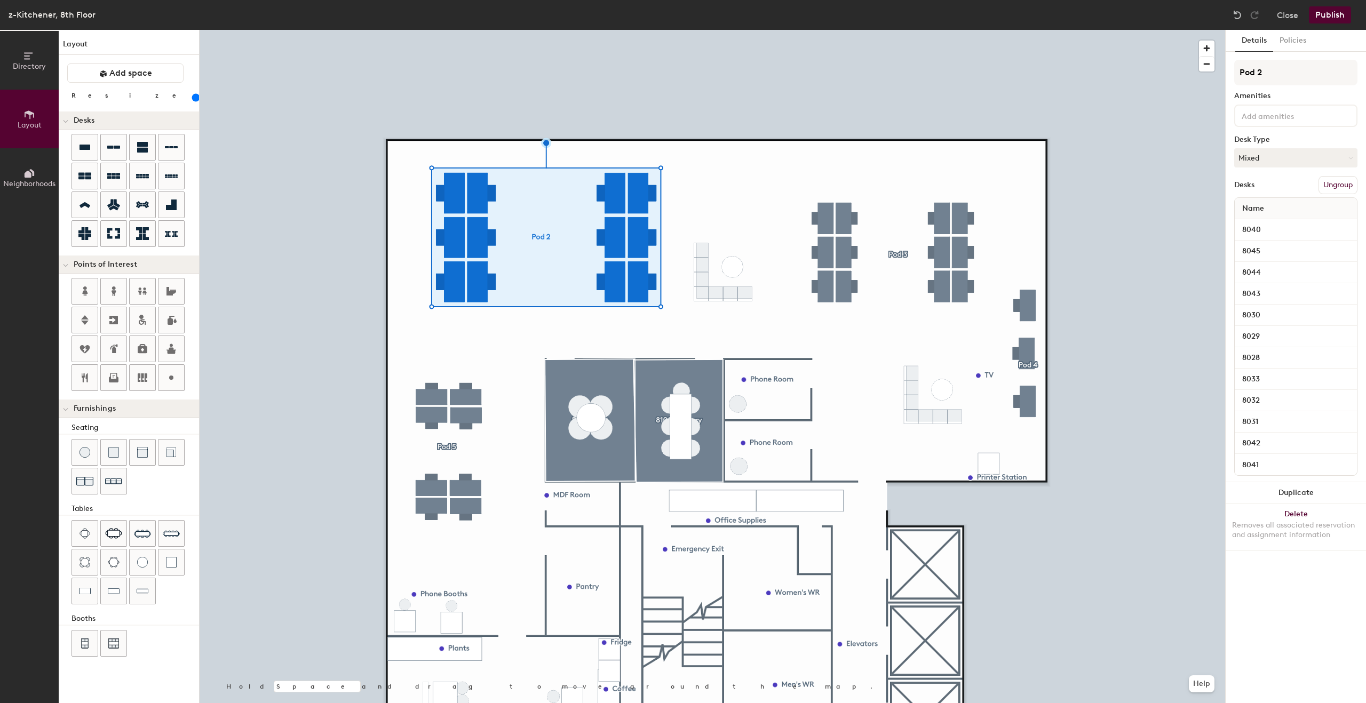
click at [706, 30] on div at bounding box center [712, 30] width 1025 height 0
click at [1336, 187] on button "Ungroup" at bounding box center [1337, 185] width 39 height 18
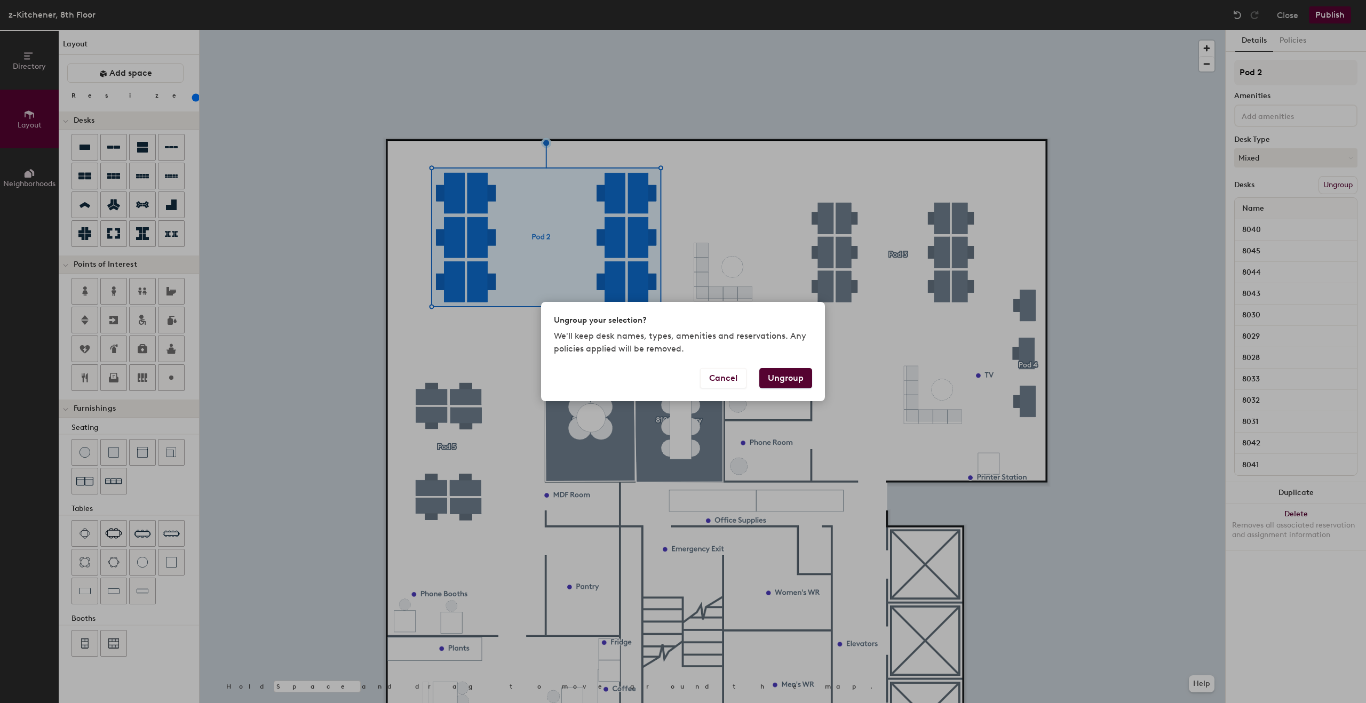
click at [794, 384] on button "Ungroup" at bounding box center [785, 378] width 53 height 20
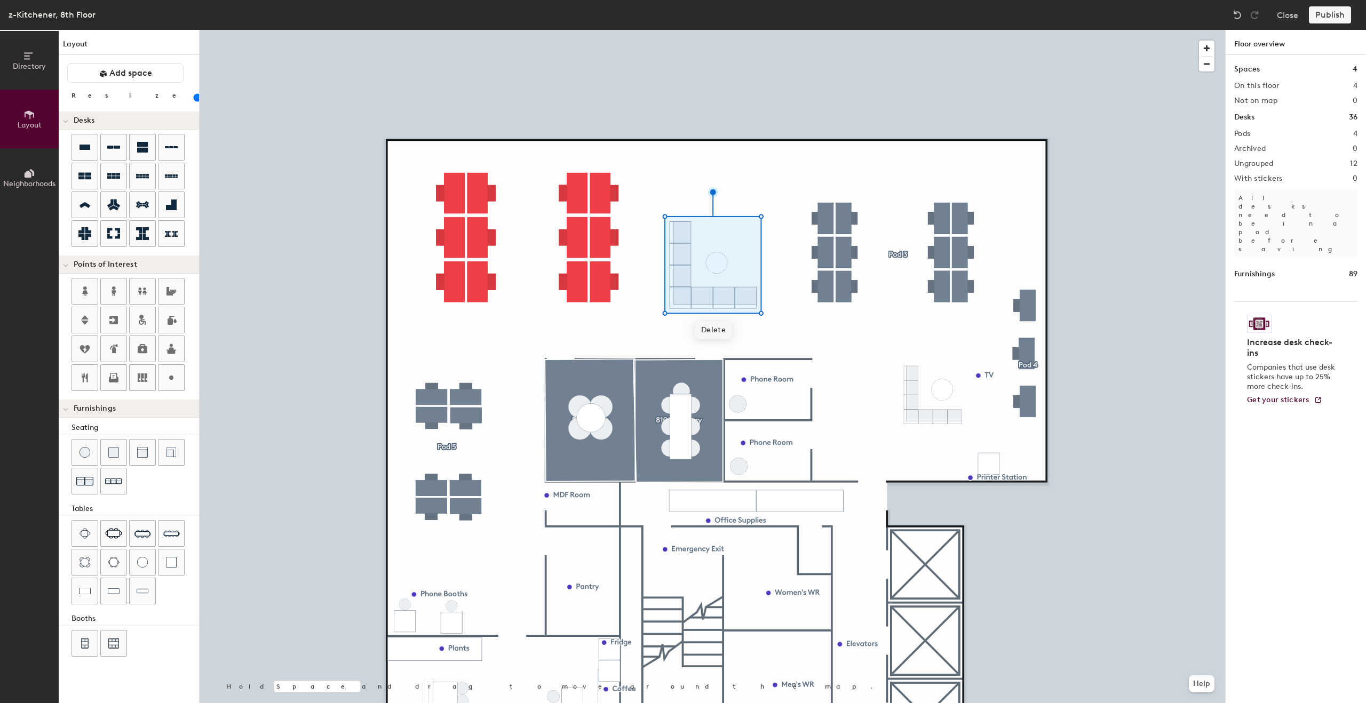
click at [744, 30] on div at bounding box center [712, 30] width 1025 height 0
click at [687, 30] on div at bounding box center [712, 30] width 1025 height 0
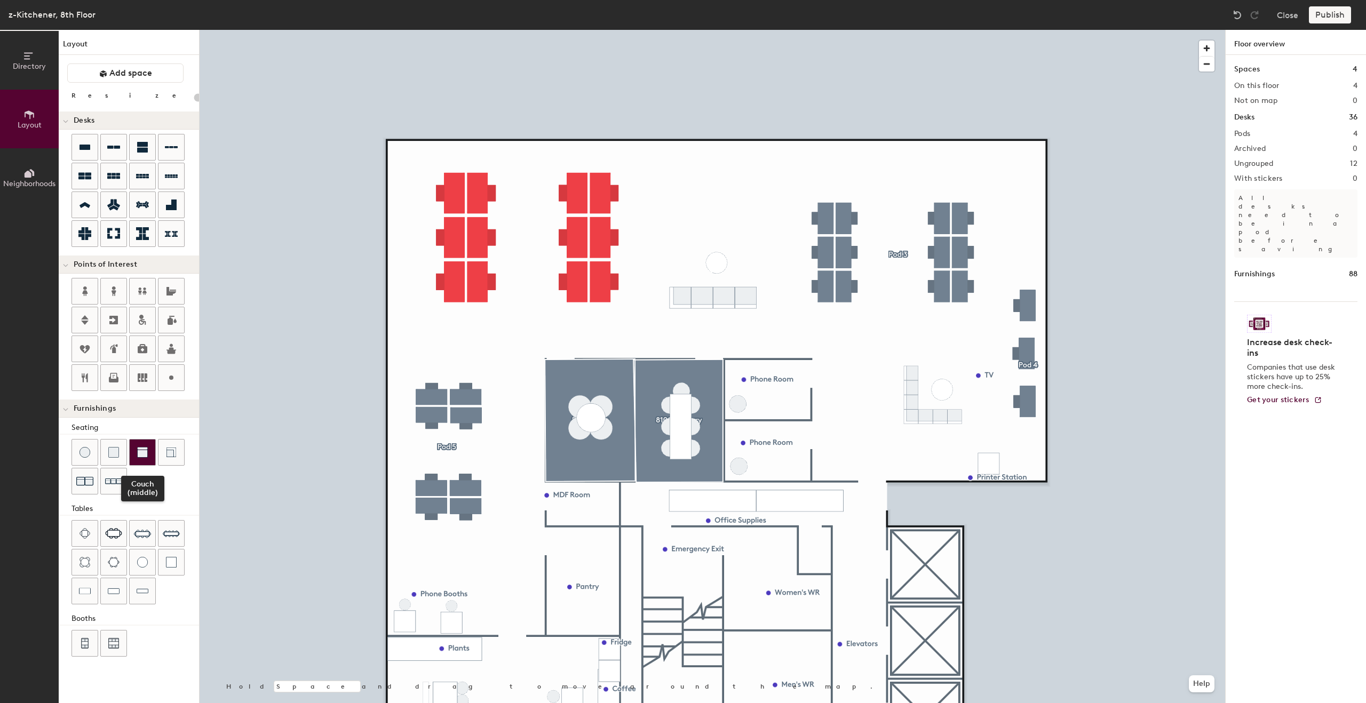
click at [144, 457] on img at bounding box center [142, 452] width 11 height 11
type input "60"
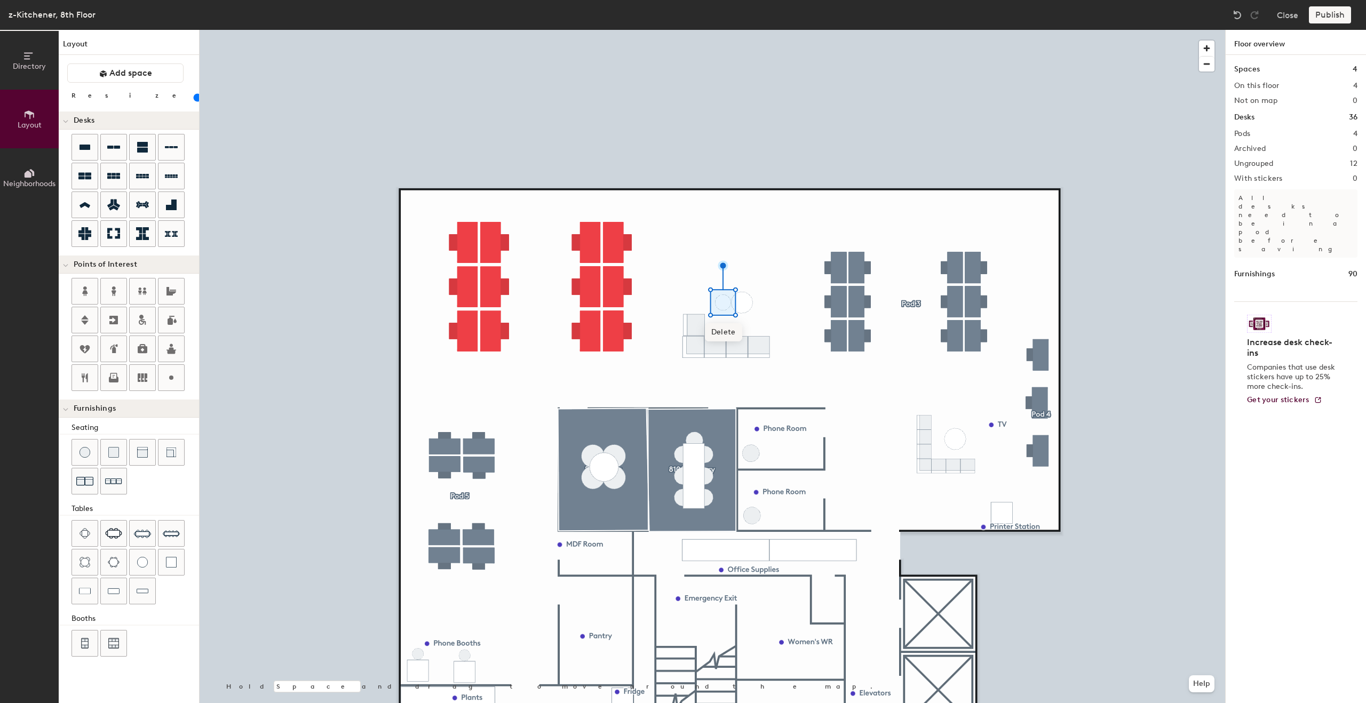
click at [698, 30] on div at bounding box center [712, 30] width 1025 height 0
click at [764, 30] on div at bounding box center [712, 30] width 1025 height 0
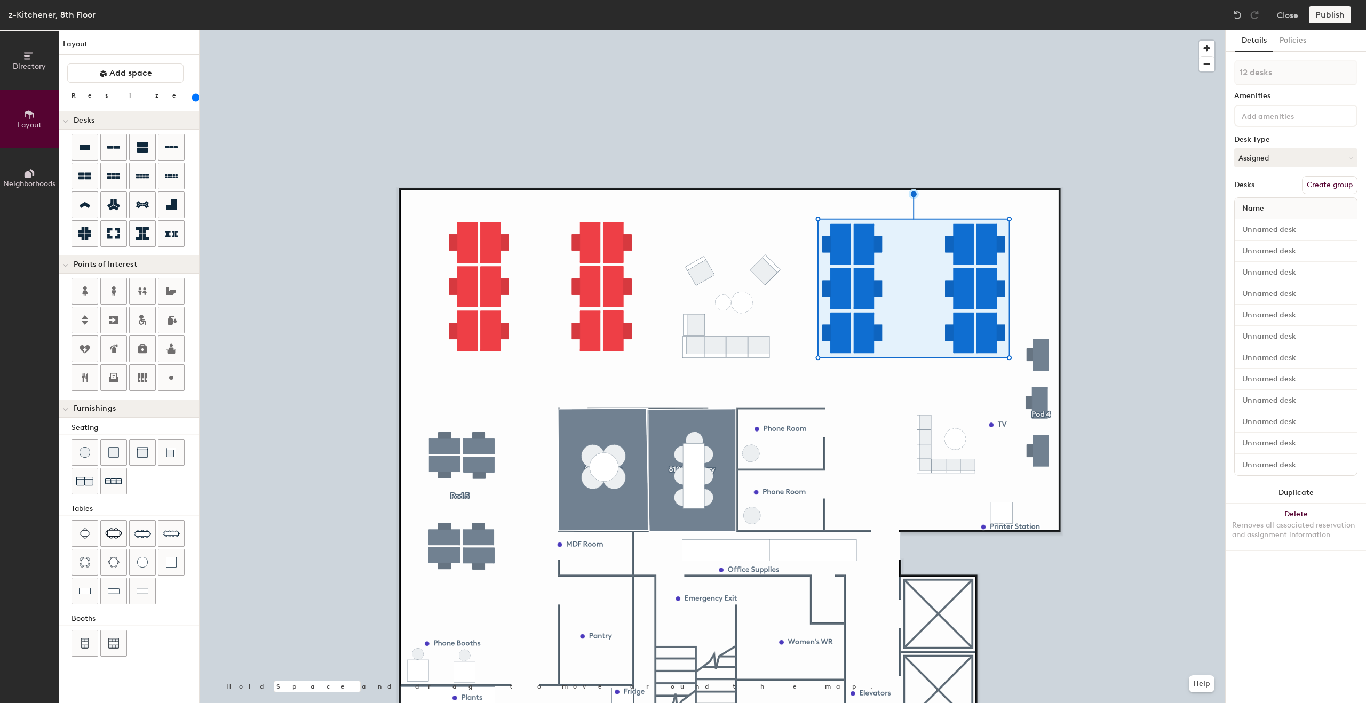
click at [1026, 30] on div at bounding box center [712, 30] width 1025 height 0
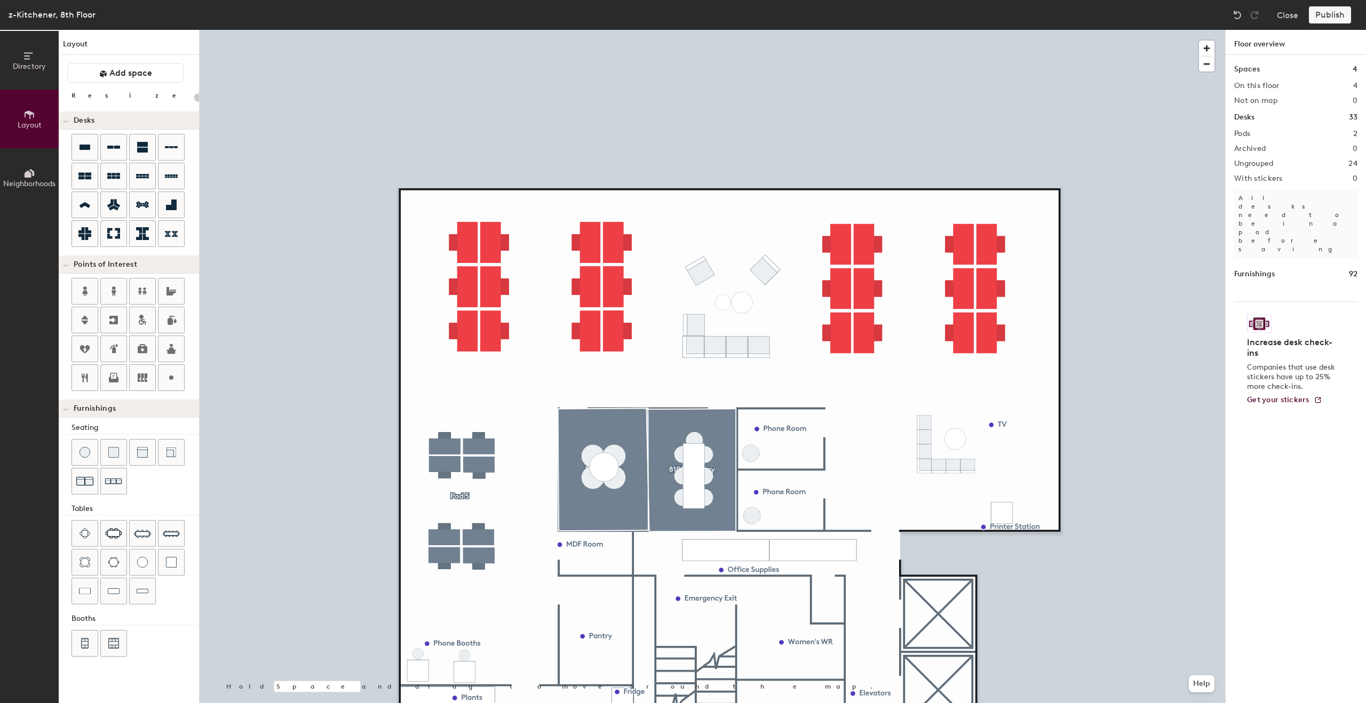
click at [993, 30] on div at bounding box center [712, 30] width 1025 height 0
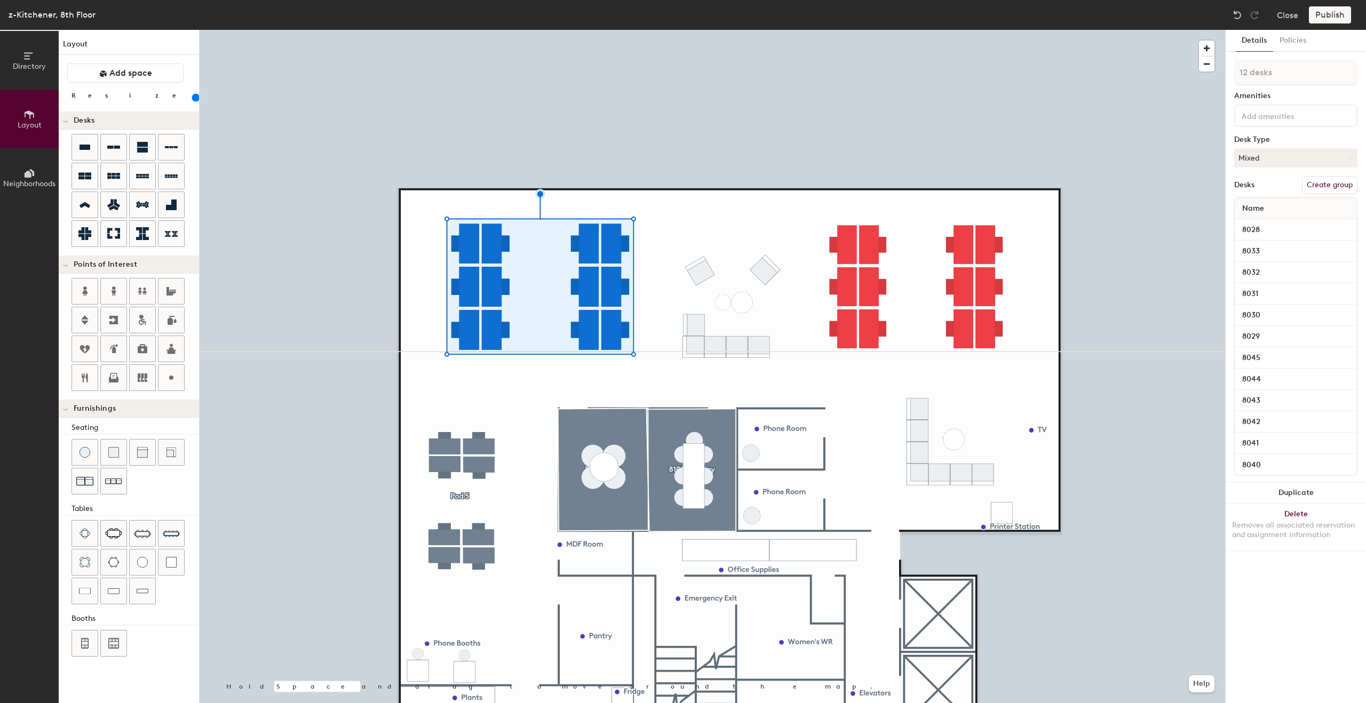
click at [638, 30] on div at bounding box center [712, 30] width 1025 height 0
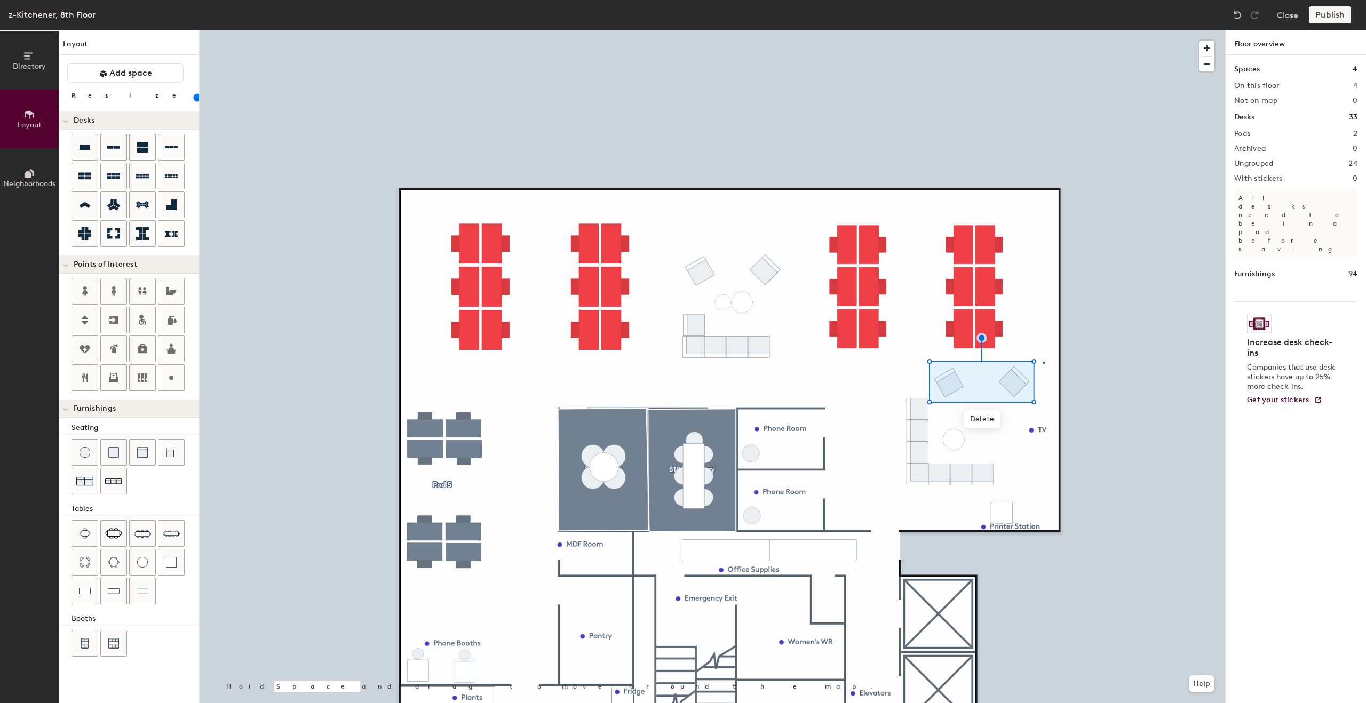
click at [1043, 30] on div at bounding box center [712, 30] width 1025 height 0
click at [1018, 30] on div at bounding box center [712, 30] width 1025 height 0
click at [958, 30] on div at bounding box center [712, 30] width 1025 height 0
click at [1003, 30] on div at bounding box center [712, 30] width 1025 height 0
click at [1042, 30] on div at bounding box center [712, 30] width 1025 height 0
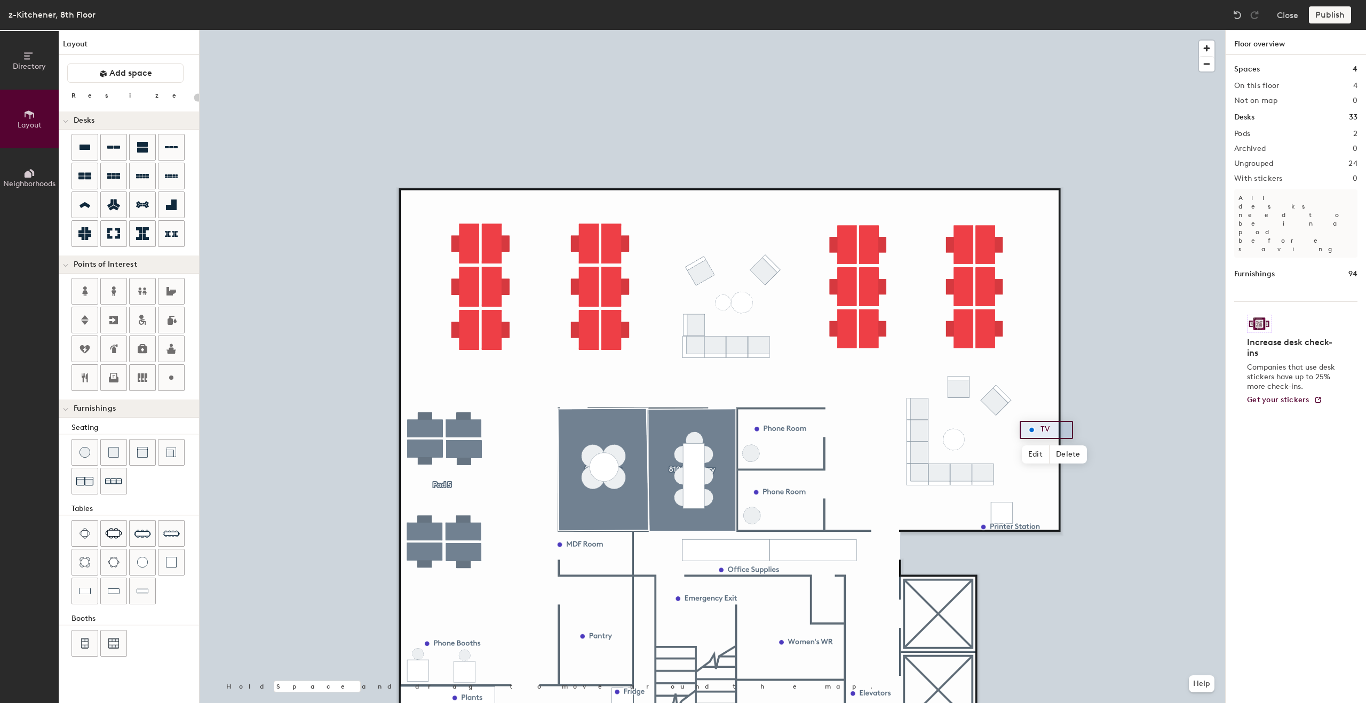
click at [1045, 30] on div at bounding box center [712, 30] width 1025 height 0
click at [1047, 30] on div at bounding box center [712, 30] width 1025 height 0
click at [1043, 30] on div at bounding box center [712, 30] width 1025 height 0
click at [1048, 30] on div at bounding box center [712, 30] width 1025 height 0
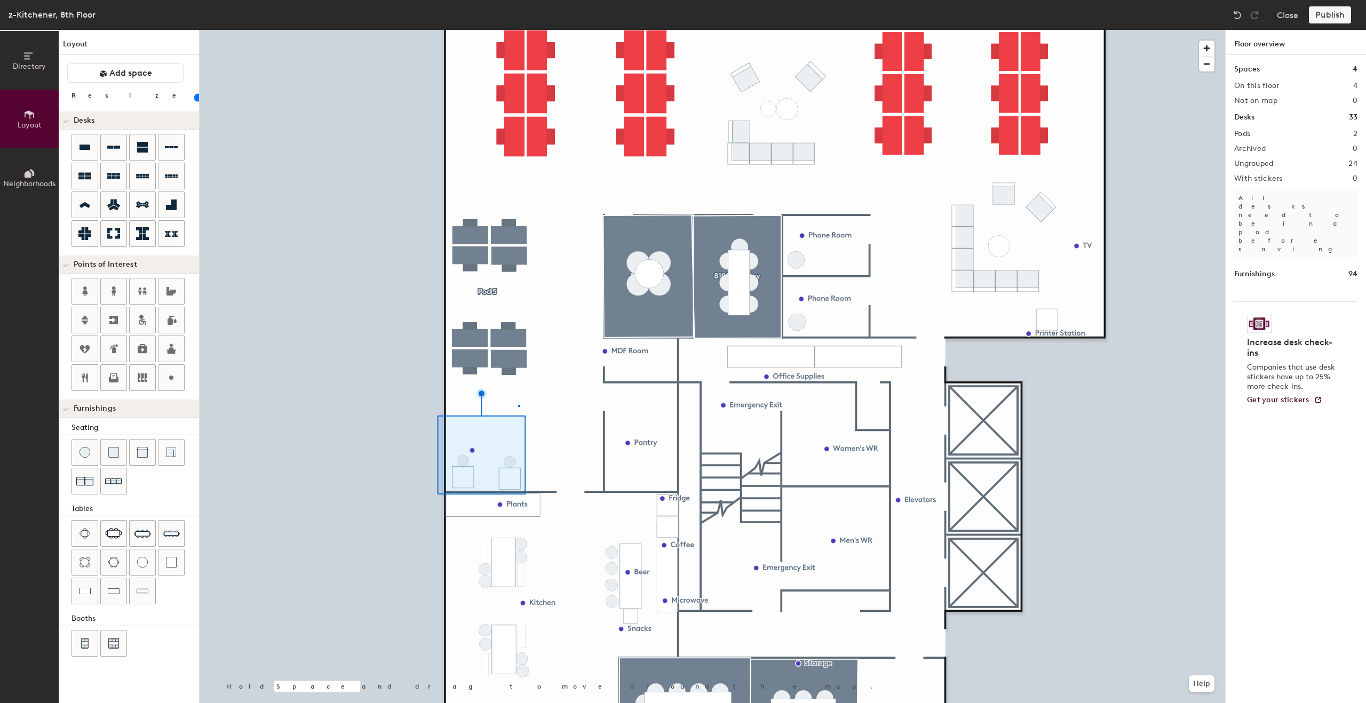
click at [518, 30] on div at bounding box center [712, 30] width 1025 height 0
click at [519, 30] on div at bounding box center [712, 30] width 1025 height 0
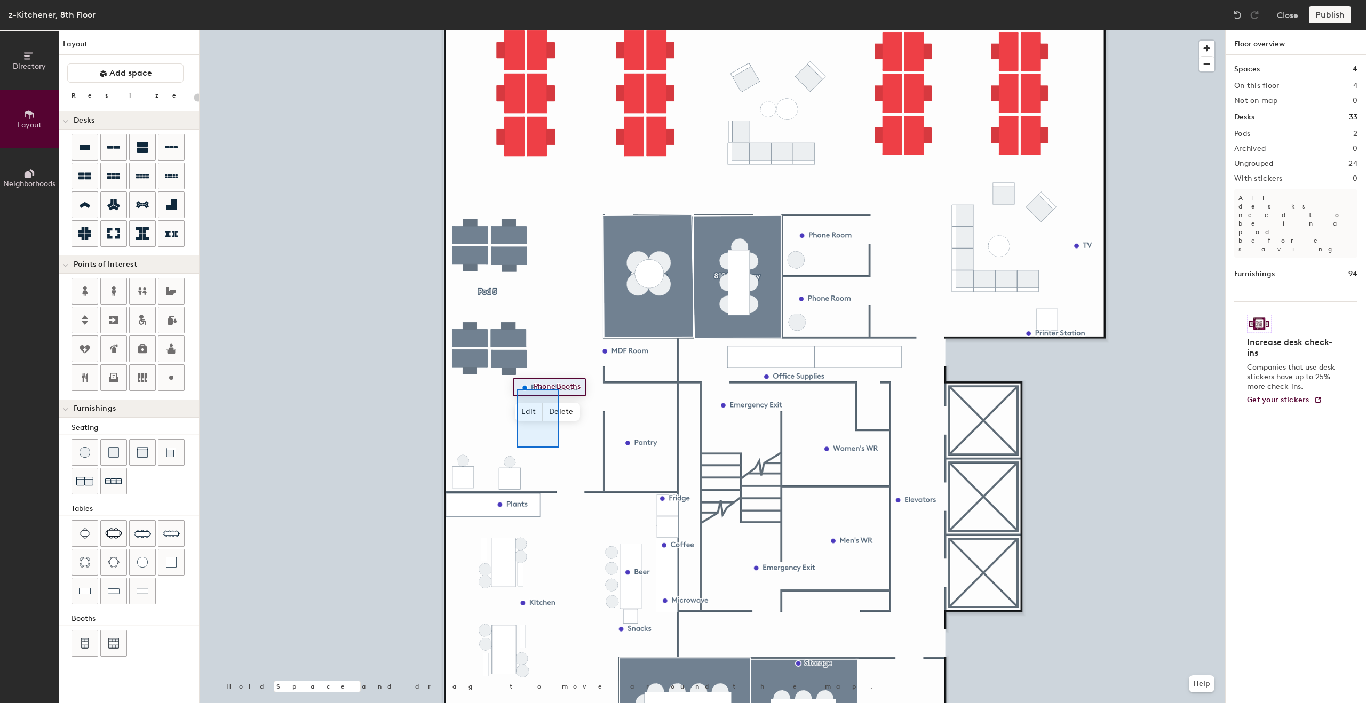
click at [513, 30] on div at bounding box center [712, 30] width 1025 height 0
type input "20"
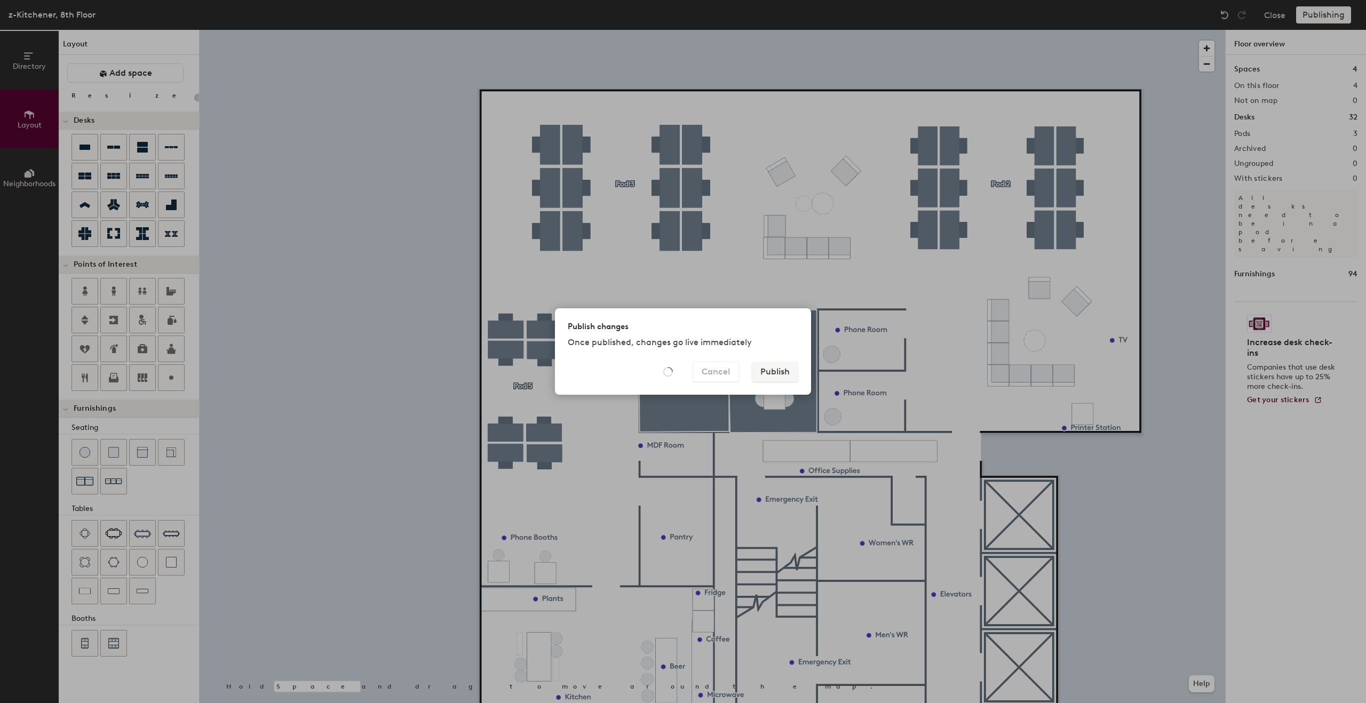
type input "20"
